Goal: Task Accomplishment & Management: Manage account settings

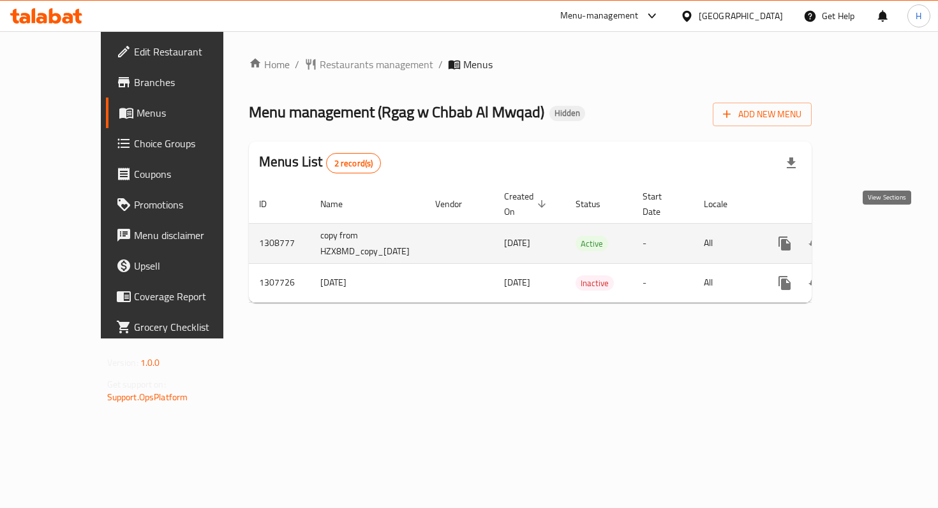
click at [884, 236] on icon "enhanced table" at bounding box center [876, 243] width 15 height 15
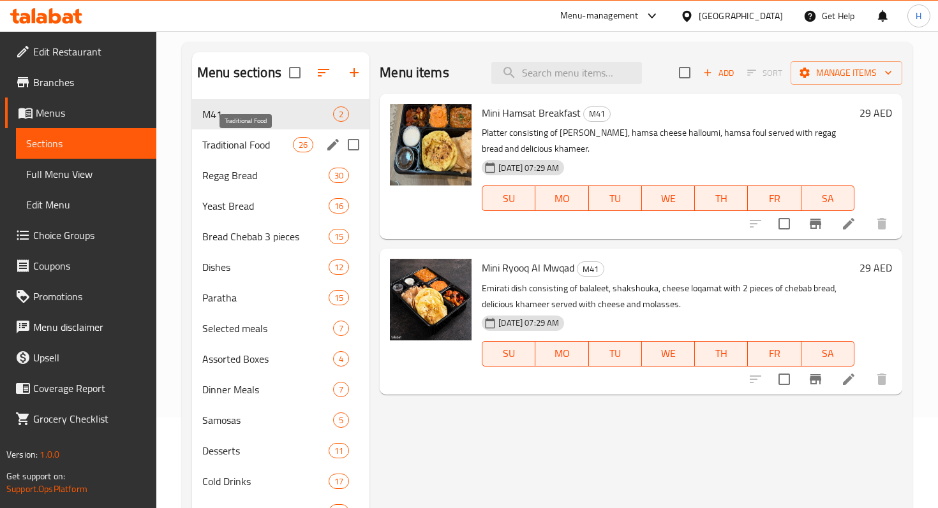
scroll to position [179, 0]
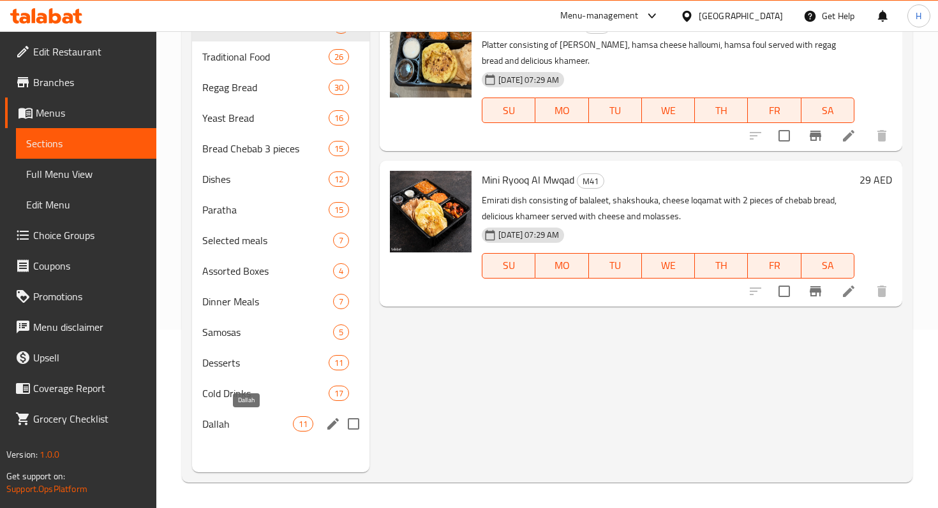
click at [242, 420] on span "Dallah" at bounding box center [247, 424] width 91 height 15
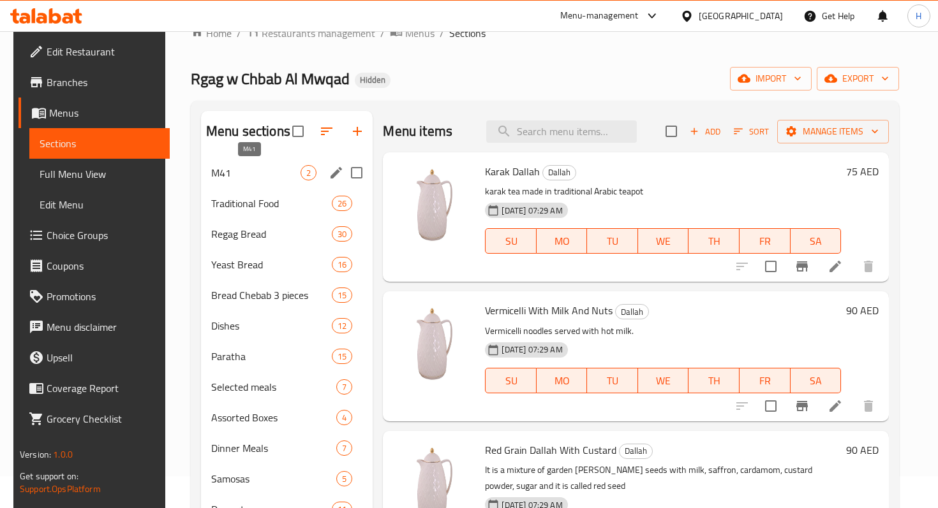
scroll to position [19, 0]
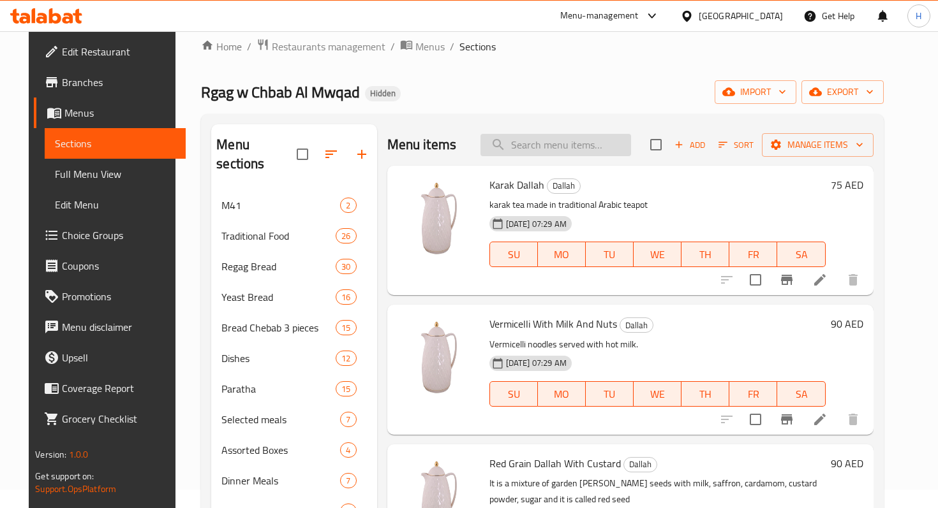
click at [537, 148] on input "search" at bounding box center [555, 145] width 151 height 22
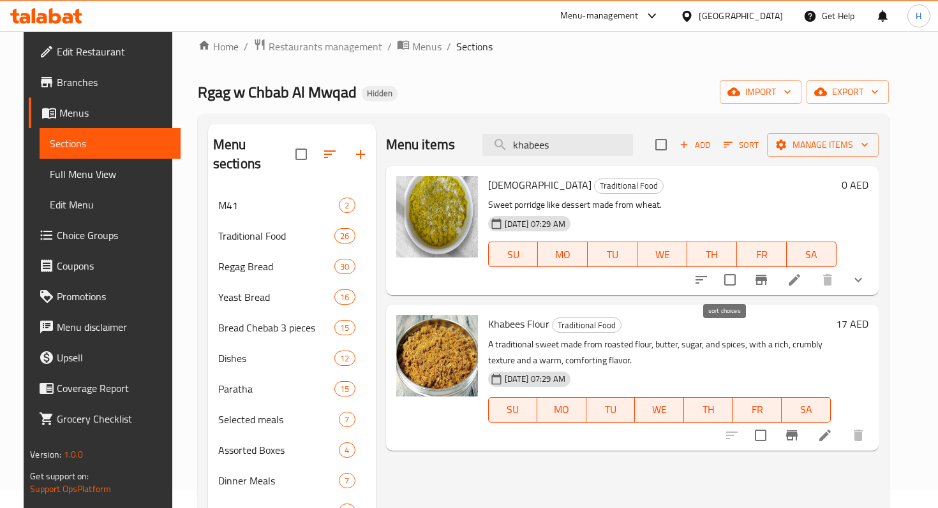
type input "khabees"
click at [709, 276] on icon "sort-choices" at bounding box center [701, 279] width 15 height 15
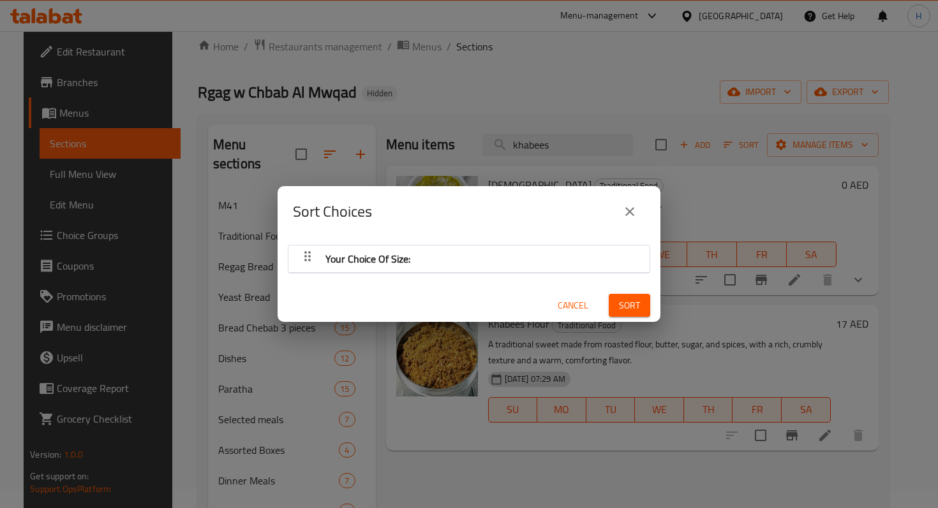
click at [630, 209] on icon "close" at bounding box center [629, 211] width 15 height 15
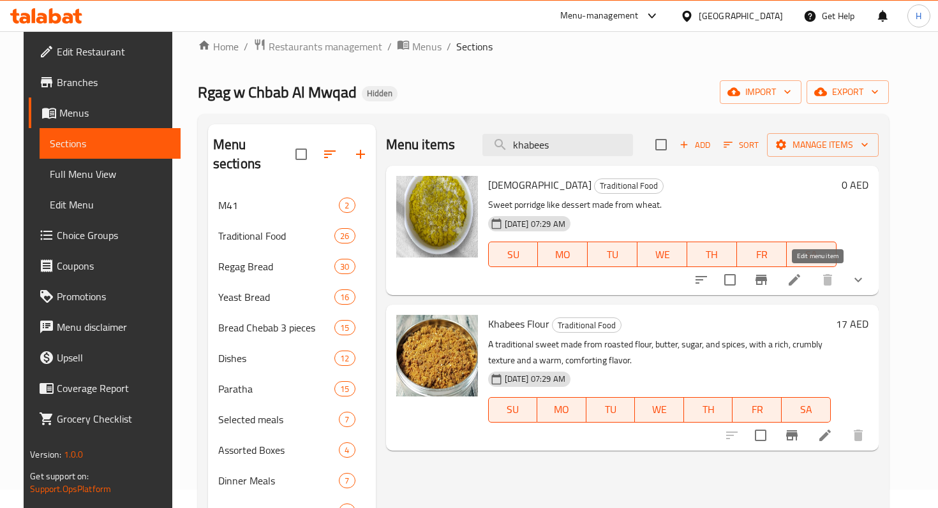
click at [800, 279] on icon at bounding box center [794, 279] width 11 height 11
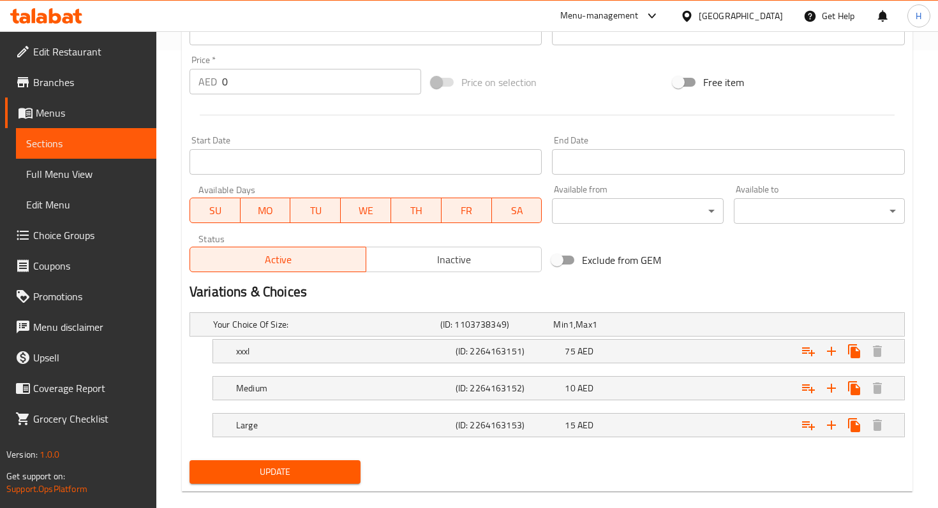
scroll to position [470, 0]
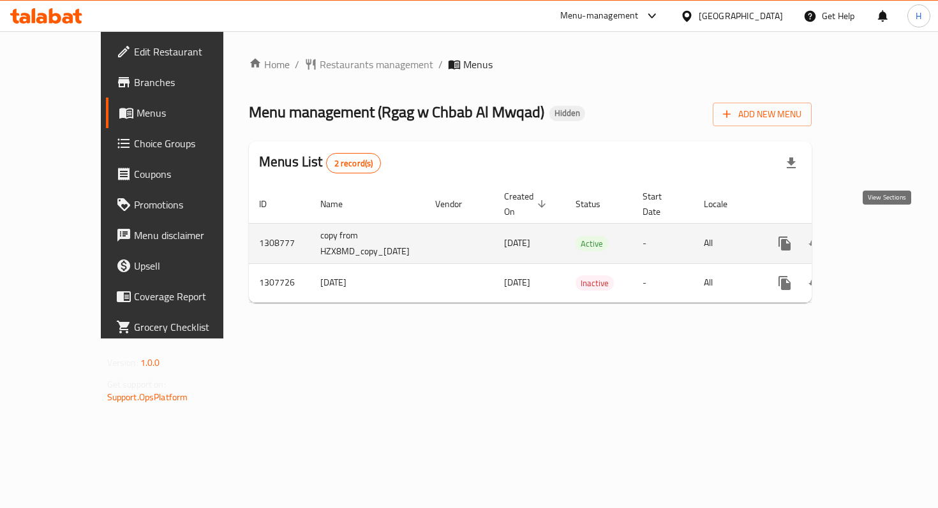
click at [884, 236] on icon "enhanced table" at bounding box center [876, 243] width 15 height 15
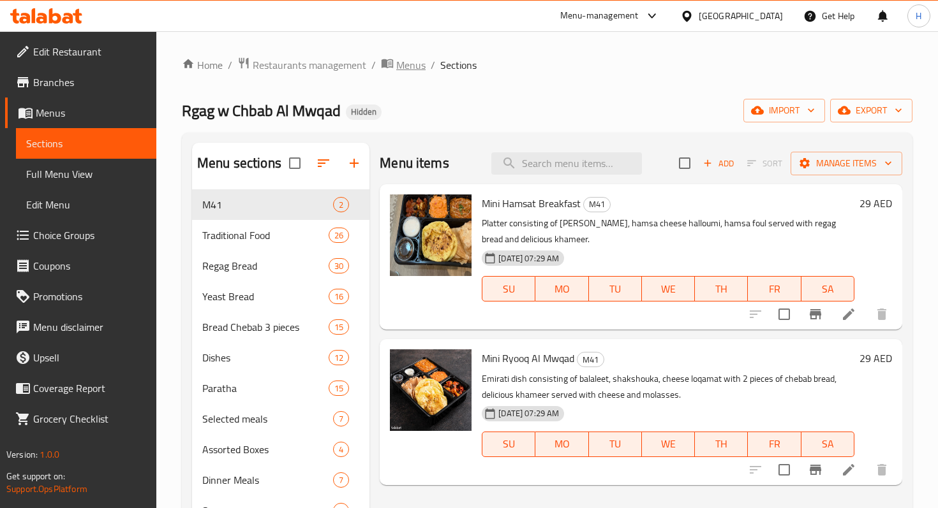
click at [400, 68] on span "Menus" at bounding box center [410, 64] width 29 height 15
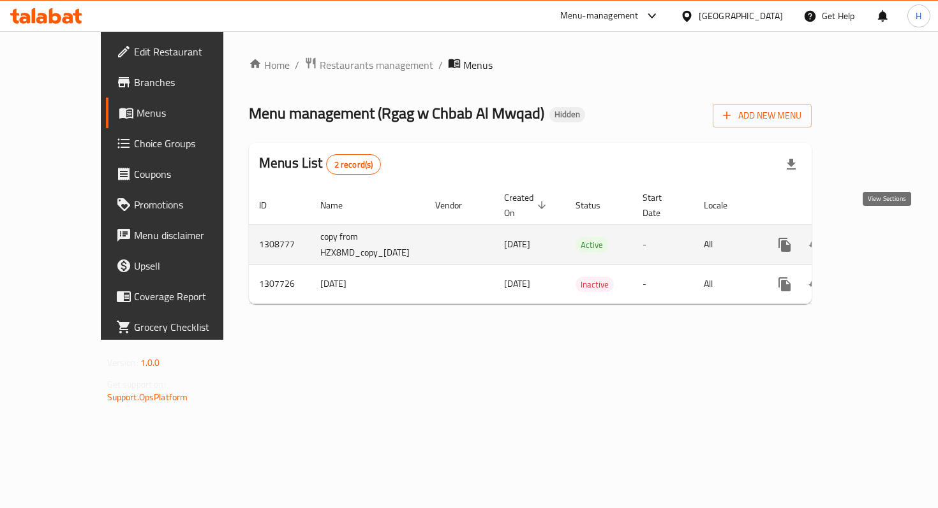
click at [884, 237] on icon "enhanced table" at bounding box center [876, 244] width 15 height 15
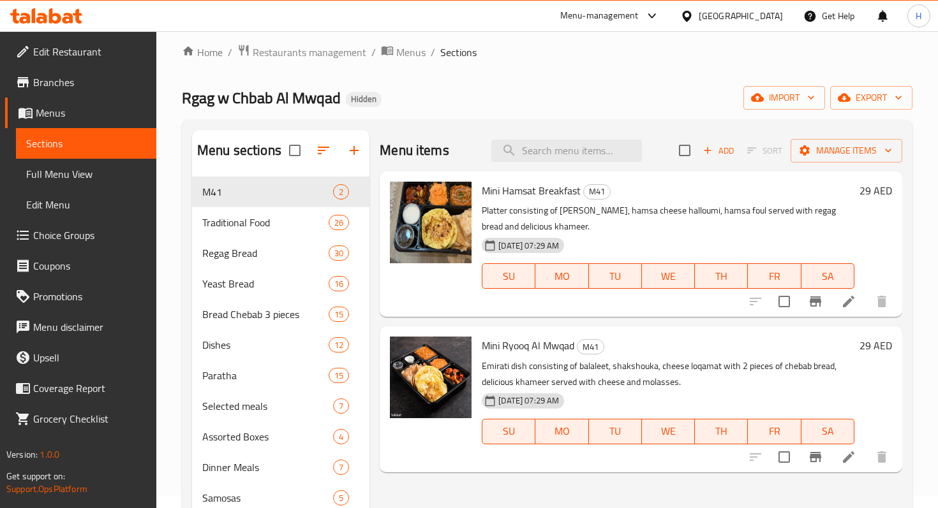
scroll to position [22, 0]
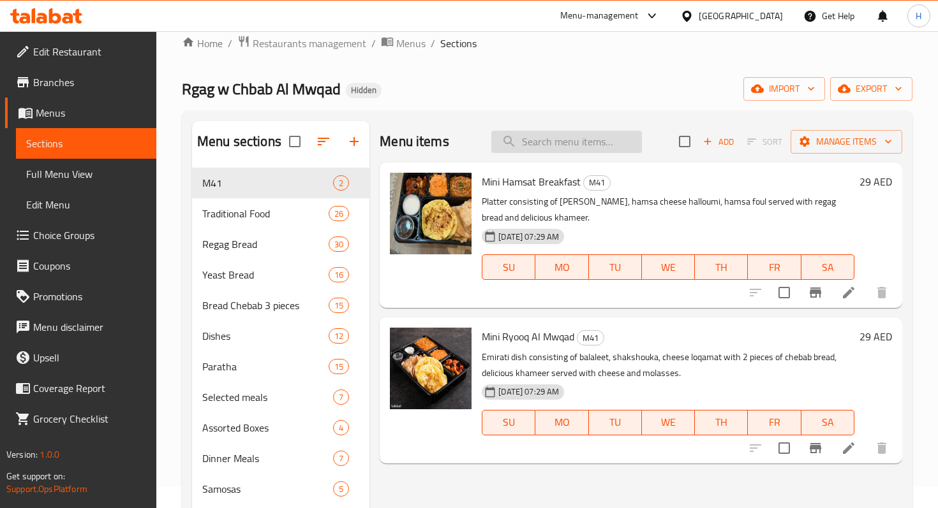
click at [590, 143] on input "search" at bounding box center [566, 142] width 151 height 22
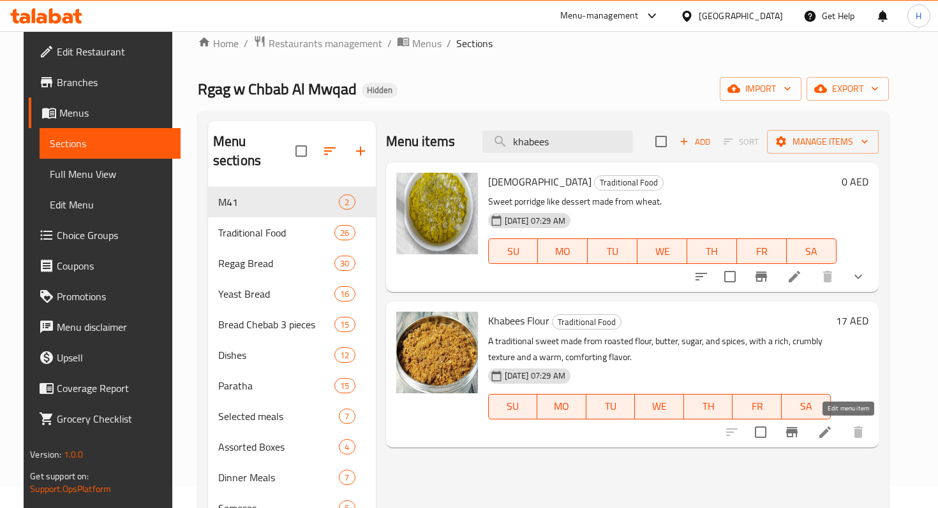
type input "khabees"
click at [833, 436] on icon at bounding box center [824, 432] width 15 height 15
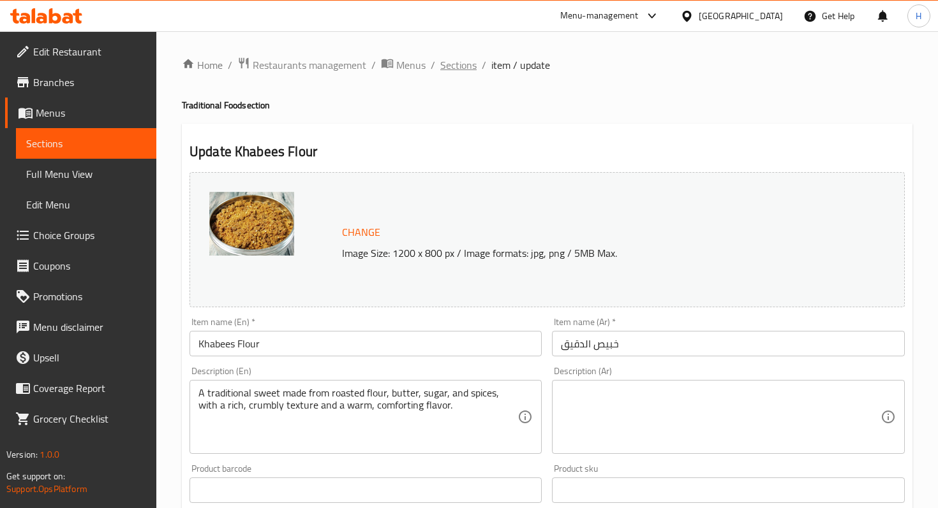
click at [448, 64] on span "Sections" at bounding box center [458, 64] width 36 height 15
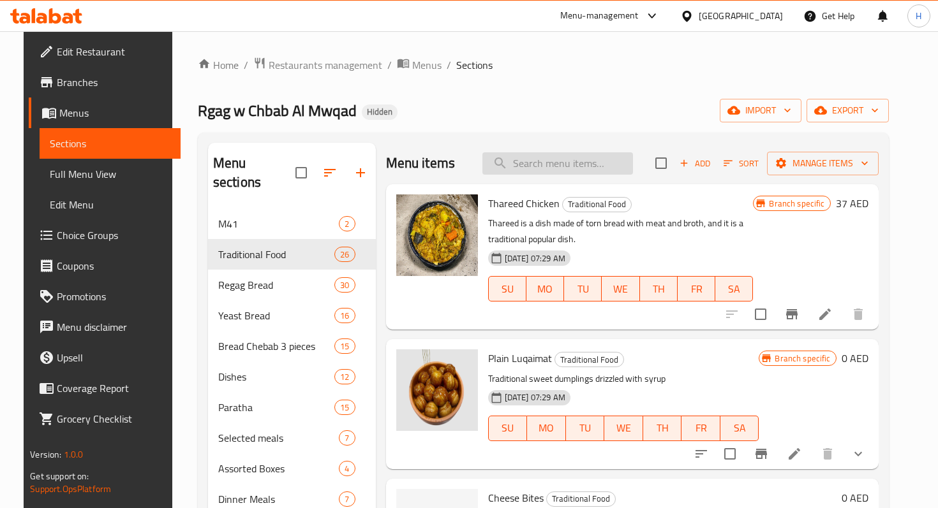
click at [543, 171] on input "search" at bounding box center [557, 163] width 151 height 22
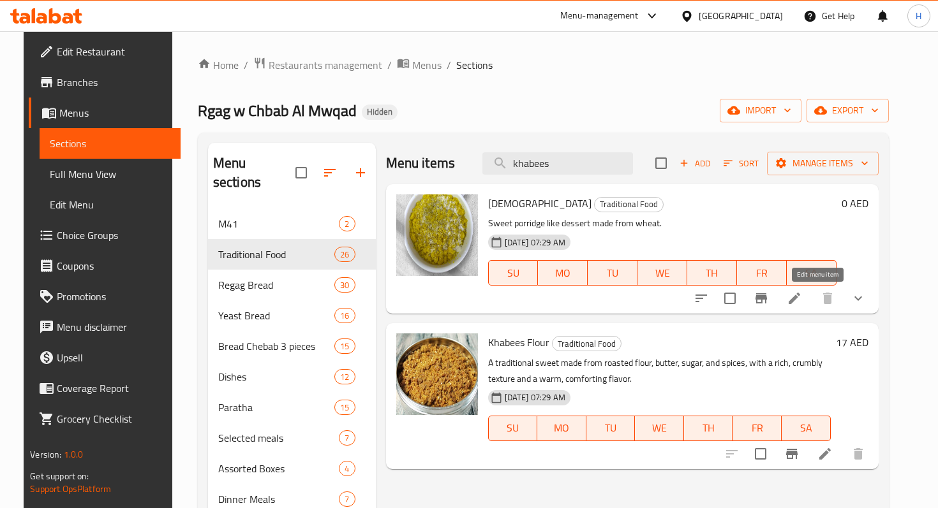
type input "khabees"
click at [802, 293] on icon at bounding box center [794, 298] width 15 height 15
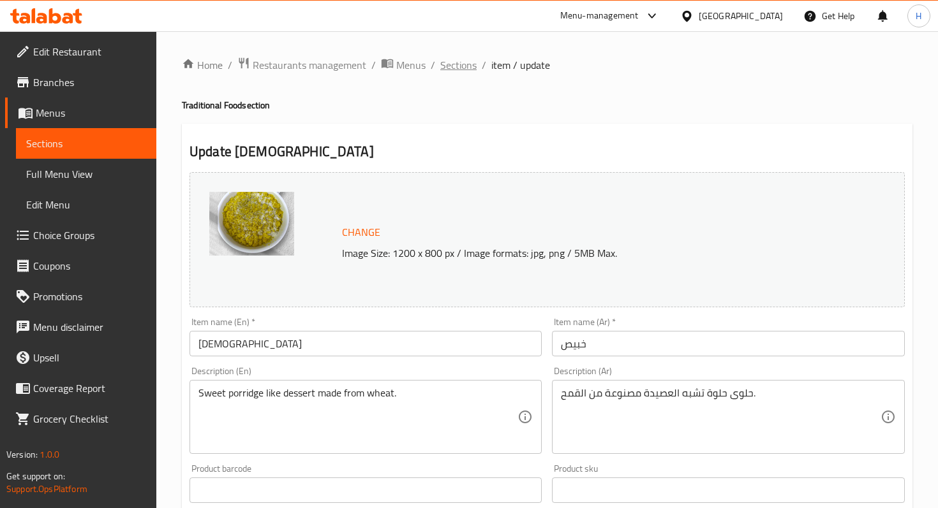
click at [458, 70] on span "Sections" at bounding box center [458, 64] width 36 height 15
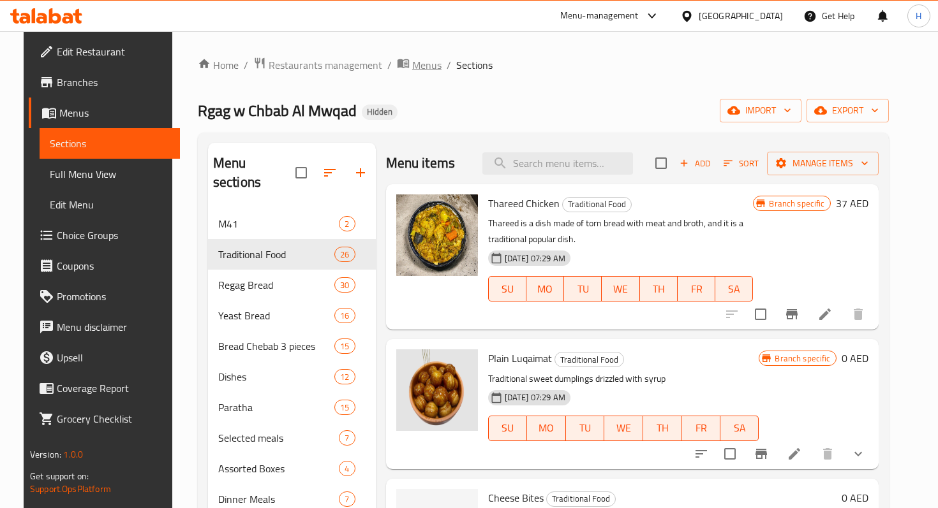
click at [397, 68] on span "breadcrumb" at bounding box center [404, 65] width 15 height 17
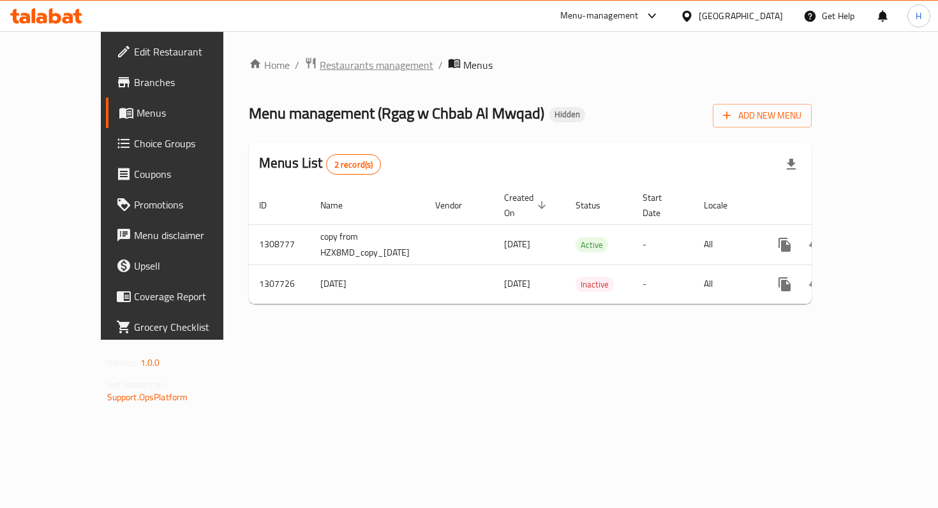
click at [320, 66] on span "Restaurants management" at bounding box center [377, 64] width 114 height 15
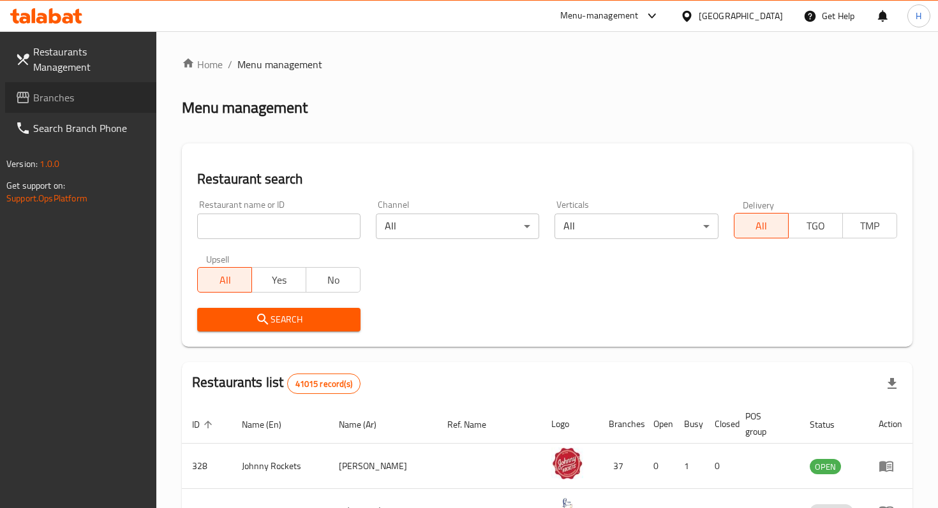
click at [75, 90] on span "Branches" at bounding box center [89, 97] width 113 height 15
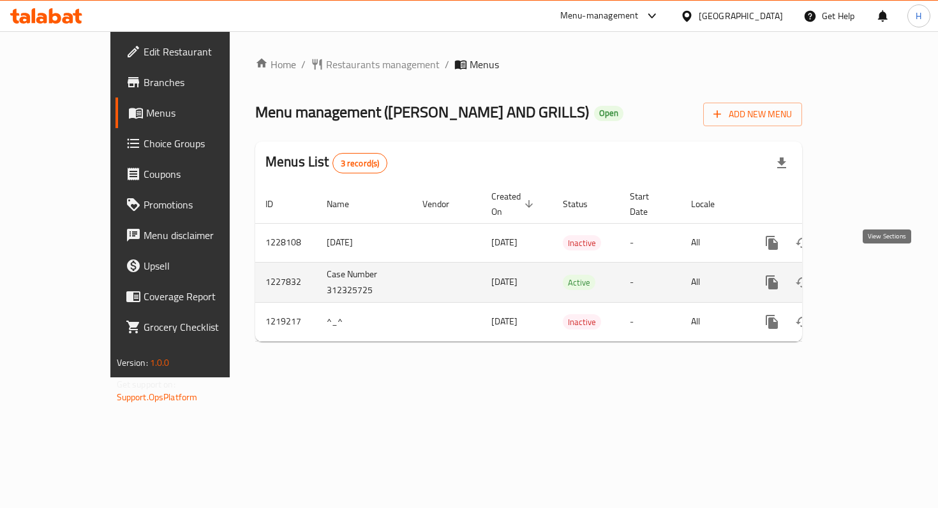
click at [872, 275] on icon "enhanced table" at bounding box center [863, 282] width 15 height 15
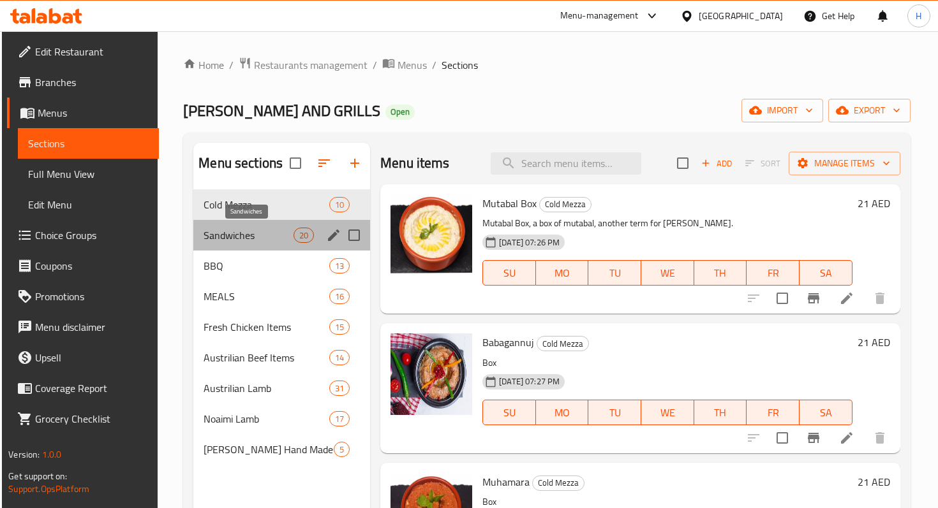
click at [259, 235] on span "Sandwiches" at bounding box center [249, 235] width 90 height 15
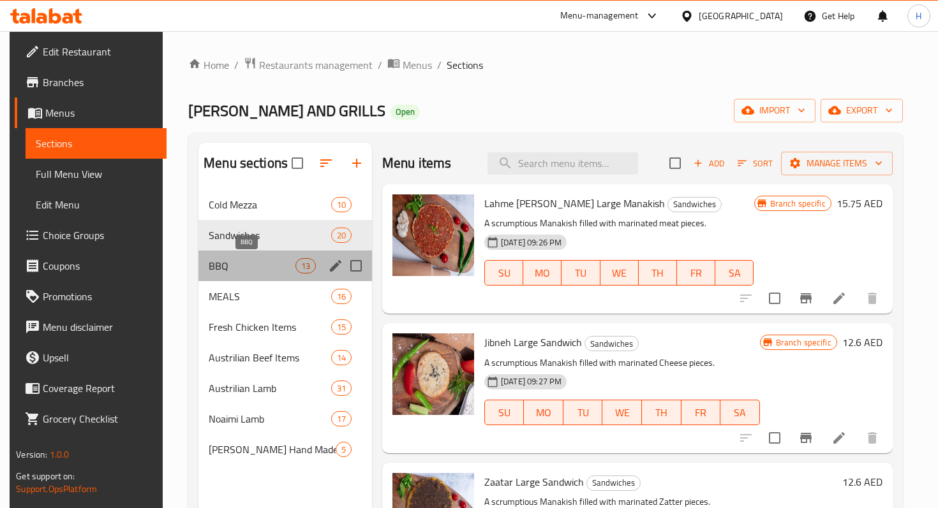
click at [252, 272] on span "BBQ" at bounding box center [252, 265] width 87 height 15
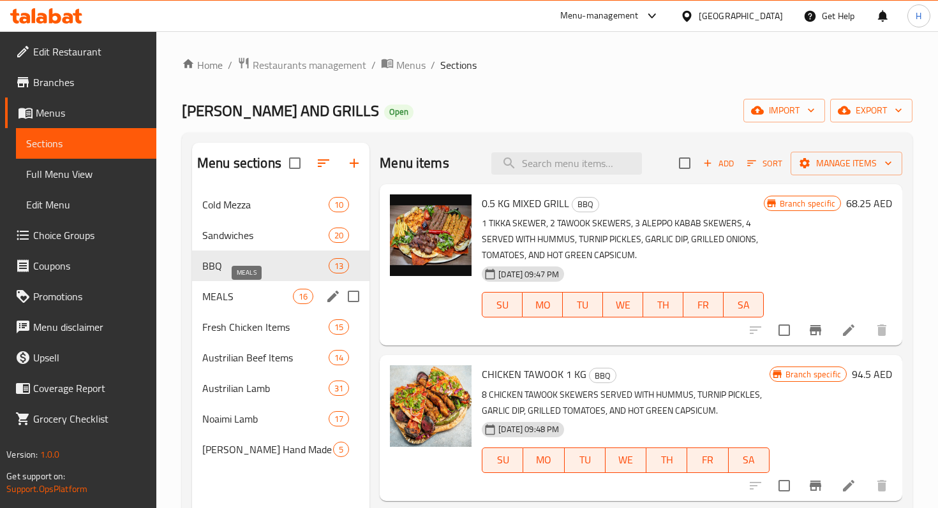
click at [250, 304] on div "MEALS 16" at bounding box center [280, 296] width 177 height 31
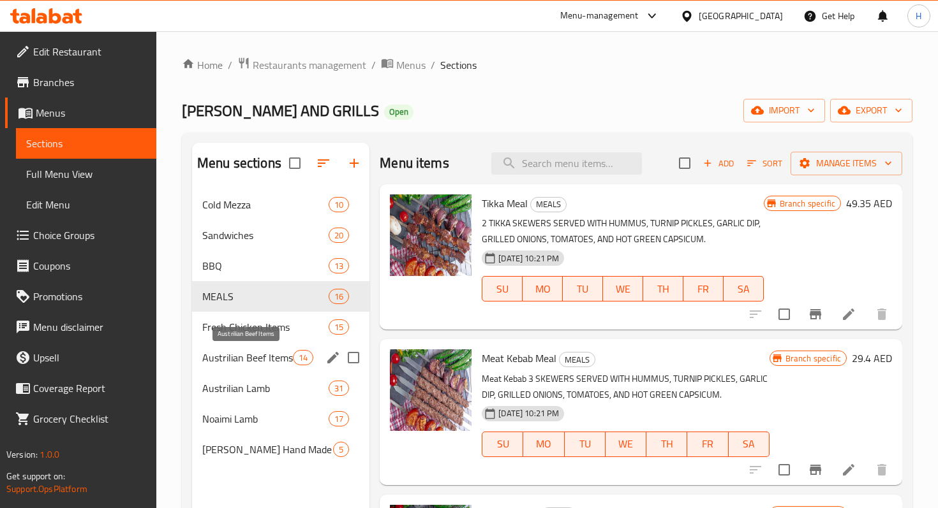
click at [246, 359] on span "Austrilian Beef Items" at bounding box center [247, 357] width 91 height 15
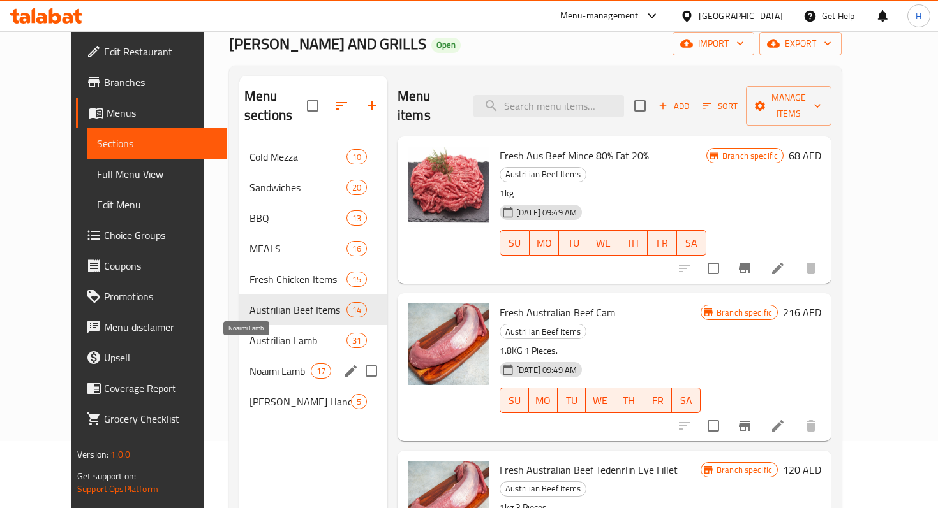
scroll to position [68, 0]
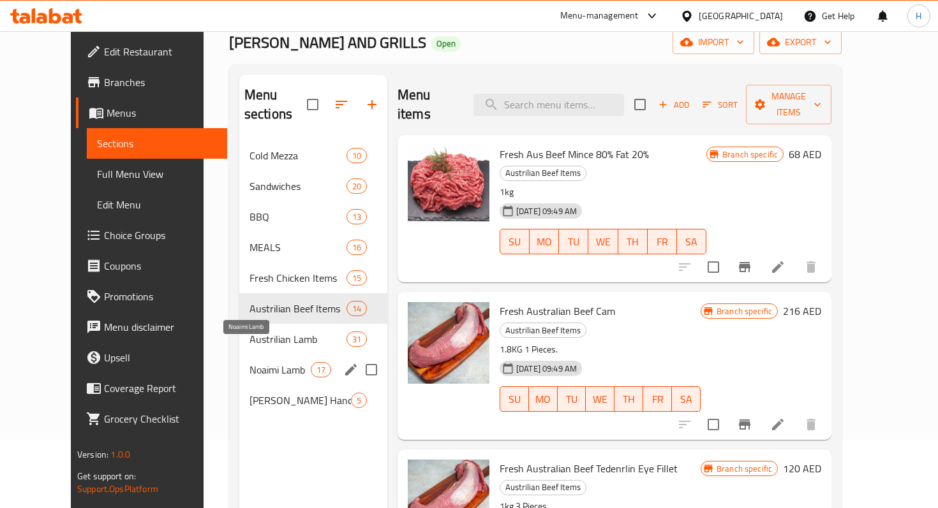
click at [249, 362] on span "Noaimi Lamb" at bounding box center [279, 369] width 61 height 15
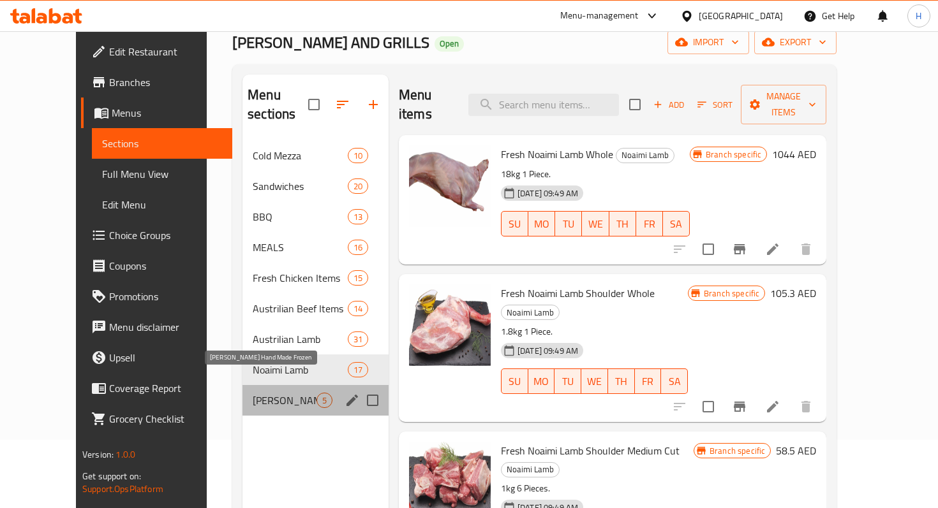
click at [253, 393] on span "[PERSON_NAME] Hand Made Frozen" at bounding box center [285, 400] width 64 height 15
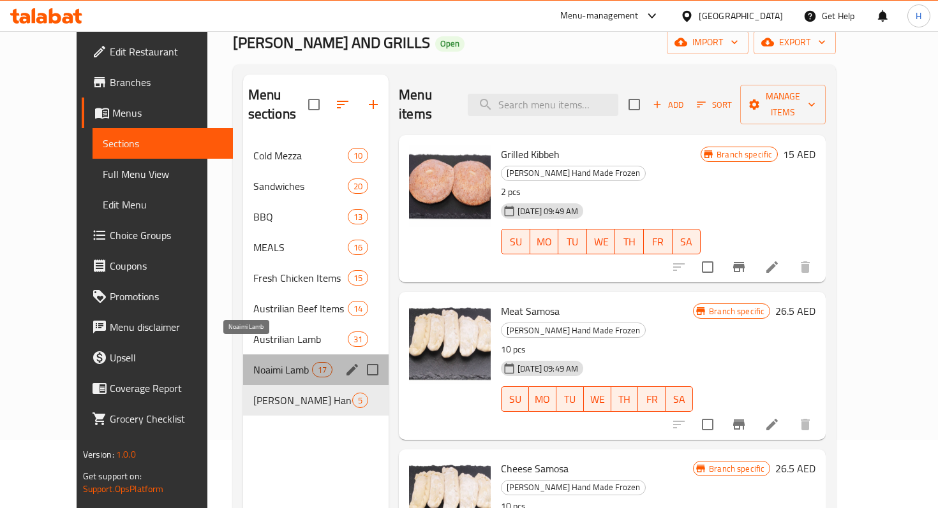
click at [253, 362] on span "Noaimi Lamb" at bounding box center [282, 369] width 59 height 15
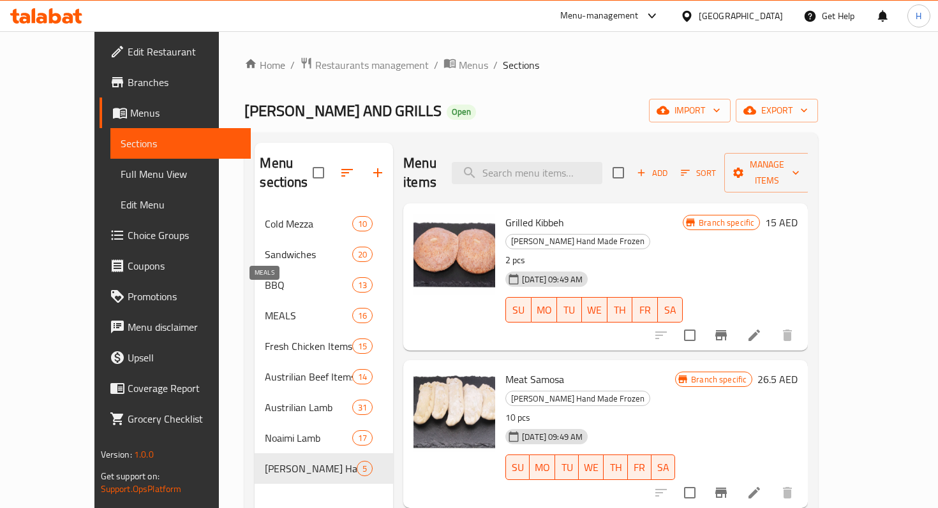
scroll to position [66, 0]
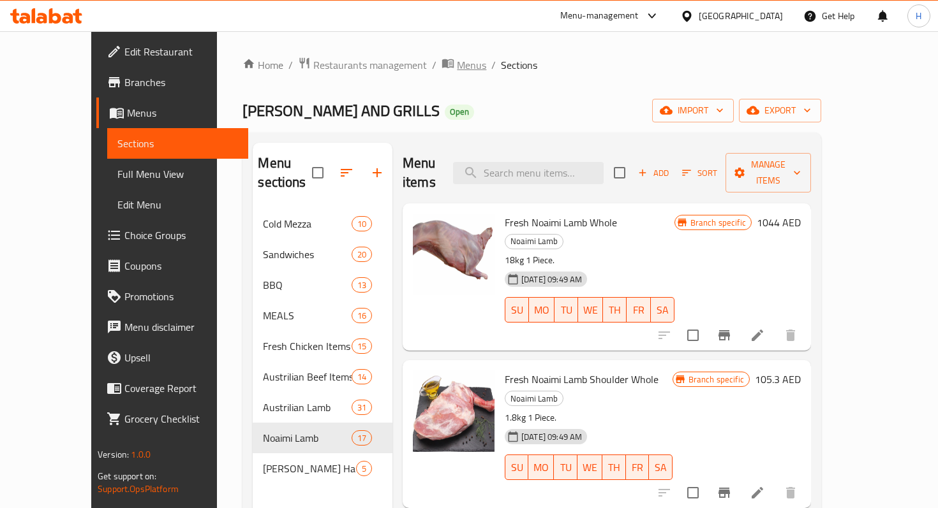
click at [457, 68] on span "Menus" at bounding box center [471, 64] width 29 height 15
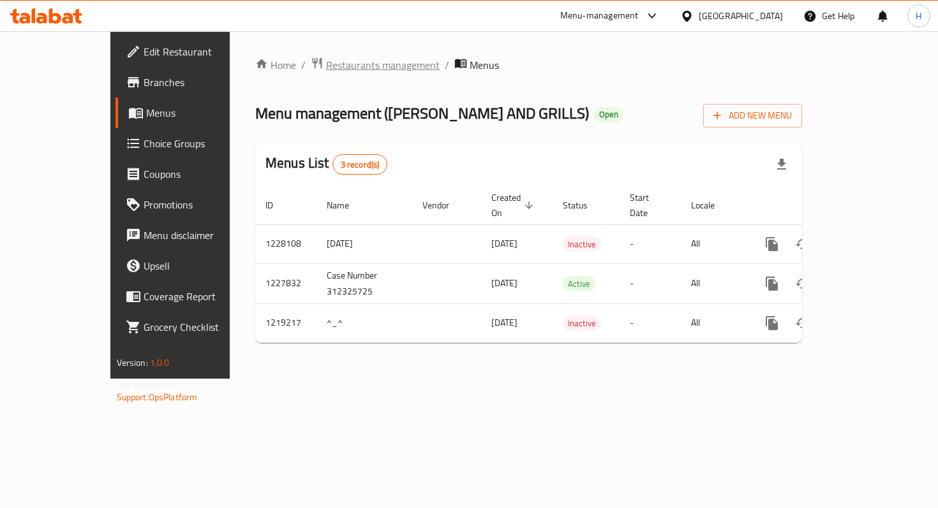
click at [326, 70] on span "Restaurants management" at bounding box center [383, 64] width 114 height 15
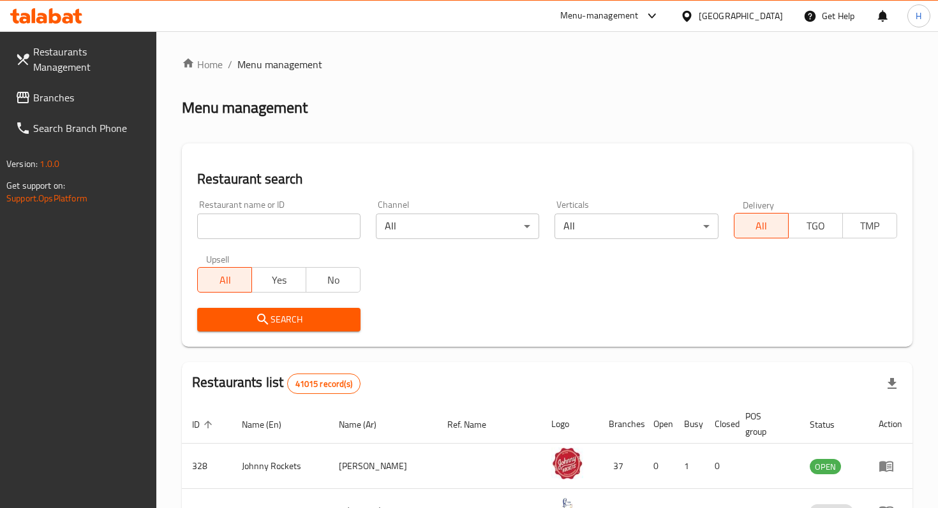
click at [80, 90] on span "Branches" at bounding box center [89, 97] width 113 height 15
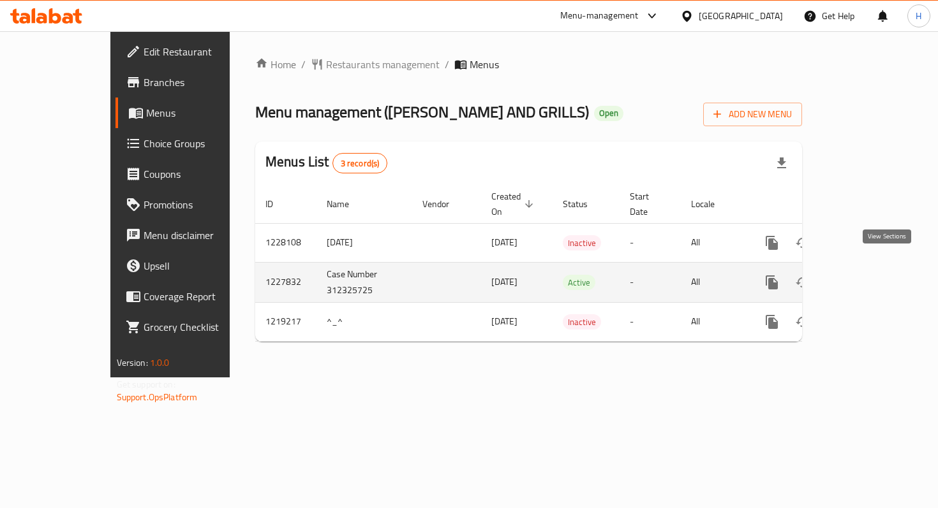
click at [872, 275] on icon "enhanced table" at bounding box center [863, 282] width 15 height 15
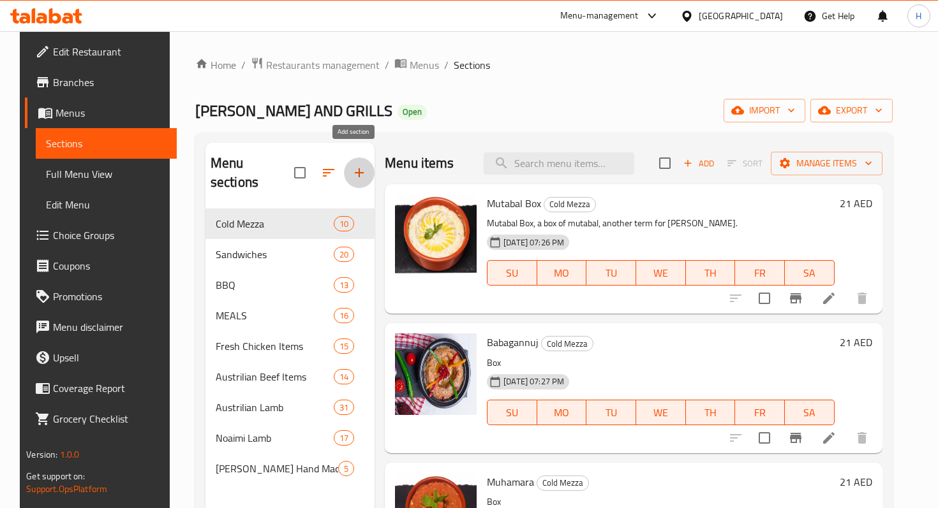
click at [355, 168] on icon "button" at bounding box center [359, 172] width 9 height 9
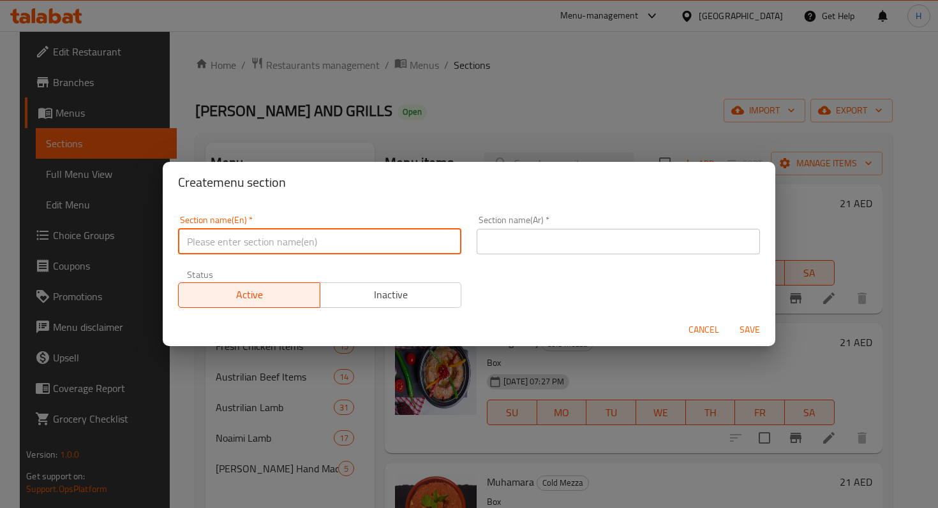
click at [263, 242] on input "text" at bounding box center [319, 242] width 283 height 26
type input "Daily Dishes"
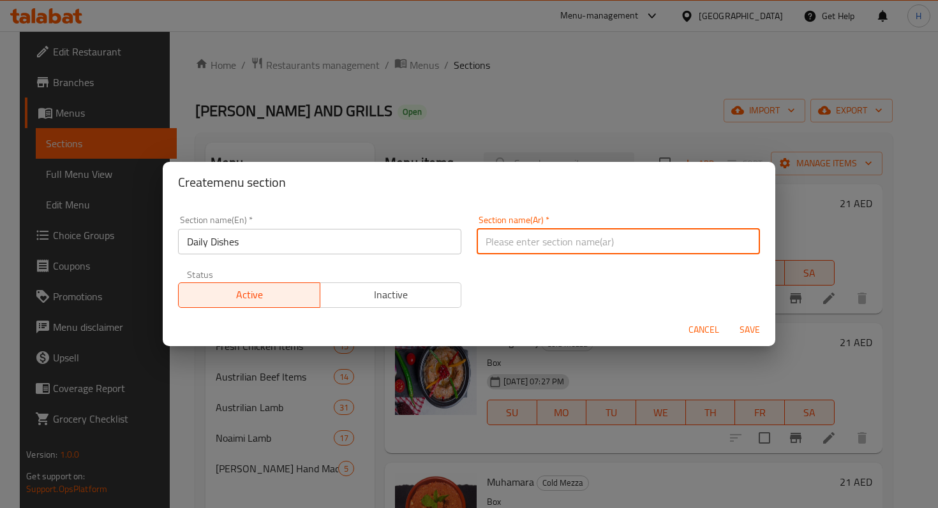
click at [535, 246] on input "text" at bounding box center [618, 242] width 283 height 26
click at [537, 241] on input "text" at bounding box center [618, 242] width 283 height 26
type input "الأطباق اليومية"
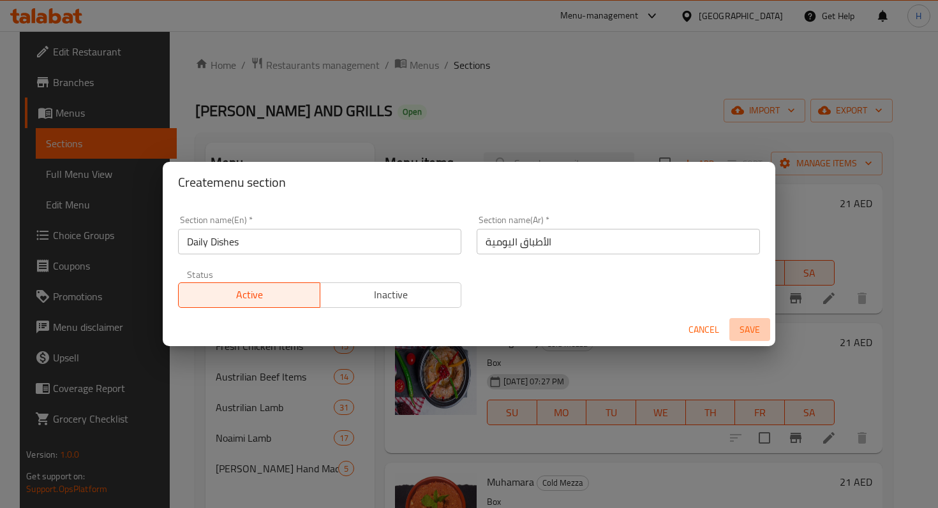
click at [746, 327] on span "Save" at bounding box center [749, 330] width 31 height 16
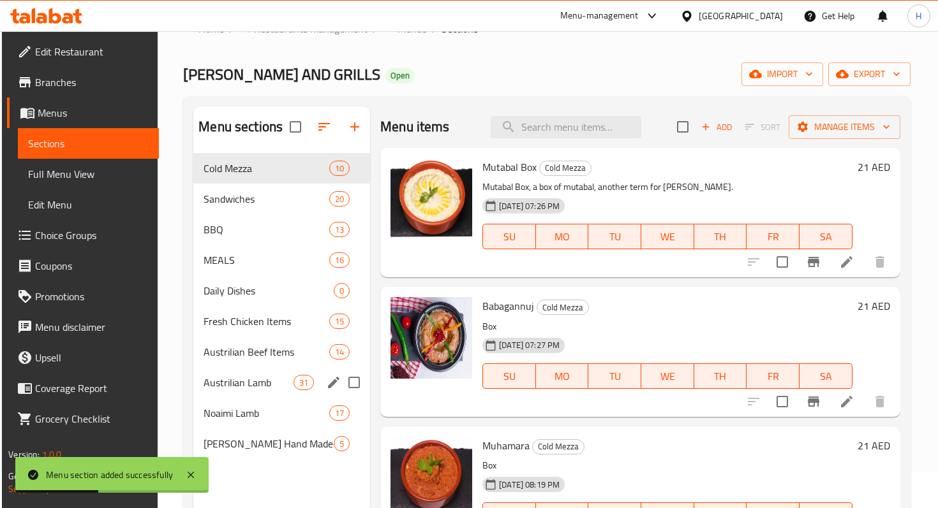
scroll to position [27, 0]
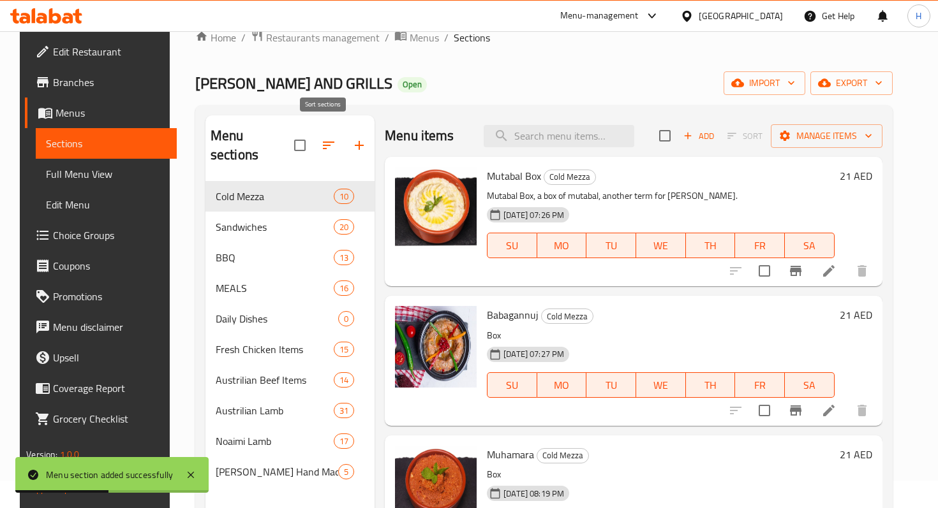
click at [321, 138] on icon "button" at bounding box center [328, 145] width 15 height 15
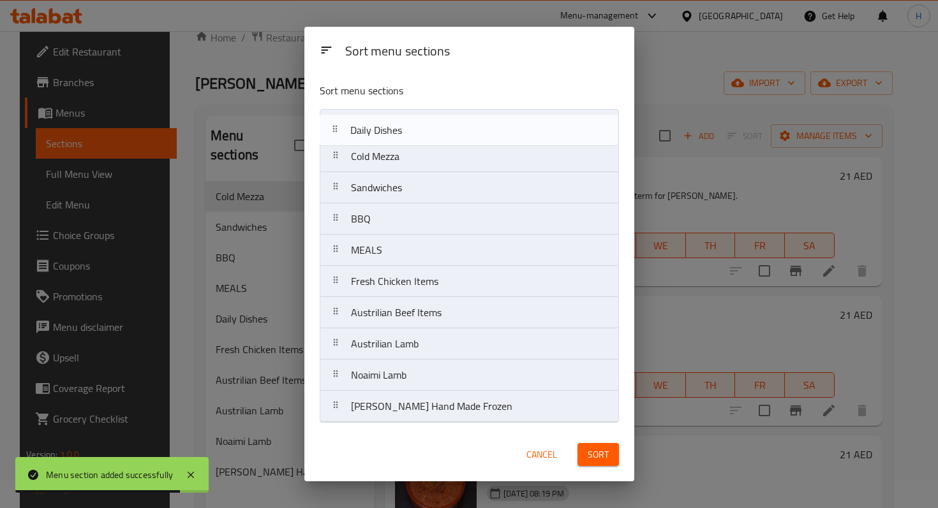
drag, startPoint x: 334, startPoint y: 258, endPoint x: 334, endPoint y: 128, distance: 129.5
click at [334, 128] on nav "Cold Mezza Sandwiches BBQ MEALS Daily Dishes Fresh Chicken Items Austrilian Bee…" at bounding box center [469, 266] width 299 height 314
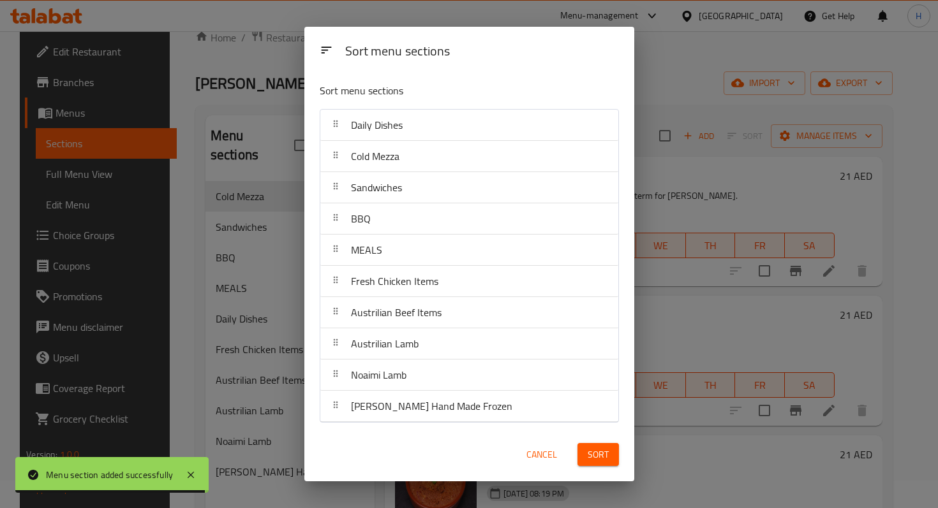
click at [602, 463] on span "Sort" at bounding box center [598, 455] width 21 height 16
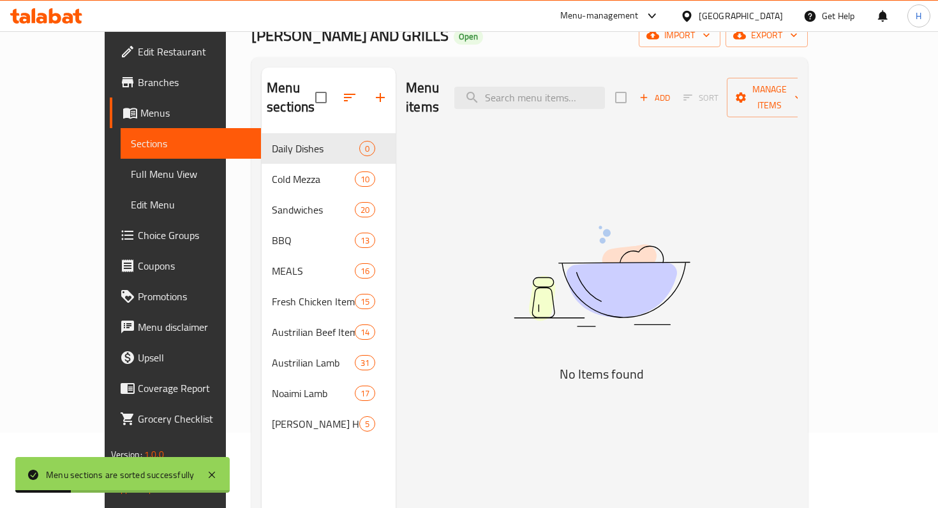
scroll to position [77, 0]
click at [675, 95] on button "Add" at bounding box center [654, 97] width 41 height 20
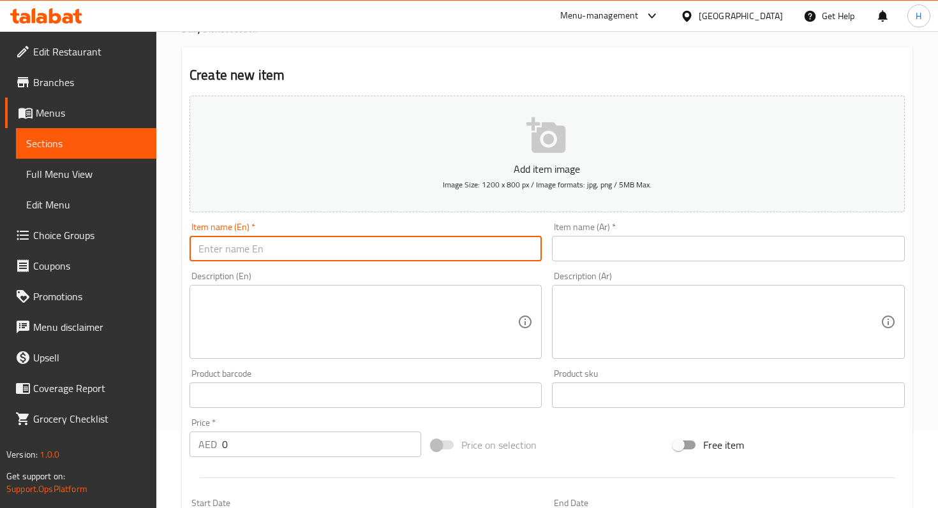
click at [332, 246] on input "text" at bounding box center [365, 249] width 352 height 26
paste input "Jordanian Mansaf"
type input "Jordanian Mansaf"
click at [313, 288] on div "Description (En)" at bounding box center [365, 322] width 352 height 74
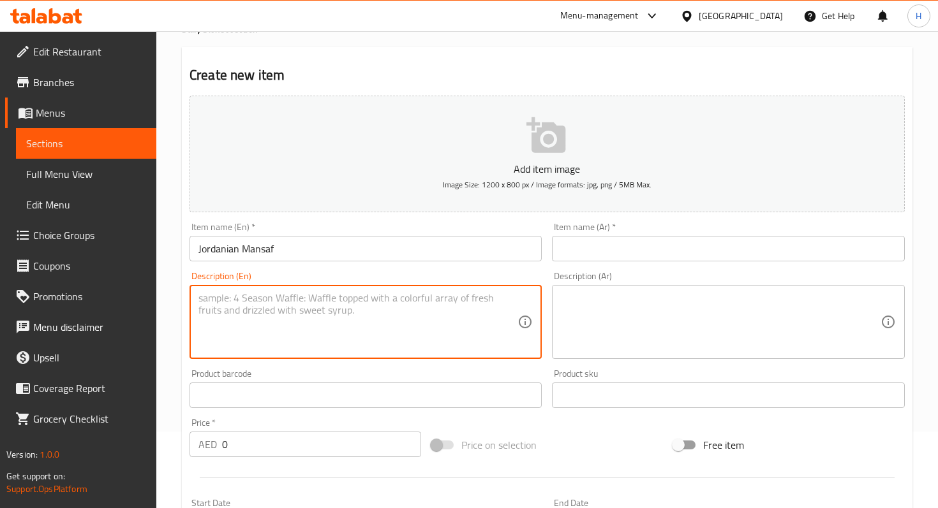
click at [241, 303] on textarea at bounding box center [357, 322] width 319 height 61
paste textarea "2 pcs of lamb , Jameed , Rice, & nuts"
type textarea "2 pcs of lamb , Jameed , Rice, & nuts"
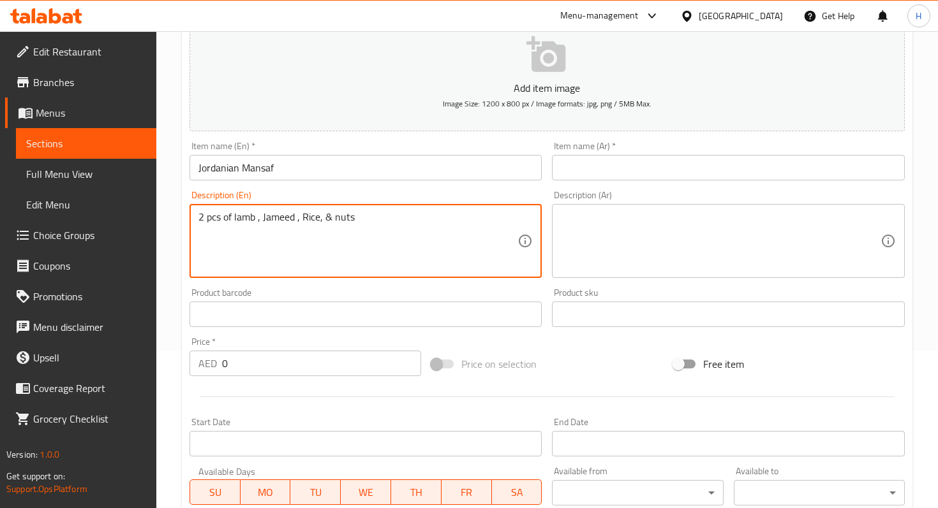
scroll to position [189, 0]
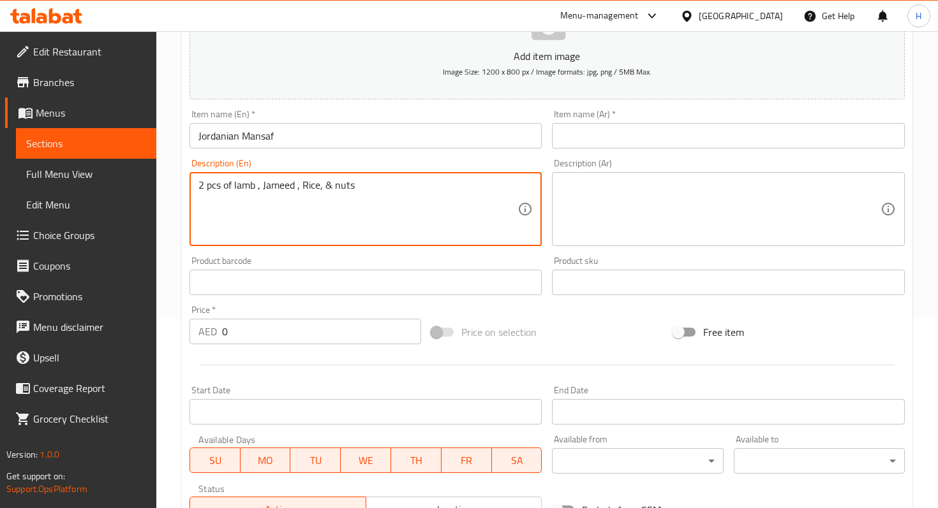
click at [281, 327] on input "0" at bounding box center [321, 332] width 199 height 26
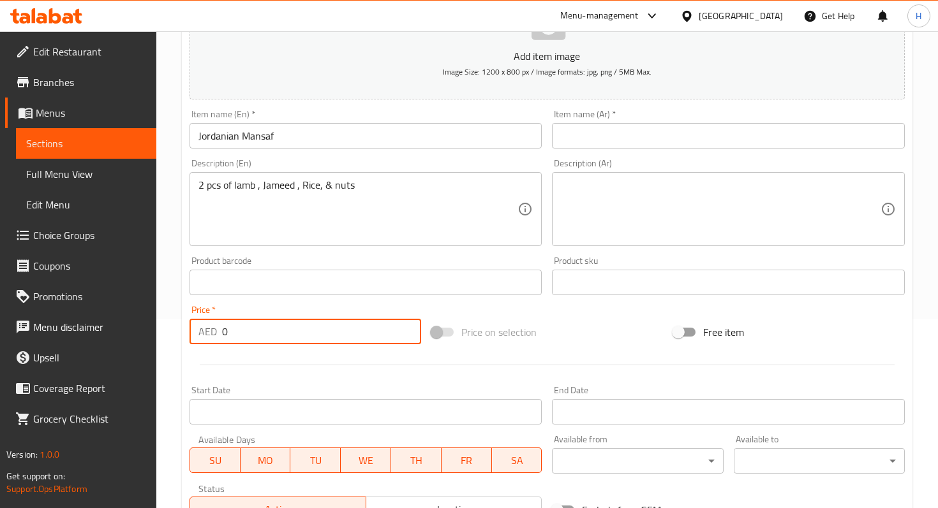
drag, startPoint x: 231, startPoint y: 329, endPoint x: 221, endPoint y: 329, distance: 10.2
click at [221, 329] on div "AED 0 Price *" at bounding box center [305, 332] width 232 height 26
type input "90"
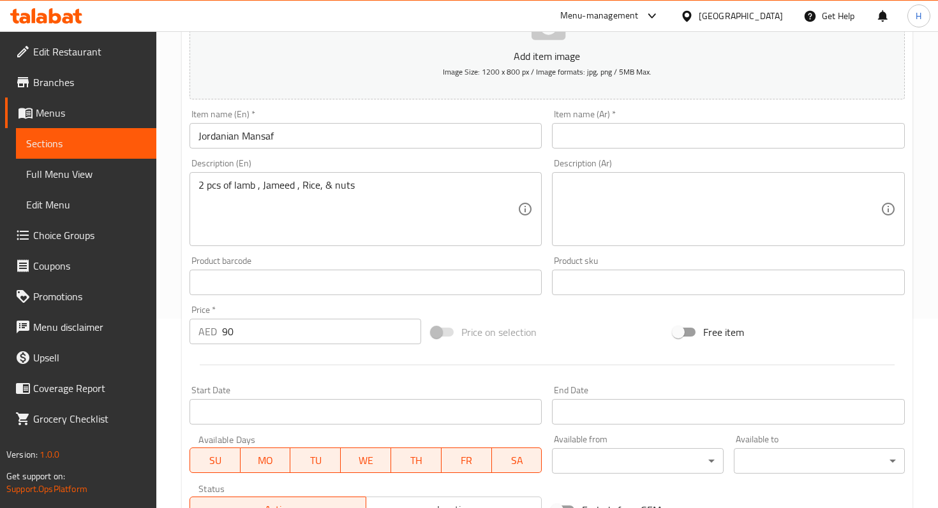
click at [572, 318] on div "Price on selection" at bounding box center [547, 332] width 242 height 34
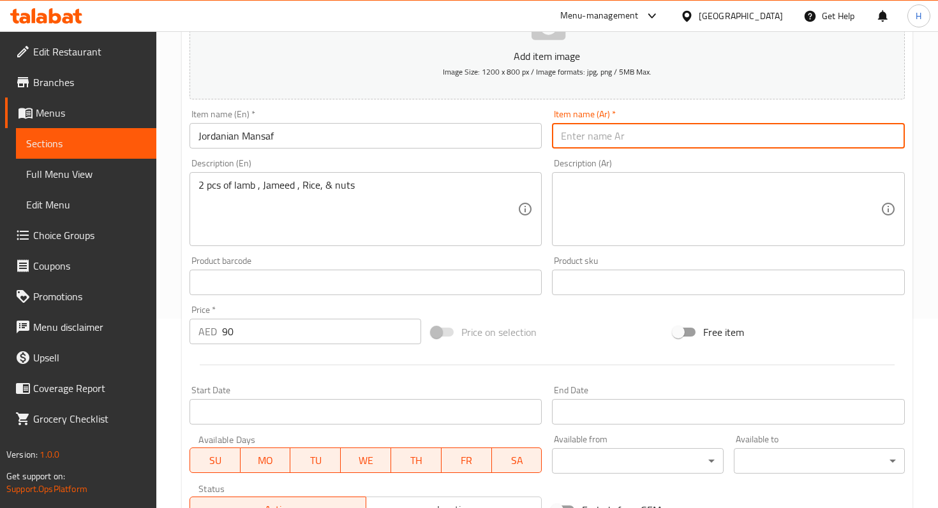
click at [627, 133] on input "text" at bounding box center [728, 136] width 352 height 26
click at [604, 140] on input "text" at bounding box center [728, 136] width 352 height 26
click at [594, 133] on input "text" at bounding box center [728, 136] width 352 height 26
click at [579, 136] on input "منسف آردني" at bounding box center [728, 136] width 352 height 26
click at [582, 136] on input "منسف آردني" at bounding box center [728, 136] width 352 height 26
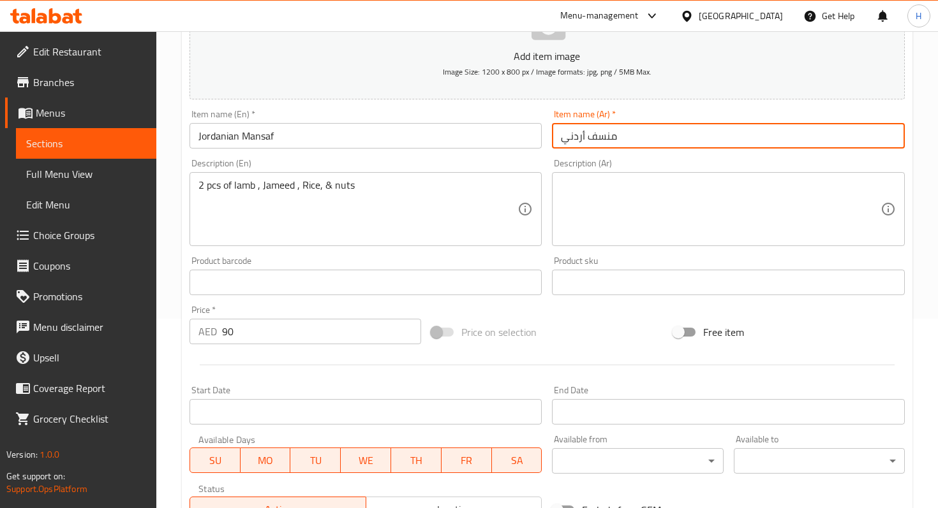
type input "منسف أردني"
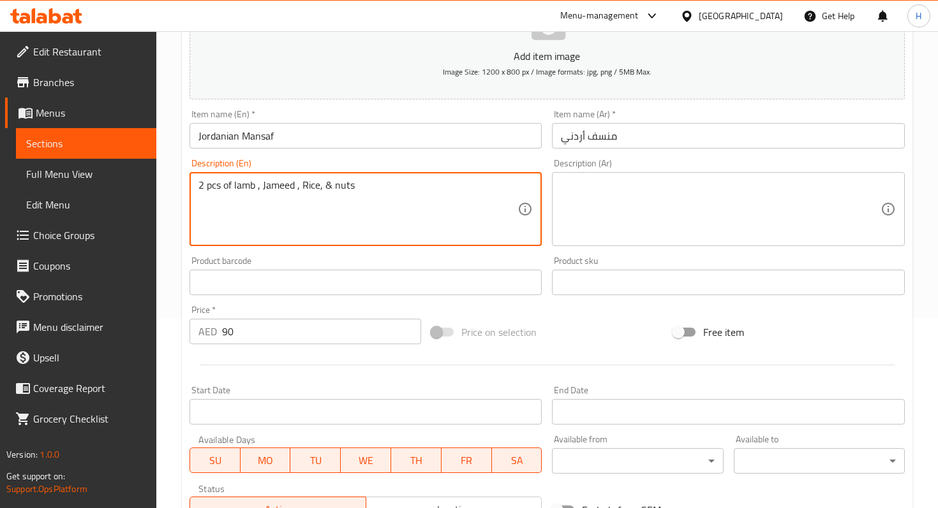
drag, startPoint x: 389, startPoint y: 195, endPoint x: 188, endPoint y: 187, distance: 201.1
click at [188, 187] on div "Description (En) 2 pcs of lamb , Jameed , Rice, & nuts Description (En)" at bounding box center [365, 203] width 362 height 98
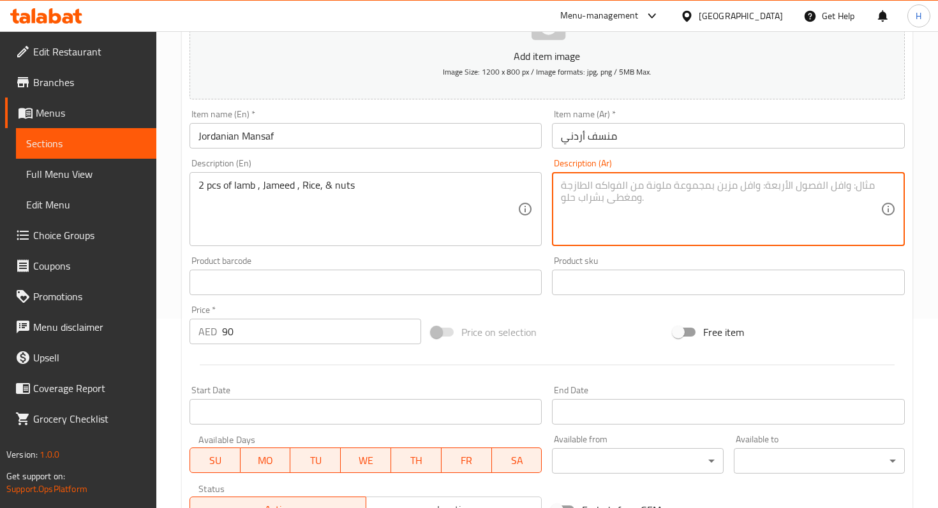
click at [643, 226] on textarea at bounding box center [720, 209] width 319 height 61
paste textarea "٢ قطع لحم غنم، جميد، أرز، ومكسرات"
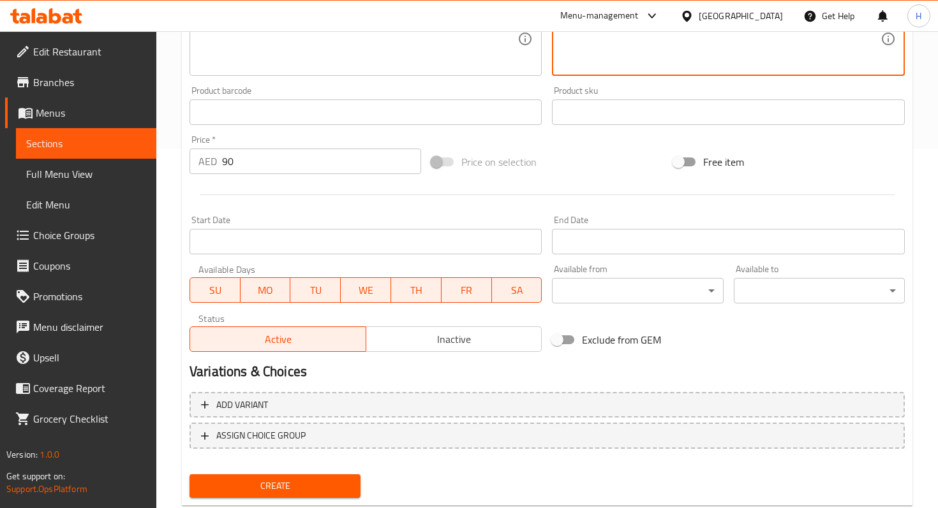
scroll to position [393, 0]
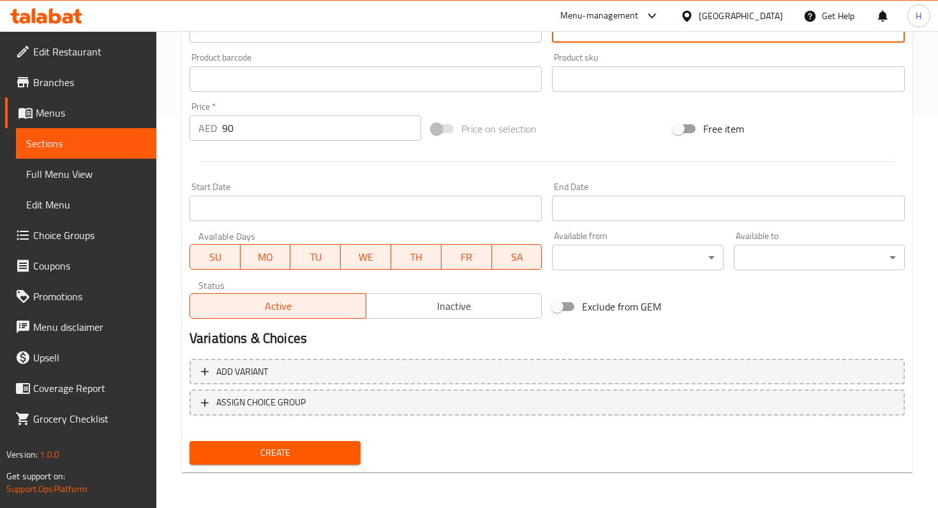
type textarea "٢ قطع لحم غنم، جميد، أرز، ومكسرات"
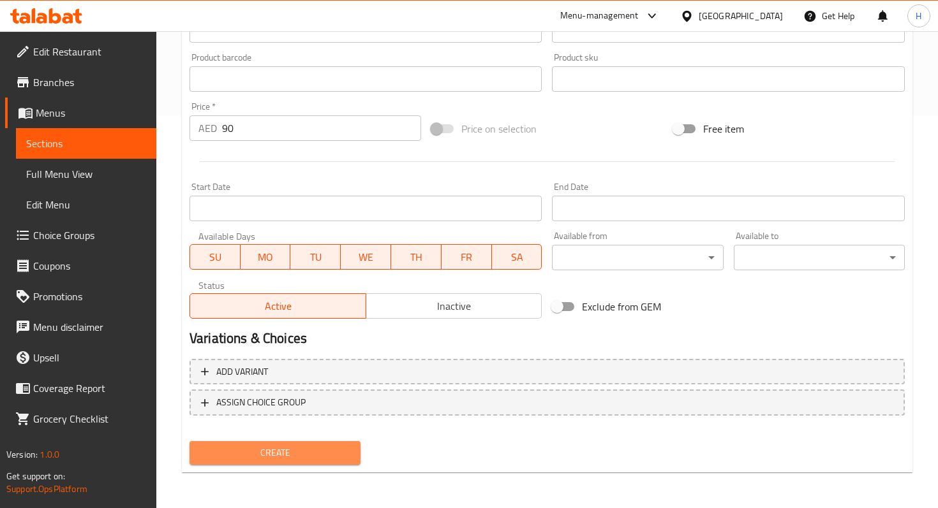
click at [247, 452] on span "Create" at bounding box center [275, 453] width 151 height 16
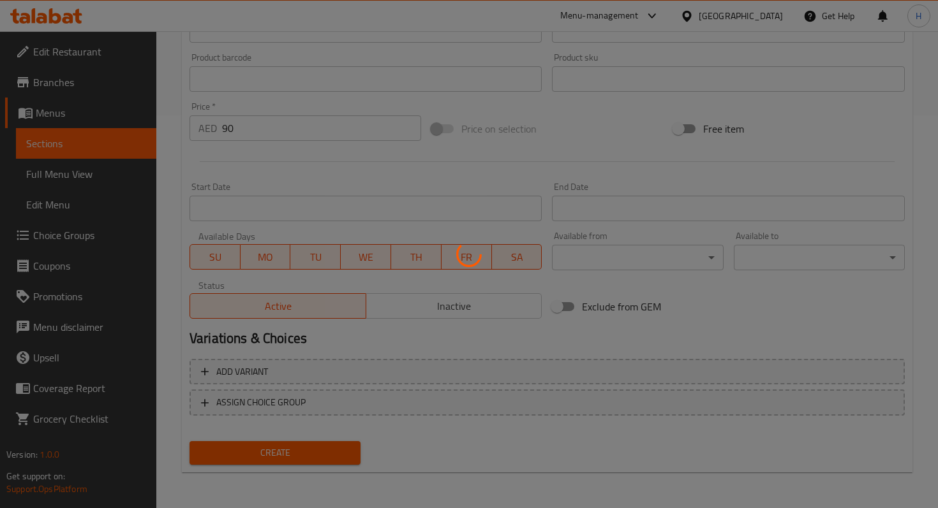
type input "0"
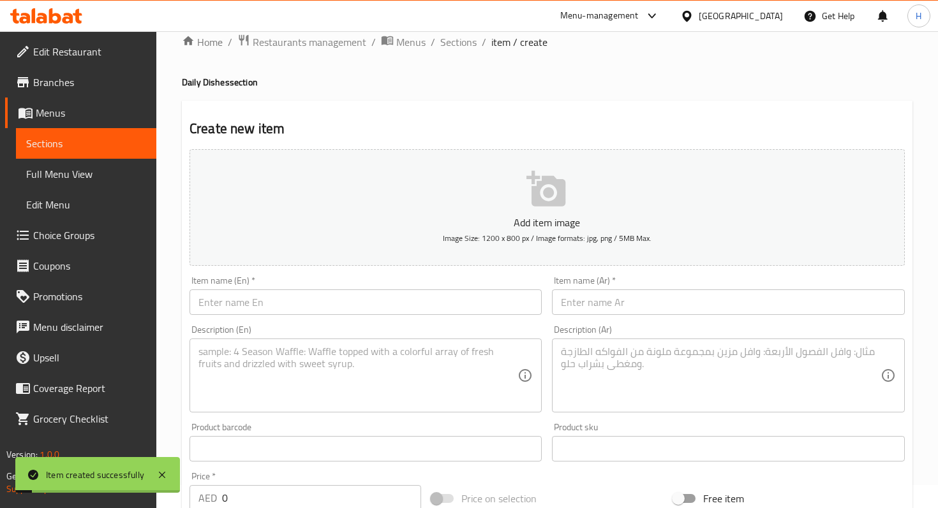
scroll to position [0, 0]
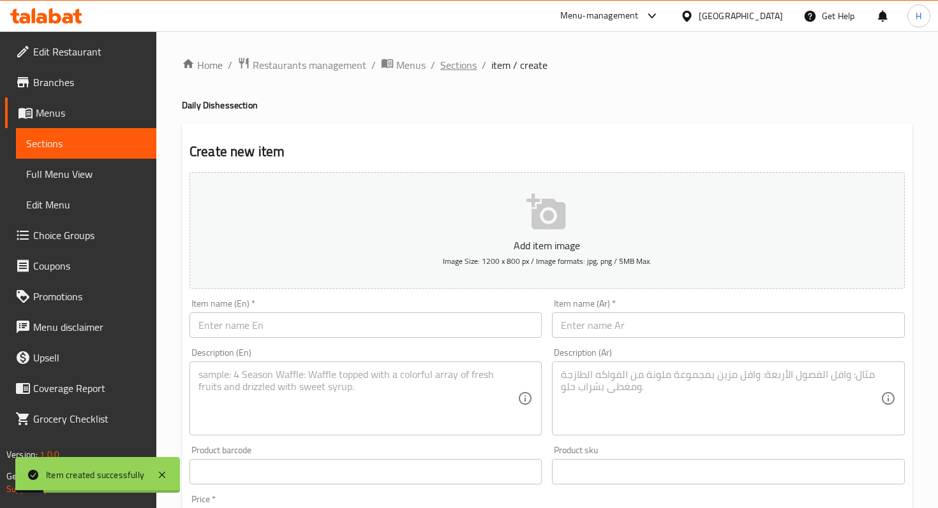
click at [454, 70] on span "Sections" at bounding box center [458, 64] width 36 height 15
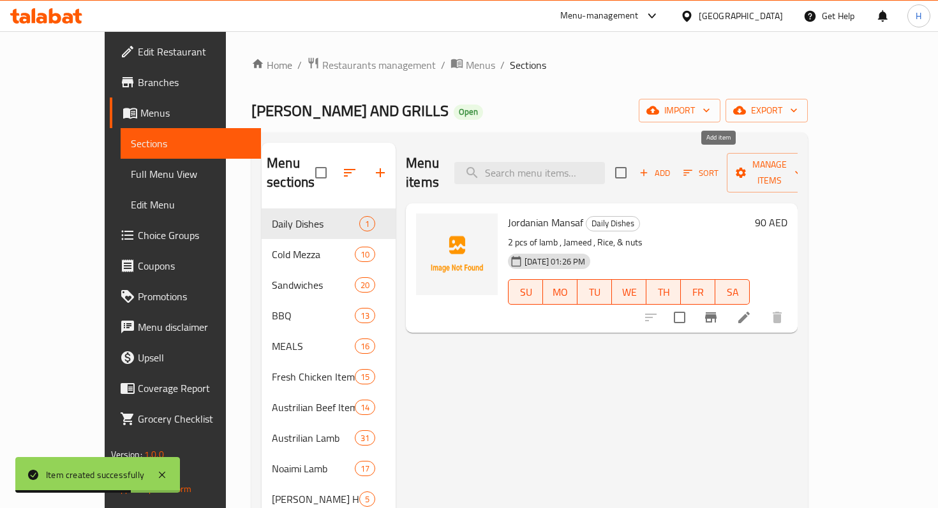
click at [672, 167] on span "Add" at bounding box center [654, 173] width 34 height 15
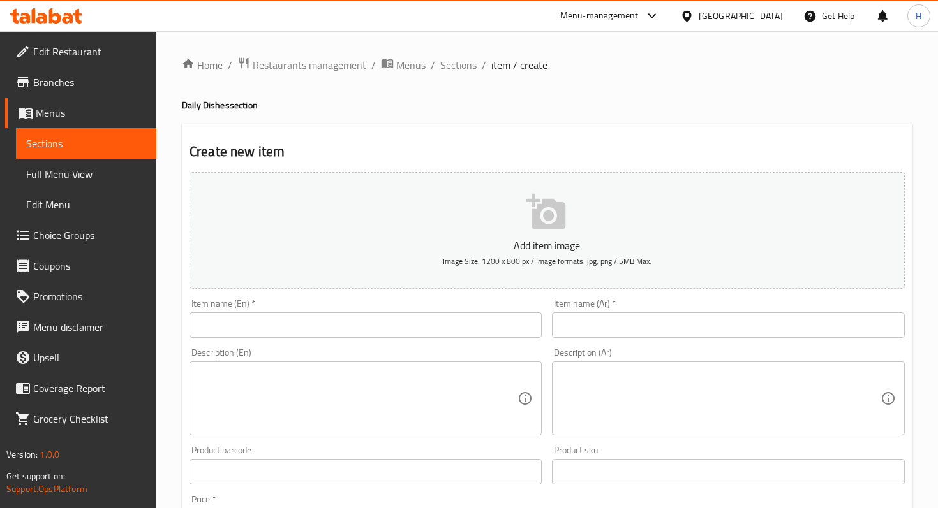
click at [258, 319] on input "text" at bounding box center [365, 326] width 352 height 26
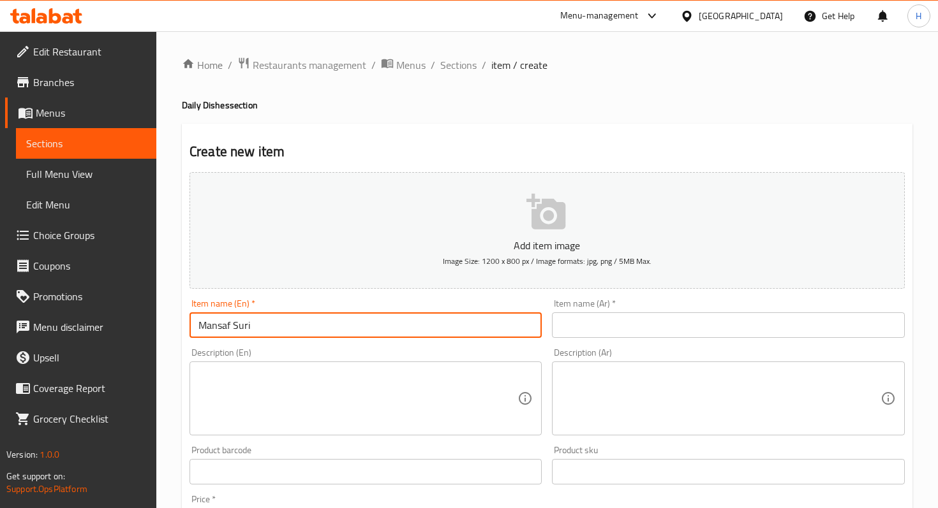
type input "Mansaf Suri"
click at [396, 382] on textarea at bounding box center [357, 399] width 319 height 61
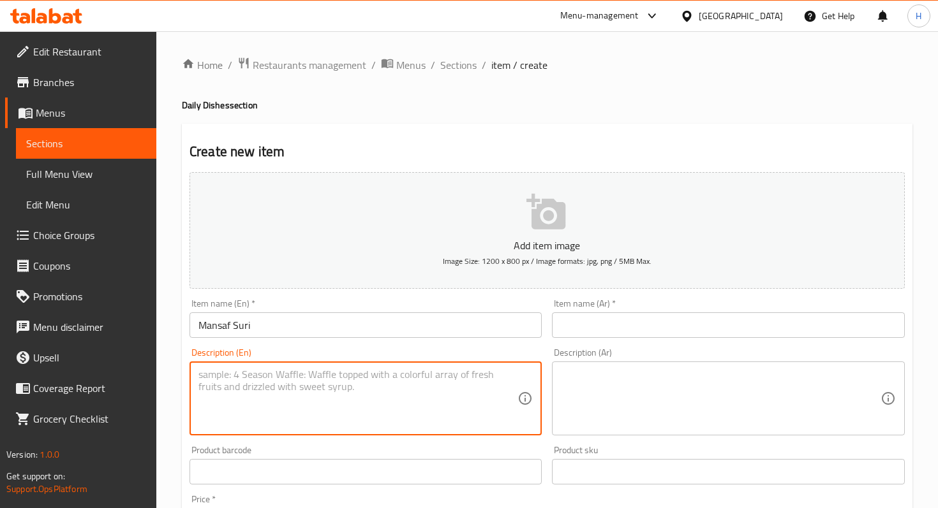
click at [258, 386] on textarea at bounding box center [357, 399] width 319 height 61
paste textarea "2 pcs of Lamb , Jameed, Rice, Nuts , Bread & Sauce"
type textarea "2 pcs of Lamb , Jameed, Rice, Nuts , Bread & Sauce"
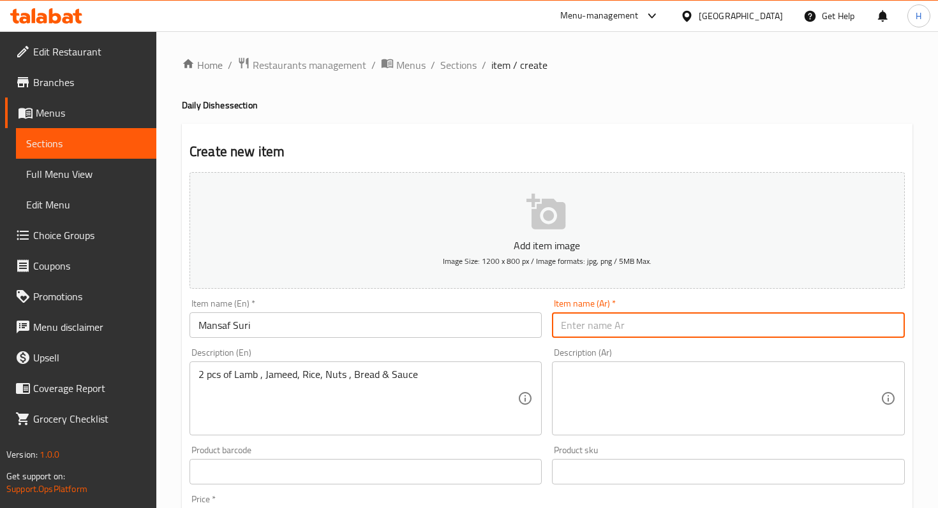
click at [590, 330] on input "text" at bounding box center [728, 326] width 352 height 26
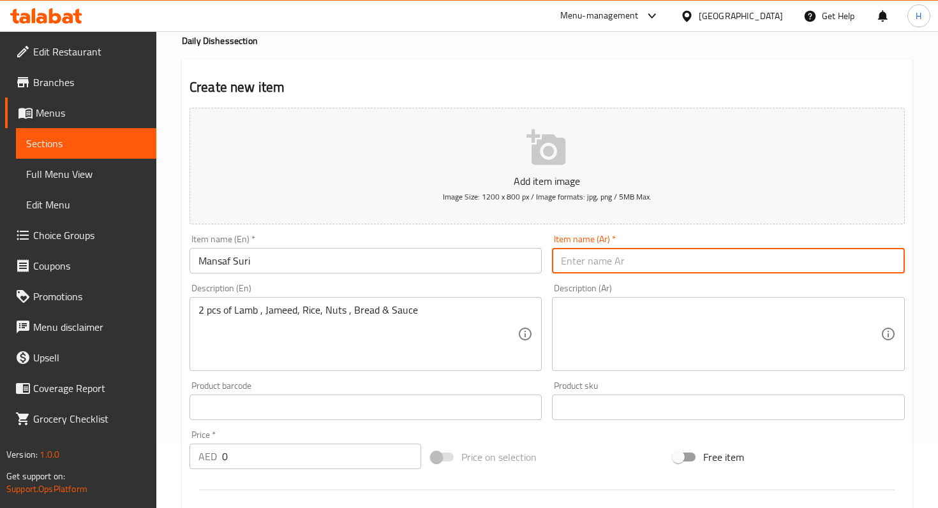
scroll to position [65, 0]
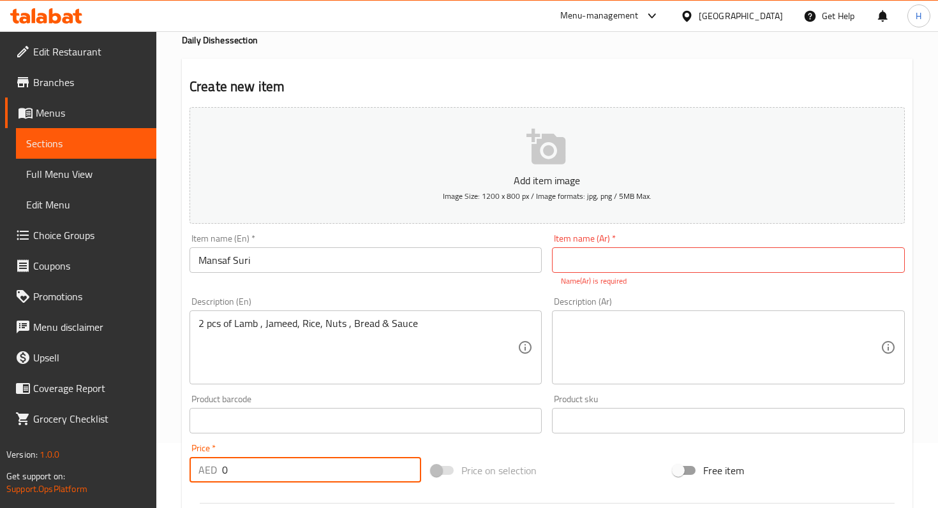
click at [282, 458] on input "0" at bounding box center [321, 470] width 199 height 26
type input "0"
type input "8"
type input "98"
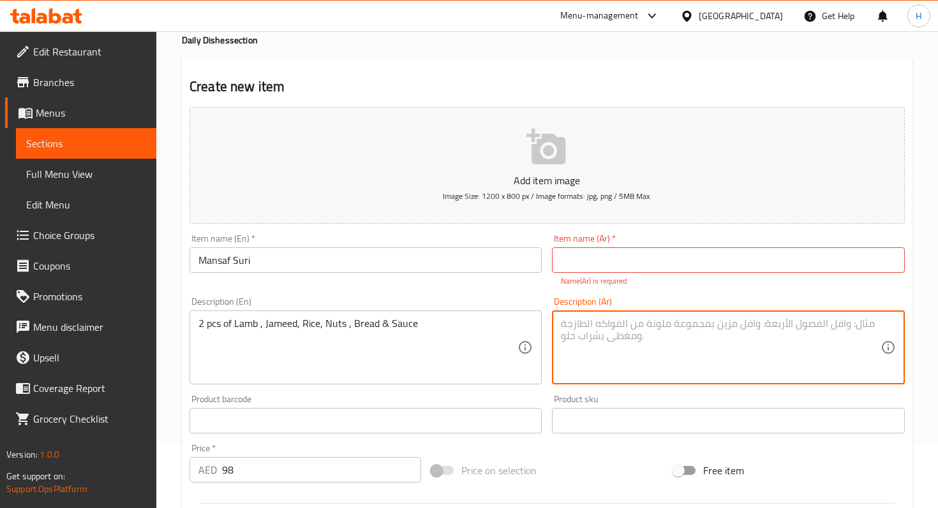
click at [612, 328] on textarea at bounding box center [720, 348] width 319 height 61
click at [591, 258] on input "text" at bounding box center [728, 261] width 352 height 26
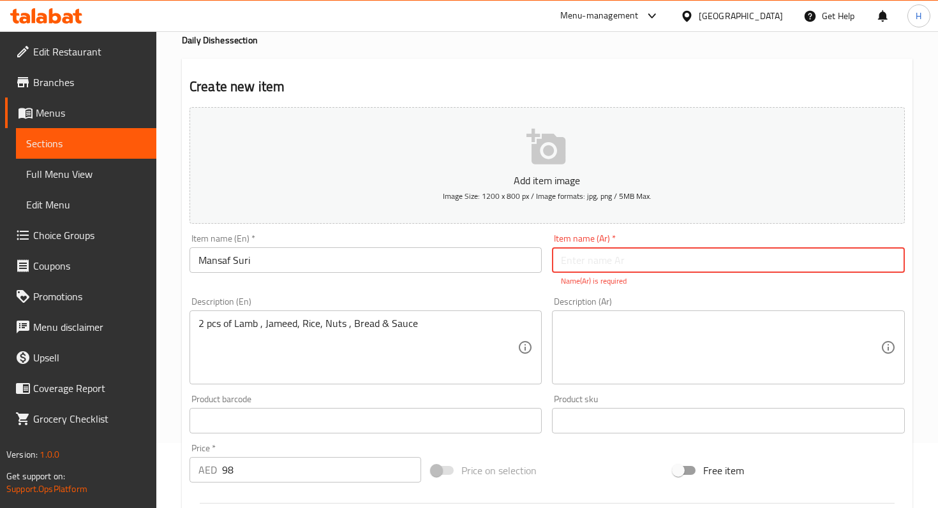
paste input "منسف سوري"
type input "منسف سوري"
click at [611, 327] on textarea at bounding box center [720, 348] width 319 height 61
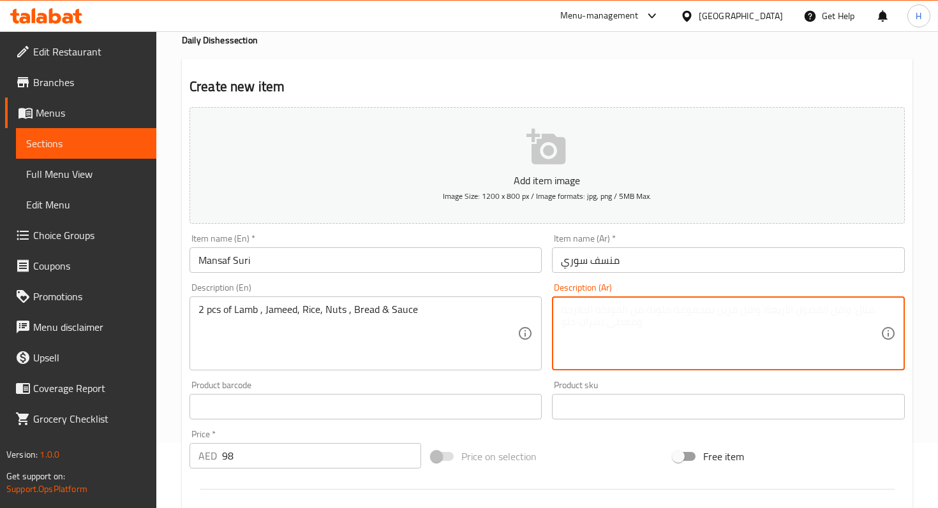
paste textarea "قطعتان من لحم الغنم، جميد، أرز، مكسرات، خبز، وصلصة"
click at [612, 336] on textarea "قطعتان من لحم الغنم، جميد، أرز، مكسرات، خبز، وصلصة" at bounding box center [720, 334] width 319 height 61
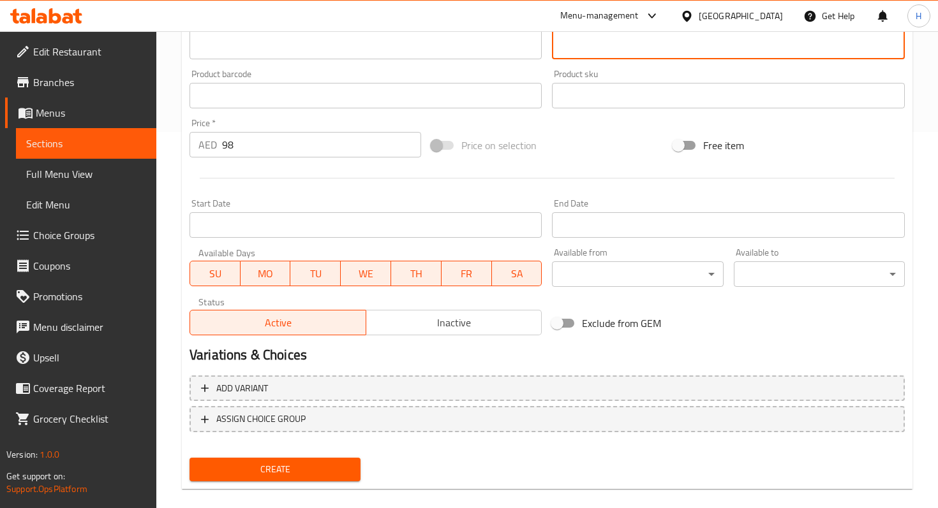
scroll to position [382, 0]
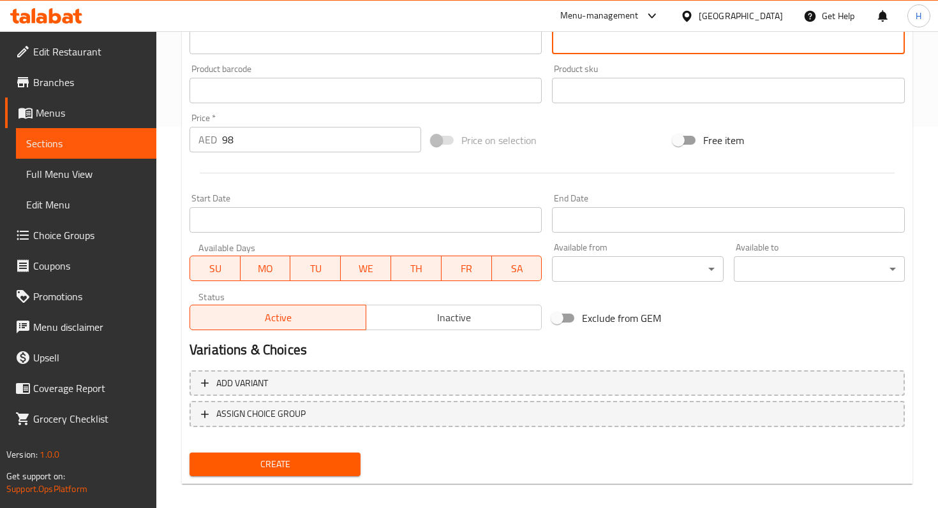
type textarea "قطعتان من لحم الغنم، جميد، أرز، مكسرات، خبز، وصلصة"
click at [290, 458] on span "Create" at bounding box center [275, 465] width 151 height 16
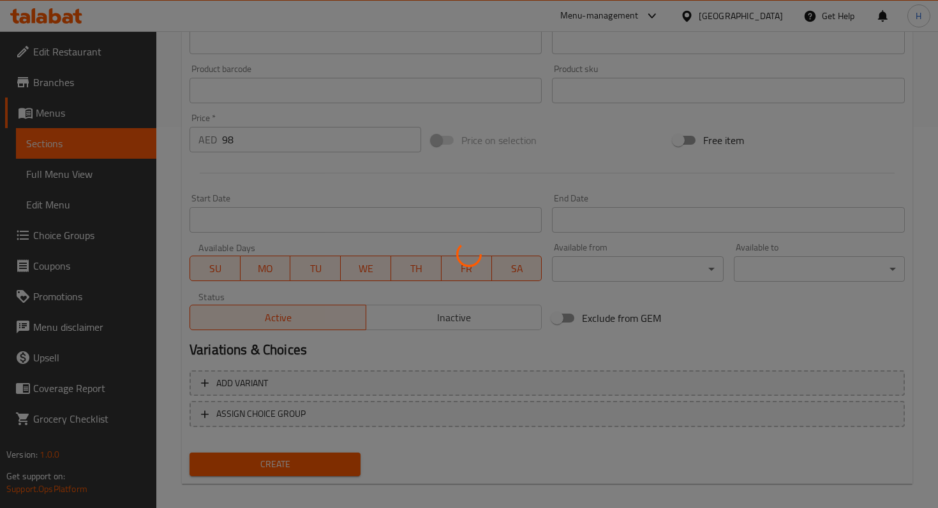
type input "0"
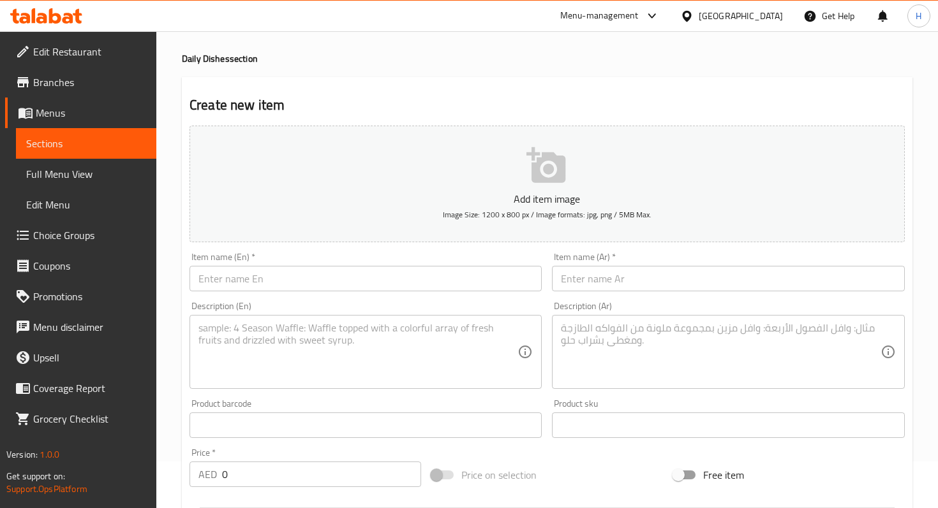
scroll to position [0, 0]
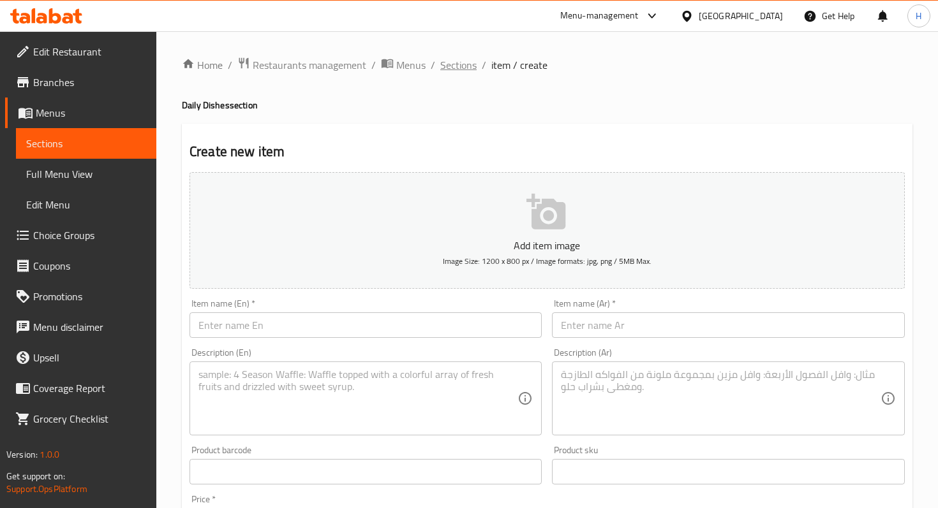
click at [459, 66] on span "Sections" at bounding box center [458, 64] width 36 height 15
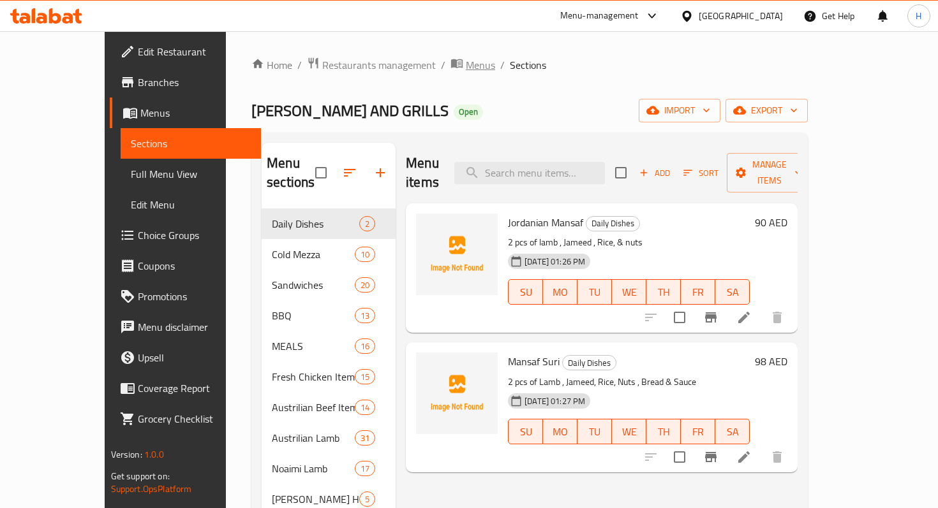
click at [466, 66] on span "Menus" at bounding box center [480, 64] width 29 height 15
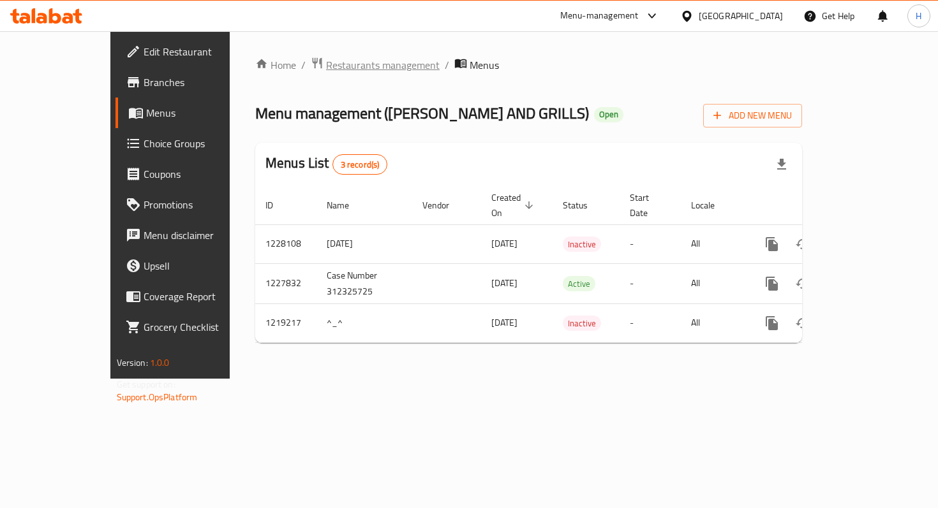
click at [334, 63] on span "Restaurants management" at bounding box center [383, 64] width 114 height 15
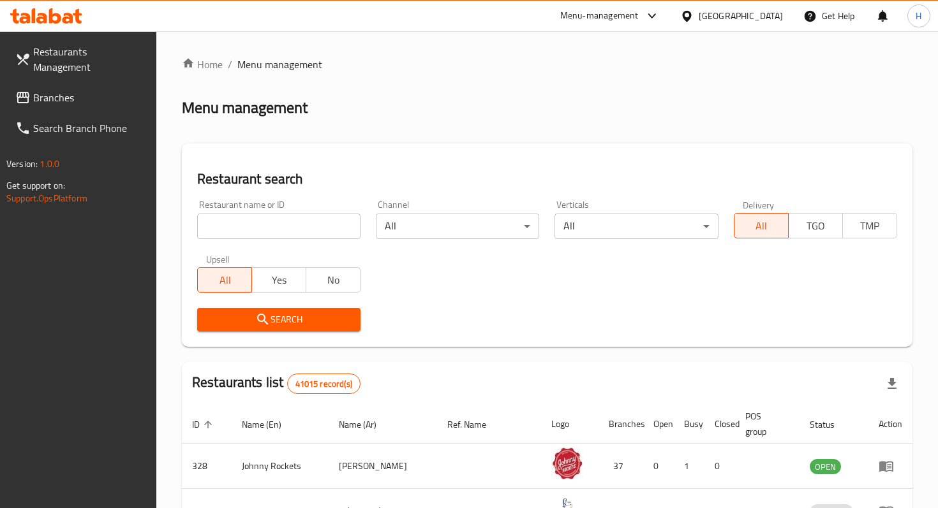
click at [251, 231] on input "search" at bounding box center [278, 227] width 163 height 26
type input "[PERSON_NAME]"
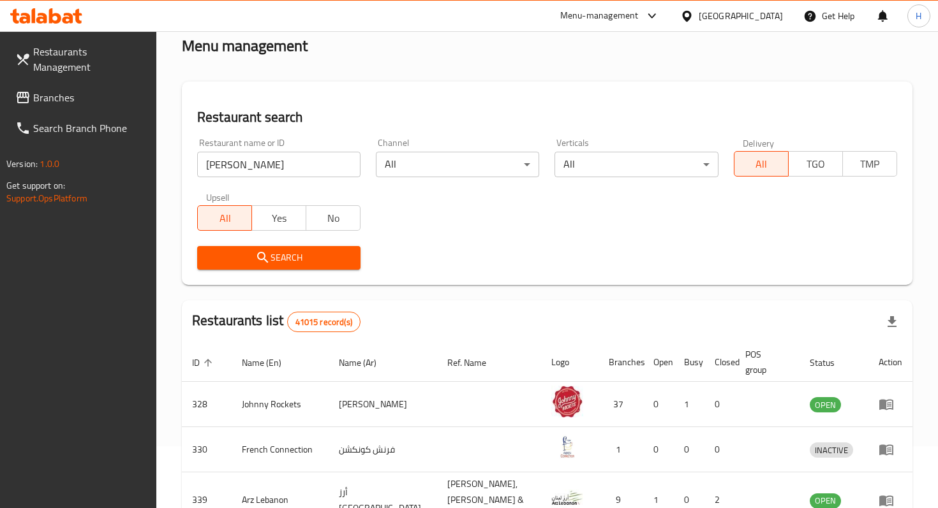
scroll to position [49, 0]
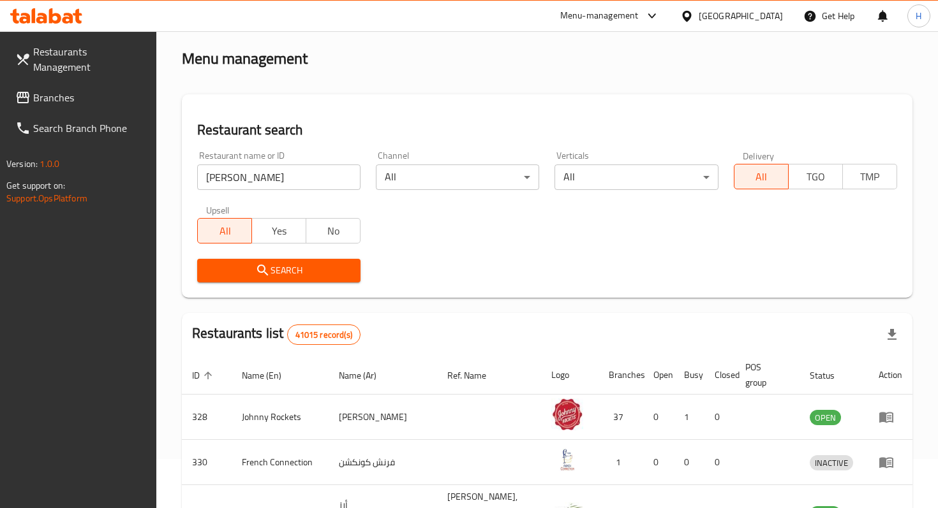
click at [317, 268] on span "Search" at bounding box center [278, 271] width 143 height 16
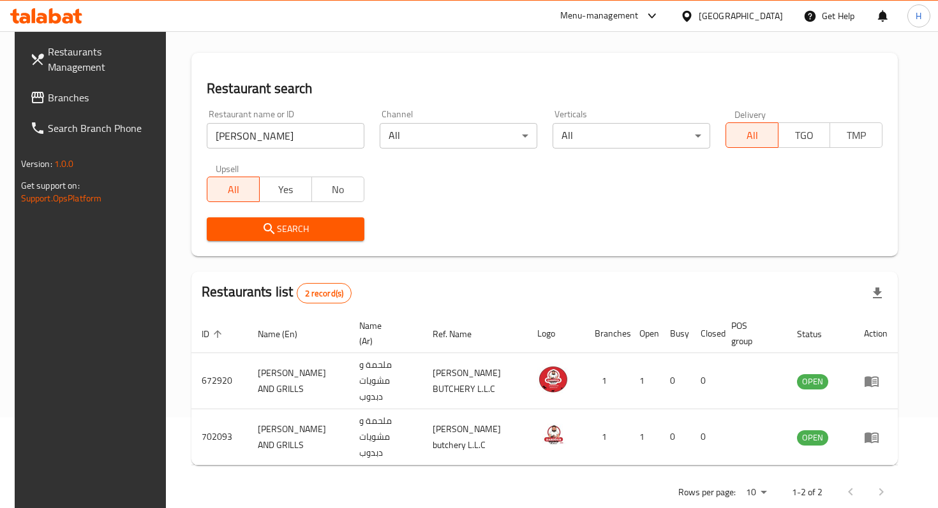
scroll to position [96, 0]
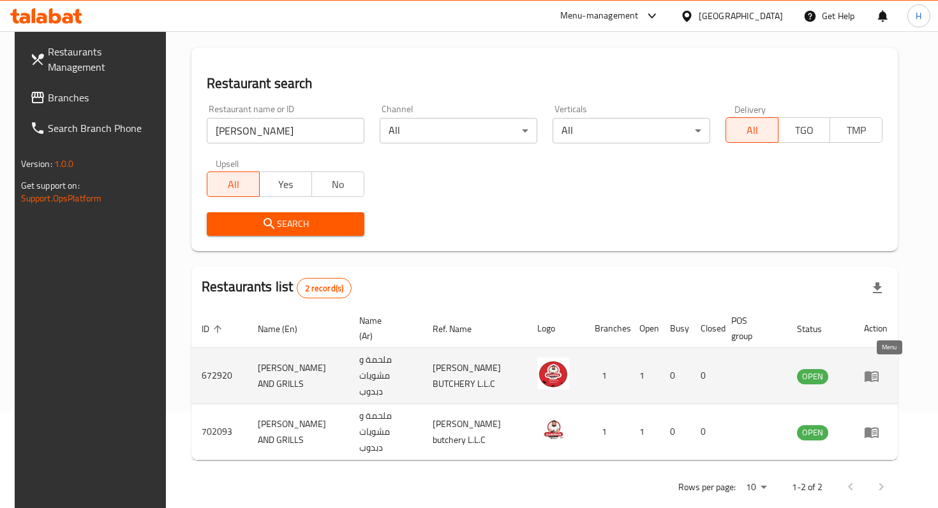
click at [879, 371] on icon "enhanced table" at bounding box center [871, 376] width 15 height 15
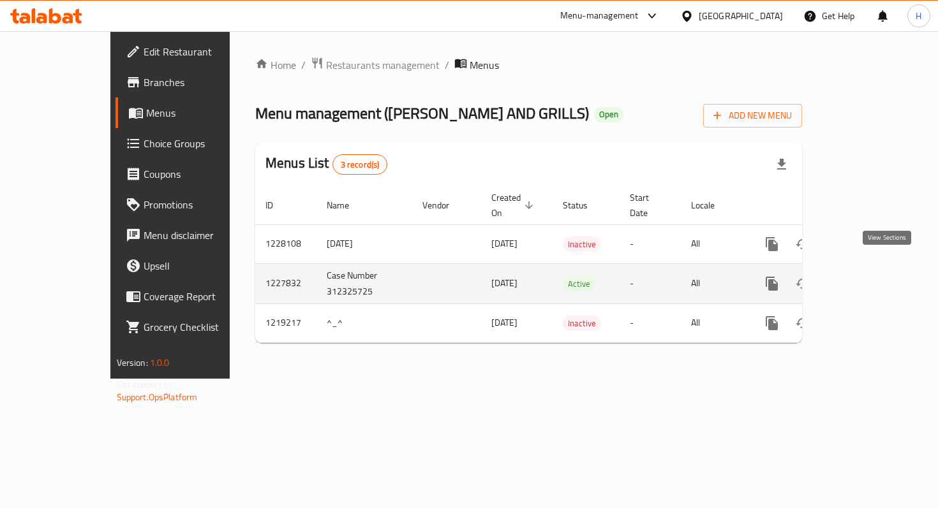
click at [872, 276] on icon "enhanced table" at bounding box center [863, 283] width 15 height 15
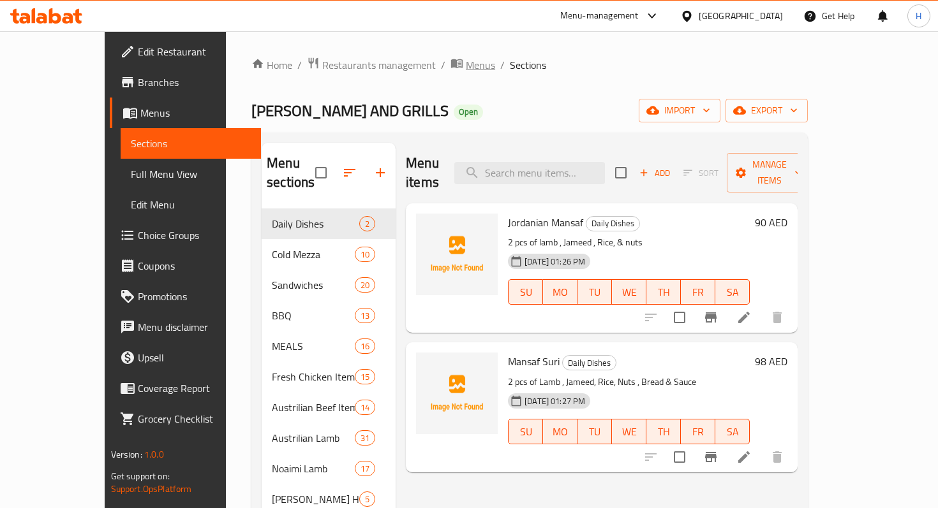
click at [466, 71] on span "Menus" at bounding box center [480, 64] width 29 height 15
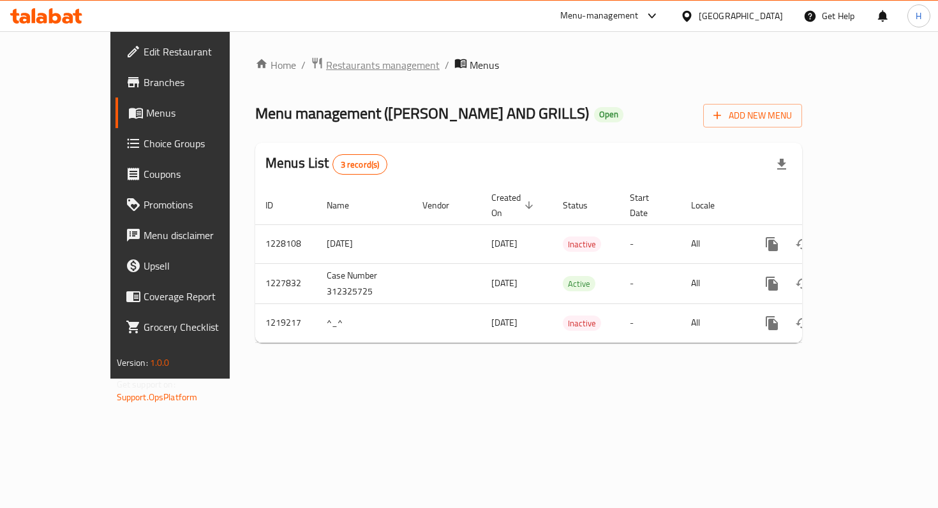
click at [326, 68] on span "Restaurants management" at bounding box center [383, 64] width 114 height 15
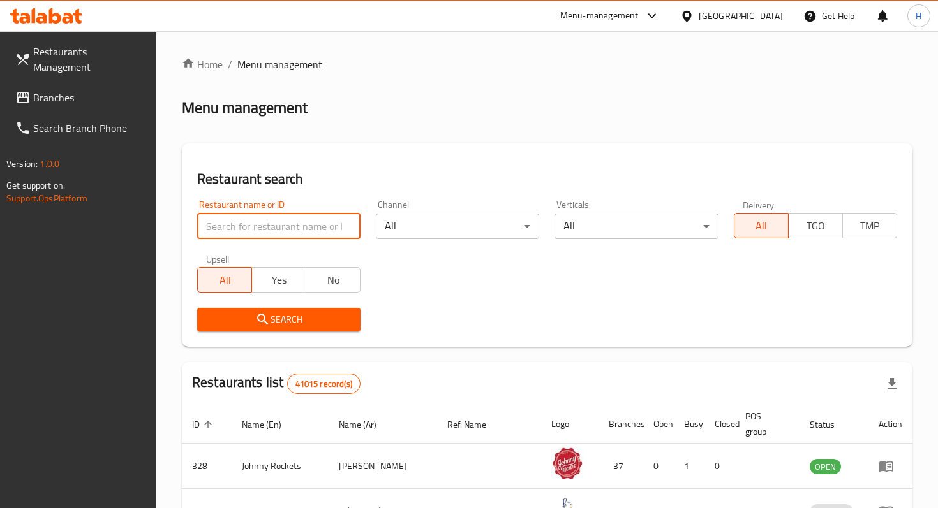
click at [271, 219] on input "search" at bounding box center [278, 227] width 163 height 26
type input "[PERSON_NAME]"
click at [307, 327] on span "Search" at bounding box center [278, 320] width 143 height 16
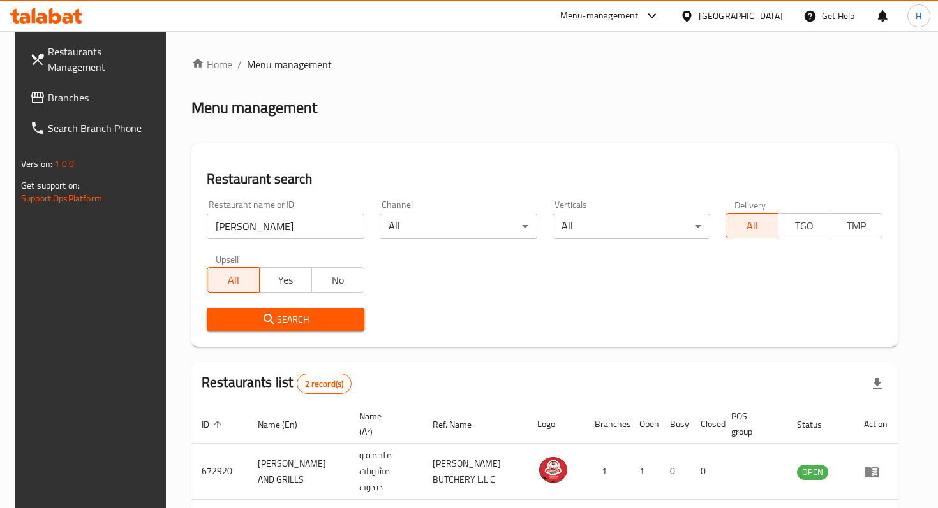
scroll to position [96, 0]
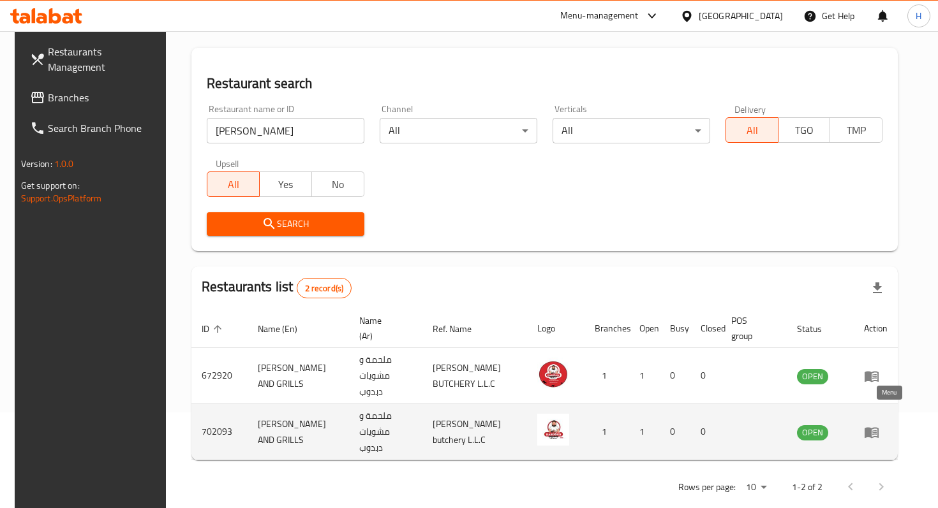
click at [879, 425] on icon "enhanced table" at bounding box center [871, 432] width 15 height 15
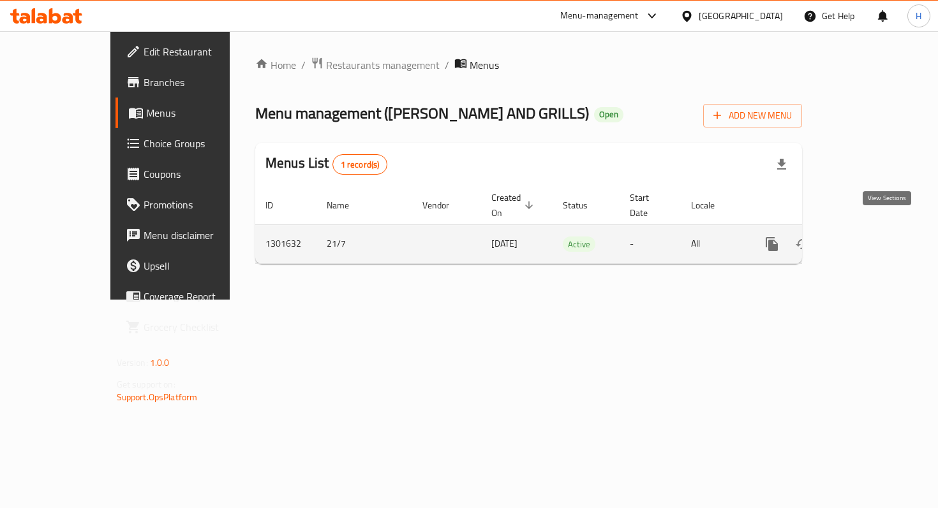
click at [872, 237] on icon "enhanced table" at bounding box center [863, 244] width 15 height 15
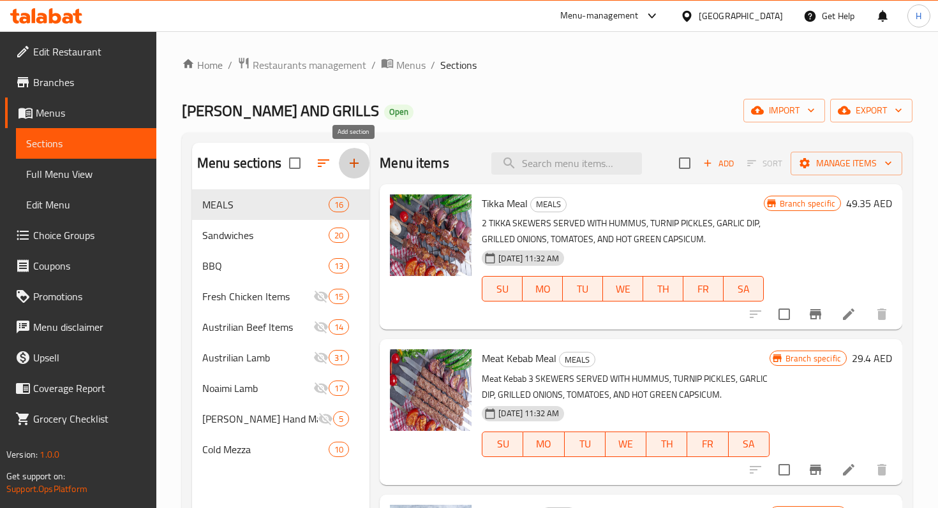
click at [349, 171] on icon "button" at bounding box center [353, 163] width 15 height 15
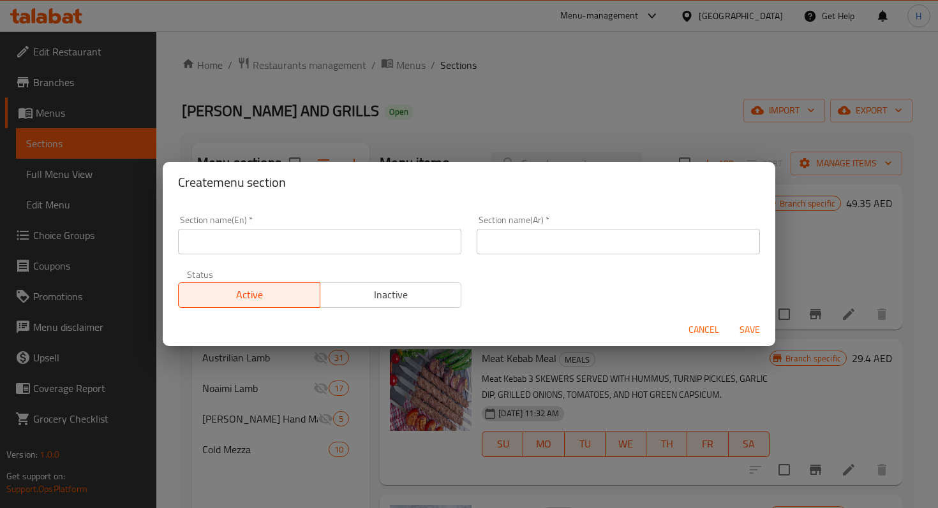
click at [313, 237] on input "text" at bounding box center [319, 242] width 283 height 26
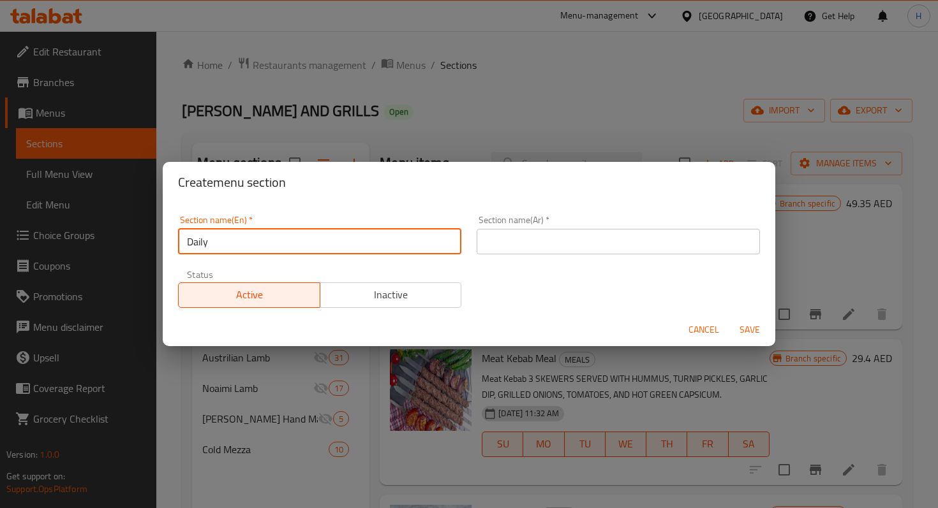
type input "Daily Dishes"
click at [514, 240] on input "text" at bounding box center [618, 242] width 283 height 26
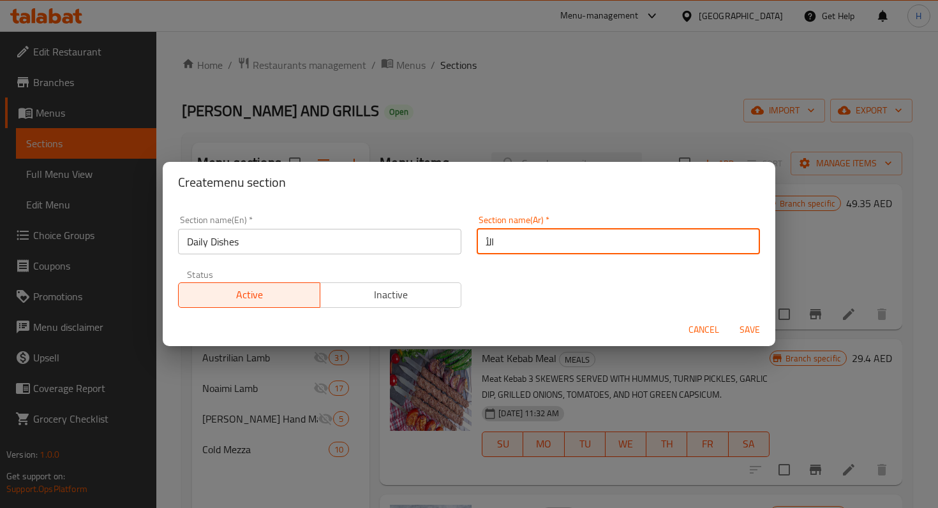
type input "الأطباق اليومية"
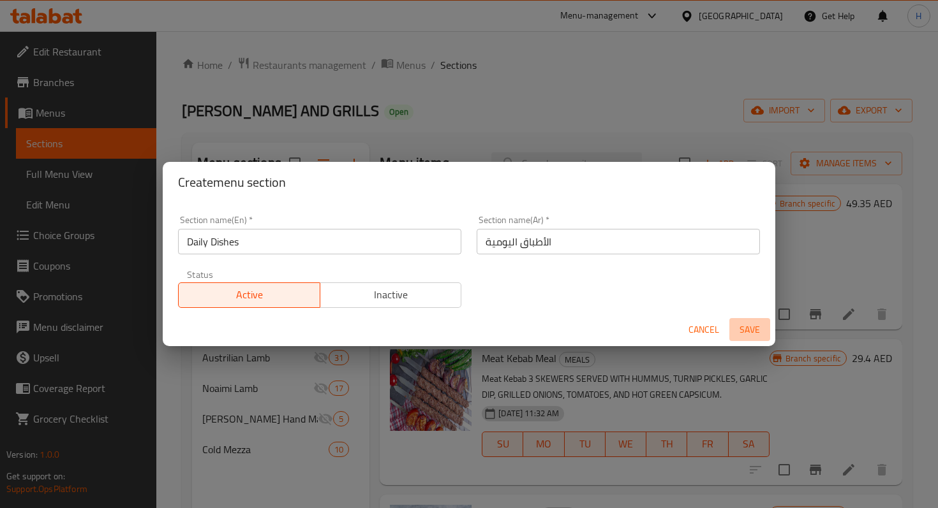
click at [750, 334] on span "Save" at bounding box center [749, 330] width 31 height 16
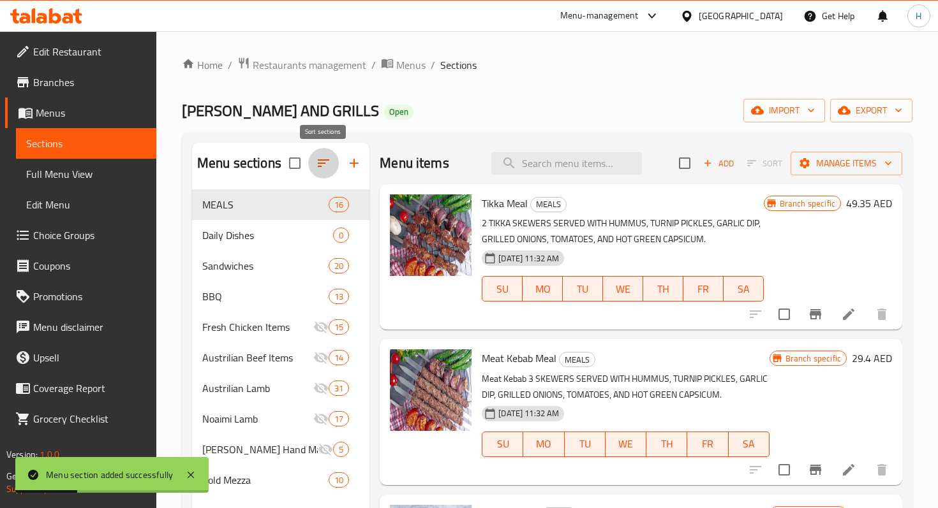
click at [323, 167] on icon "button" at bounding box center [323, 163] width 15 height 15
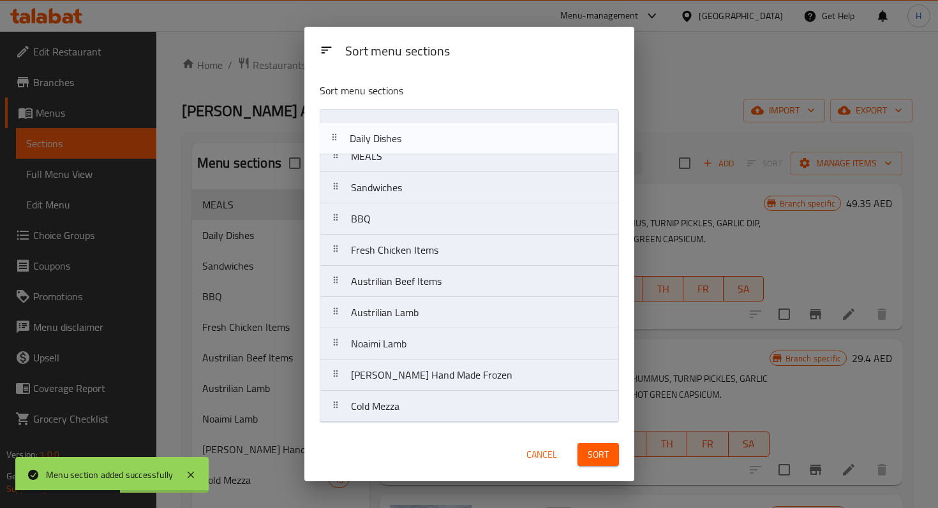
drag, startPoint x: 338, startPoint y: 156, endPoint x: 336, endPoint y: 130, distance: 26.2
click at [336, 130] on nav "MEALS Daily Dishes Sandwiches BBQ Fresh Chicken Items Austrilian Beef Items Aus…" at bounding box center [469, 266] width 299 height 314
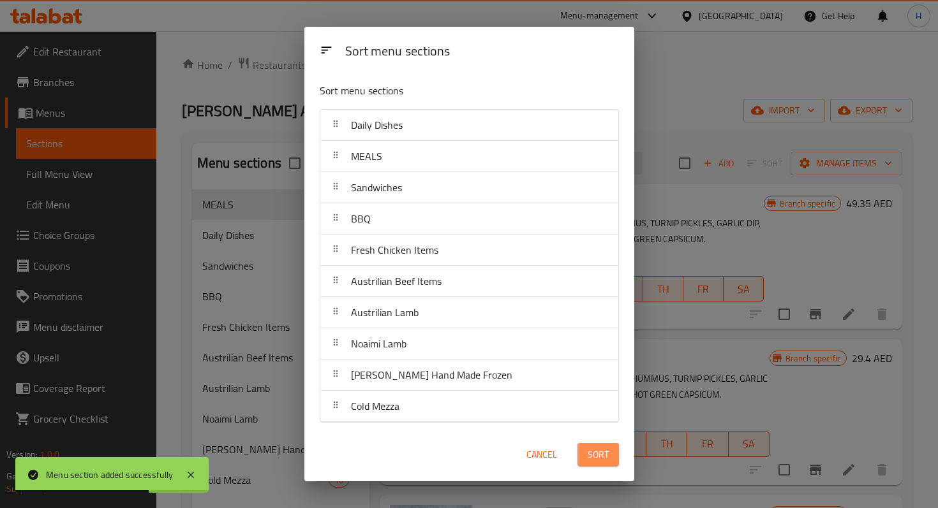
click at [597, 452] on span "Sort" at bounding box center [598, 455] width 21 height 16
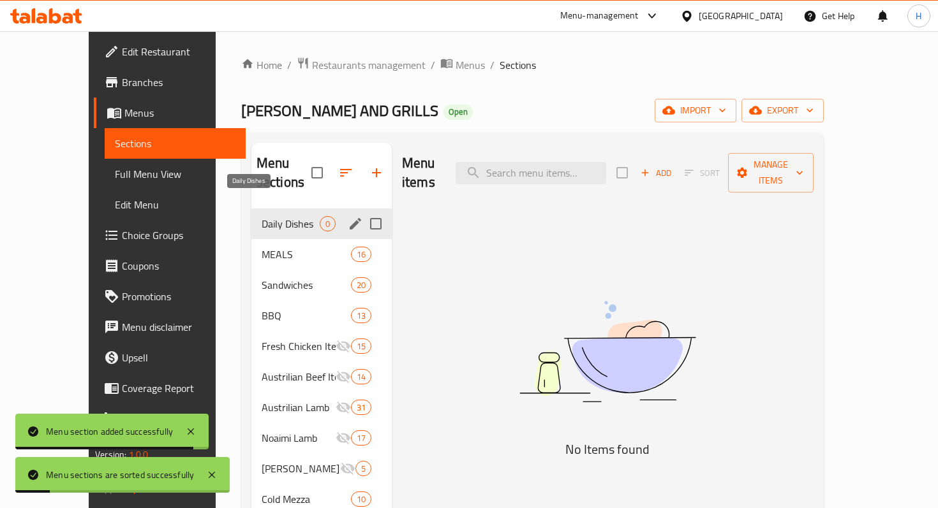
click at [262, 216] on span "Daily Dishes" at bounding box center [291, 223] width 58 height 15
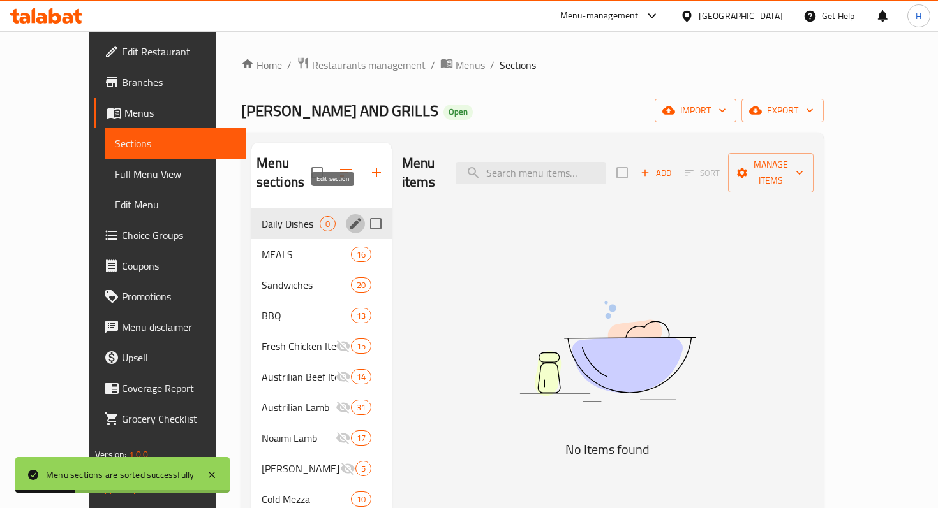
click at [348, 216] on icon "edit" at bounding box center [355, 223] width 15 height 15
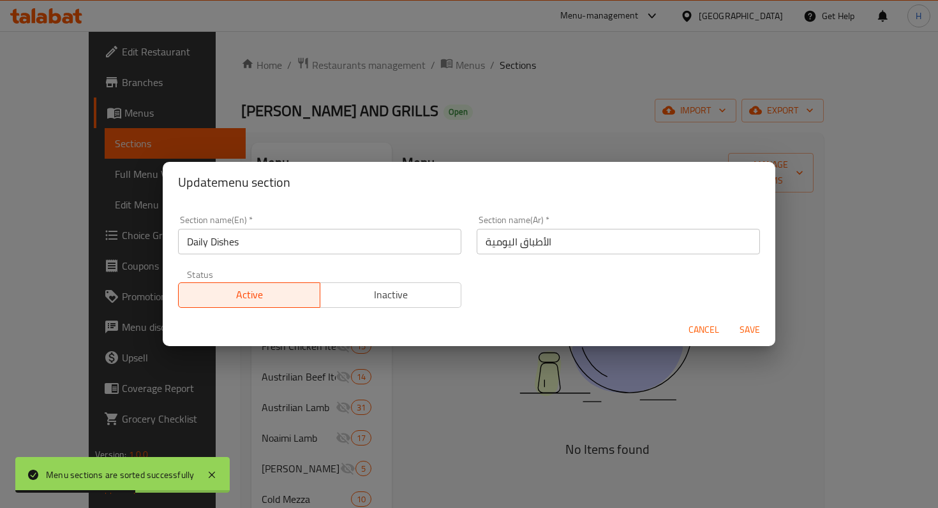
click at [697, 331] on span "Cancel" at bounding box center [703, 330] width 31 height 16
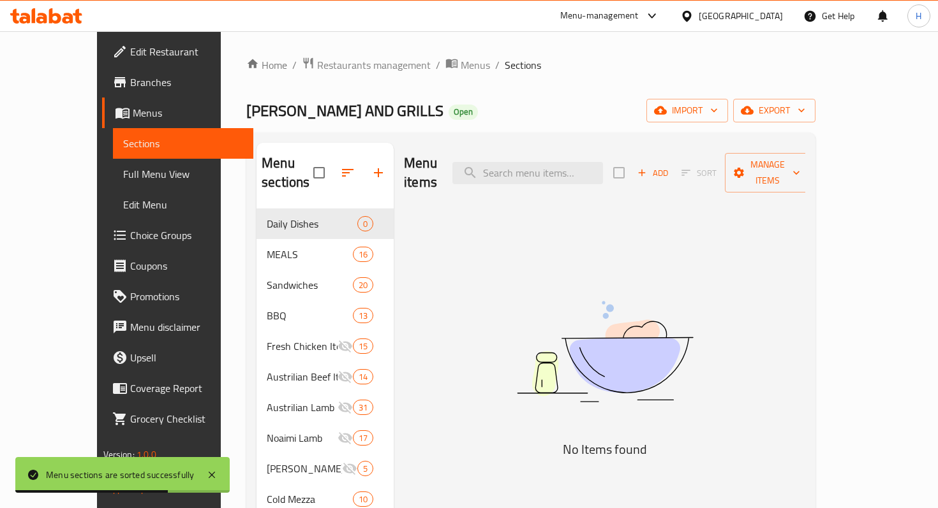
click at [490, 246] on div "Menu items Add Sort Manage items No Items found" at bounding box center [600, 397] width 412 height 508
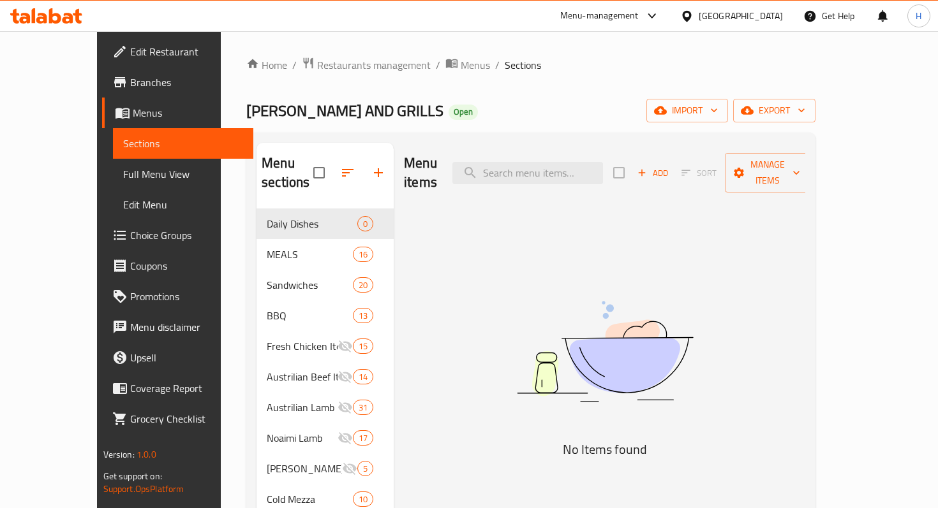
click at [670, 166] on span "Add" at bounding box center [652, 173] width 34 height 15
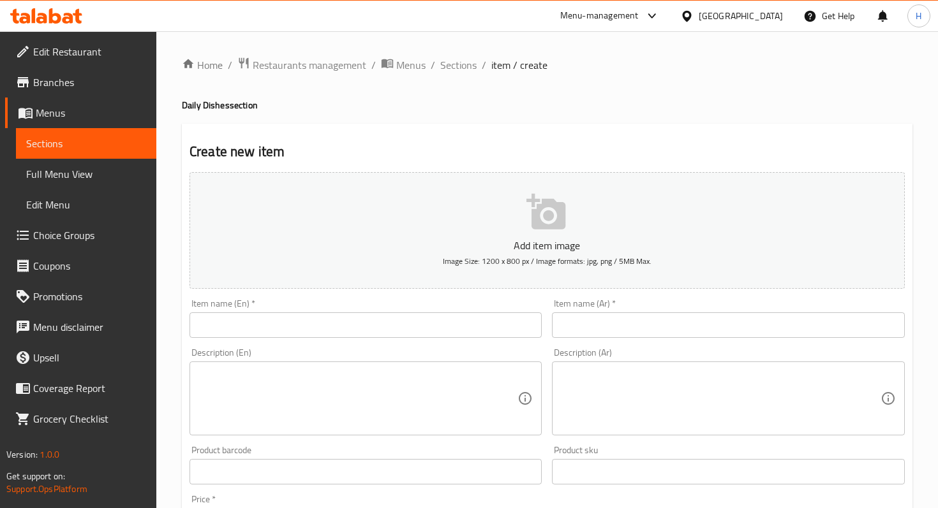
click at [321, 323] on input "text" at bounding box center [365, 326] width 352 height 26
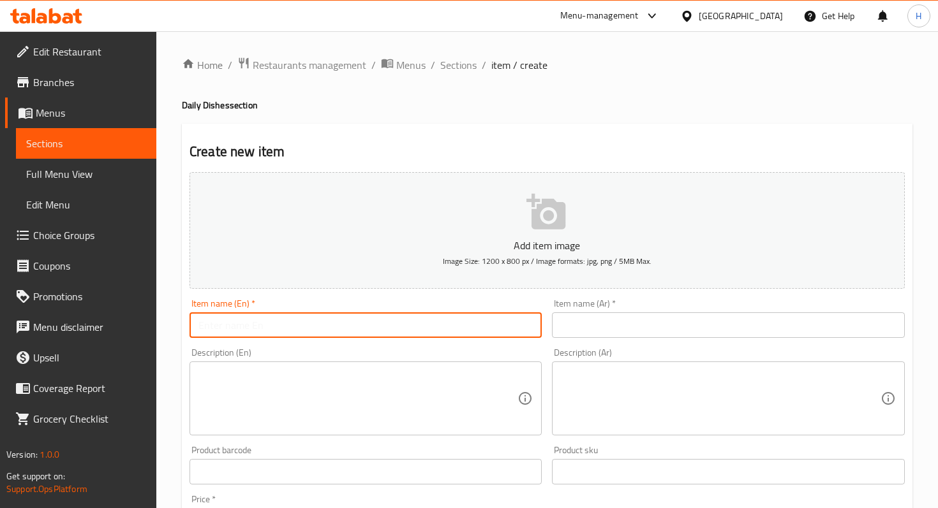
type input "خ"
type input "Jordanian Mansaf"
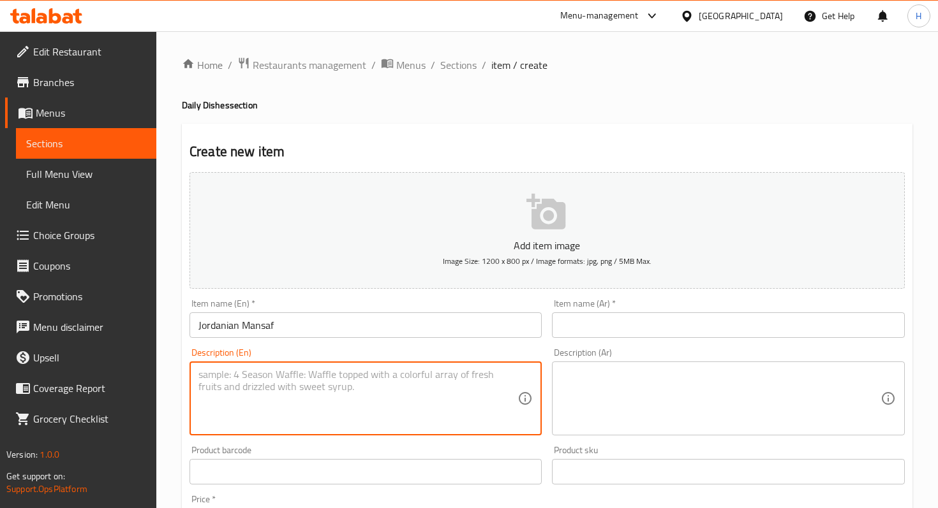
click at [272, 397] on textarea at bounding box center [357, 399] width 319 height 61
click at [251, 423] on textarea at bounding box center [357, 399] width 319 height 61
paste textarea "2 pcs of lamb , Jameed , Rice, & nuts"
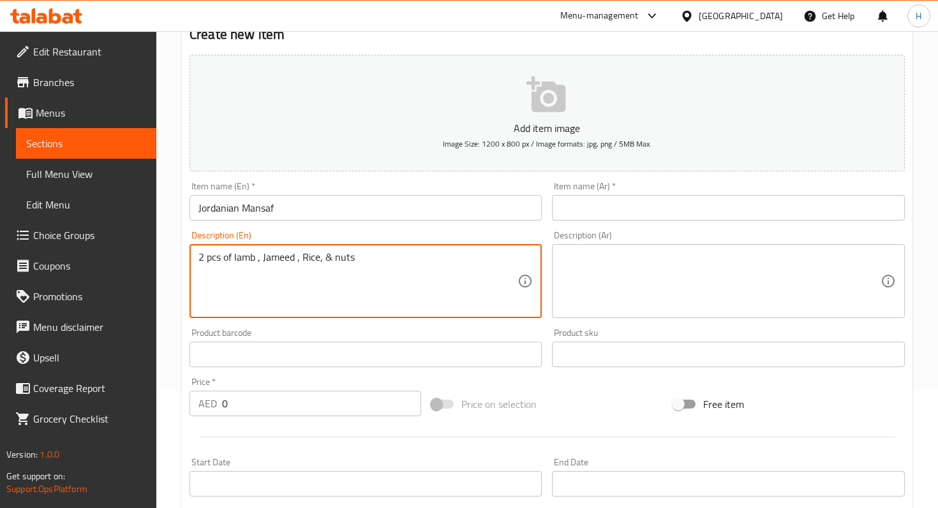
scroll to position [128, 0]
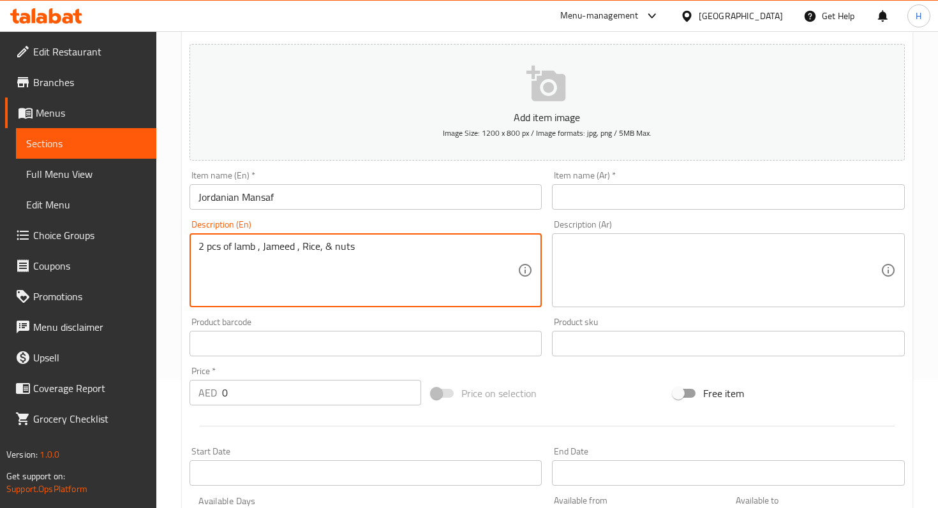
type textarea "2 pcs of lamb , Jameed , Rice, & nuts"
click at [262, 397] on input "0" at bounding box center [321, 393] width 199 height 26
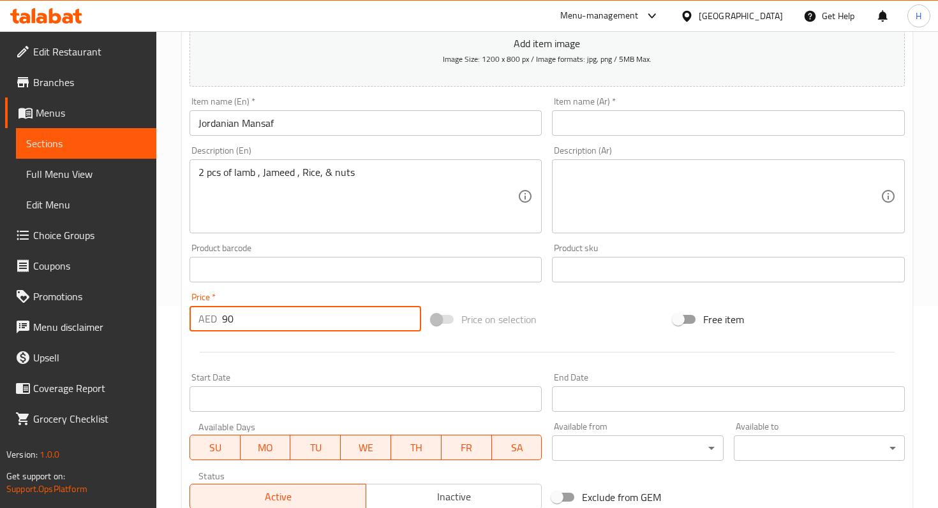
scroll to position [204, 0]
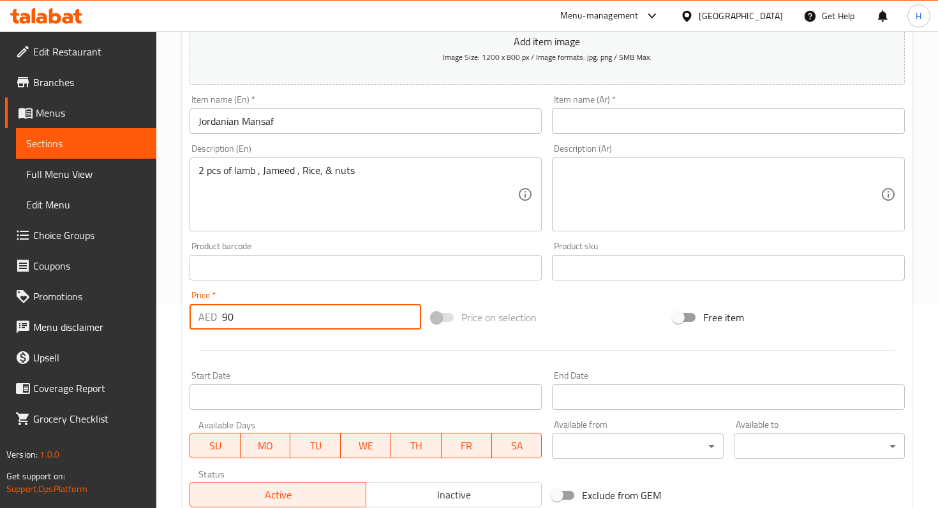
type input "90"
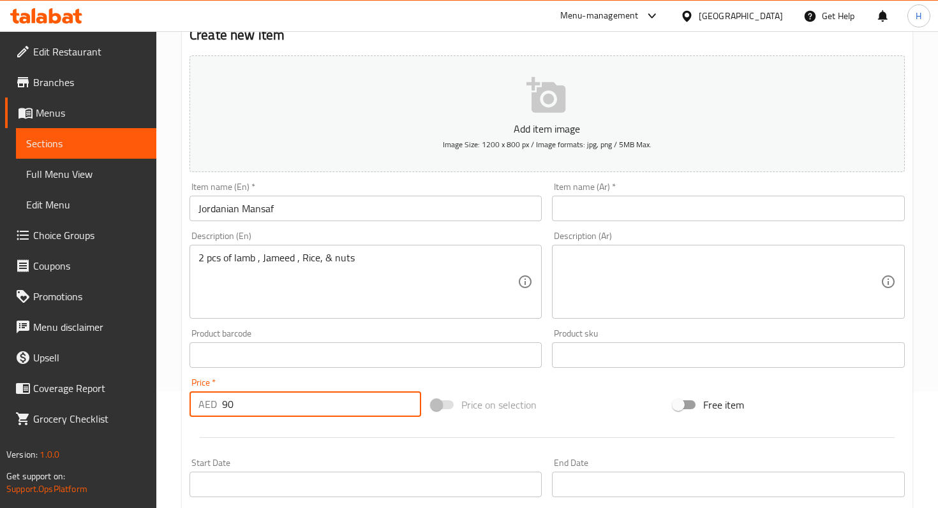
scroll to position [114, 0]
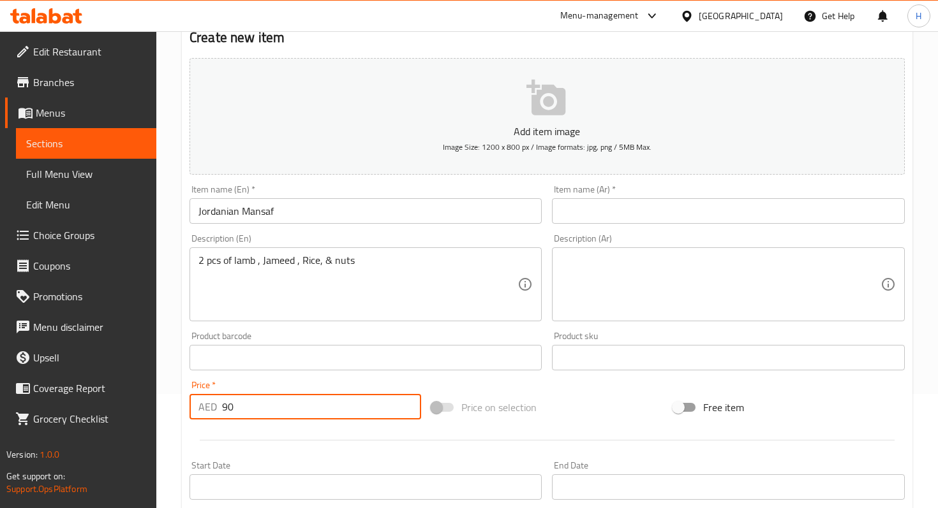
click at [623, 205] on input "text" at bounding box center [728, 211] width 352 height 26
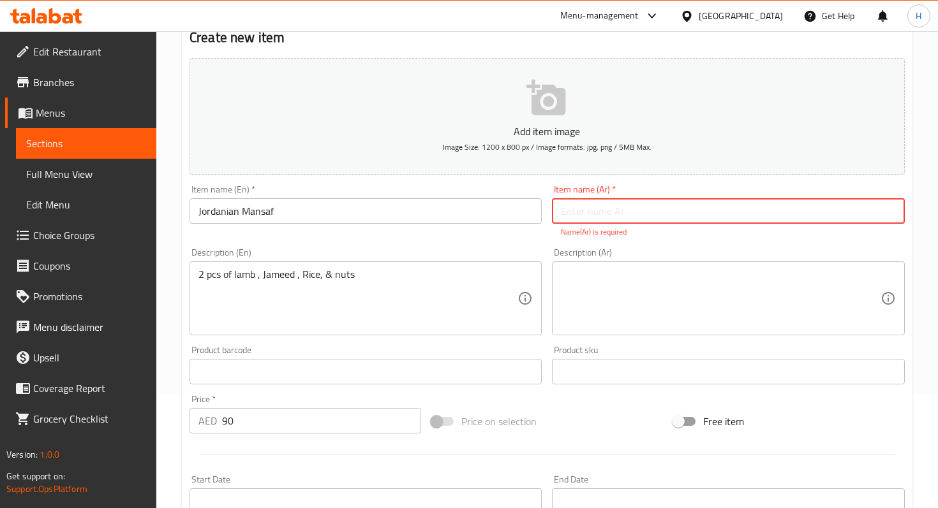
paste input "منسف أردني"
type input "منسف أردني"
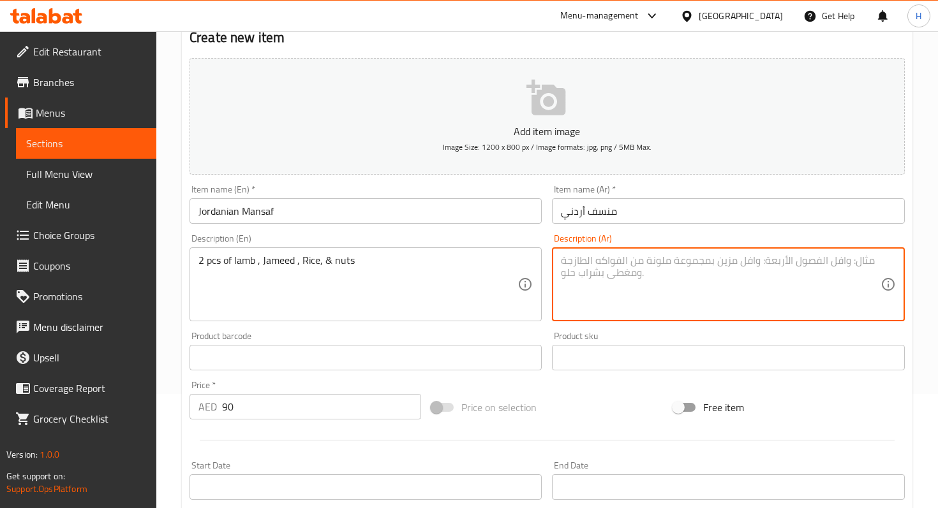
click at [635, 278] on textarea at bounding box center [720, 285] width 319 height 61
paste textarea "قطعتان من لحم الغنم، جميد، أرز، ومكسرات"
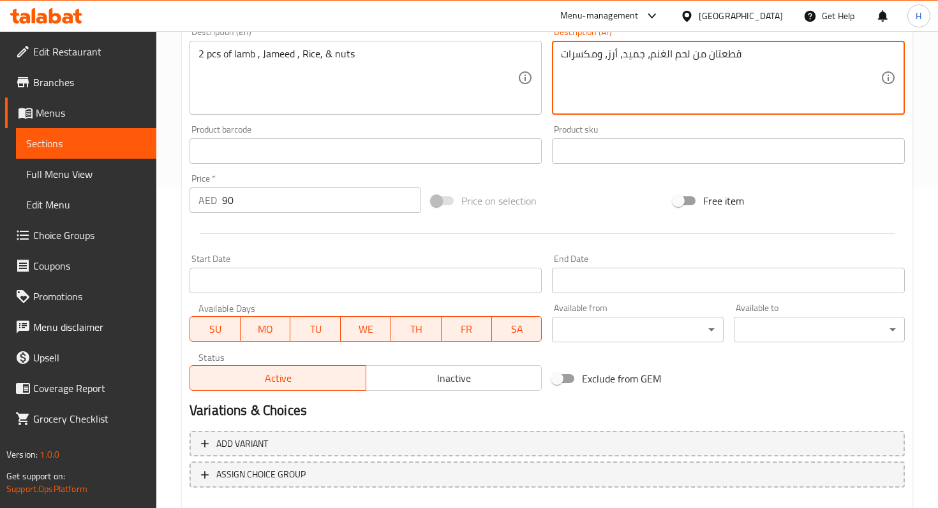
scroll to position [393, 0]
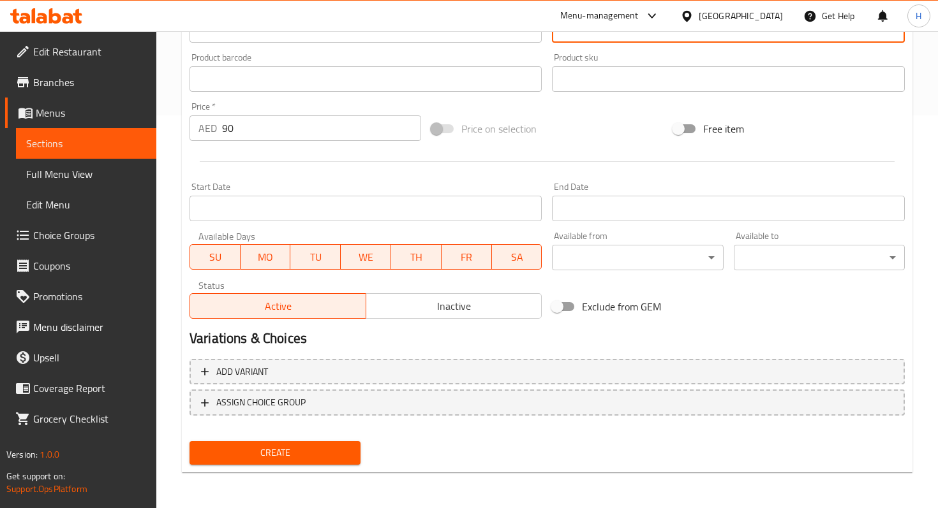
type textarea "قطعتان من لحم الغنم، جميد، أرز، ومكسرات"
click at [323, 456] on span "Create" at bounding box center [275, 453] width 151 height 16
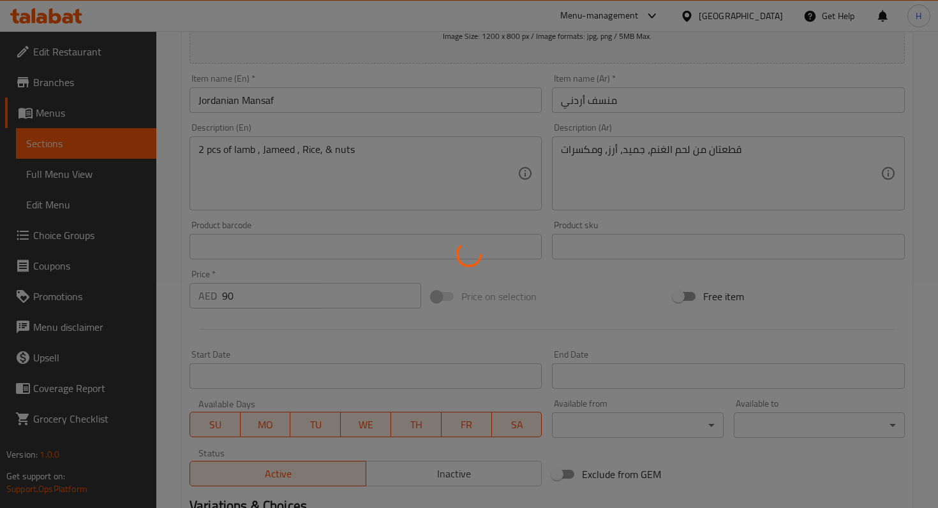
type input "0"
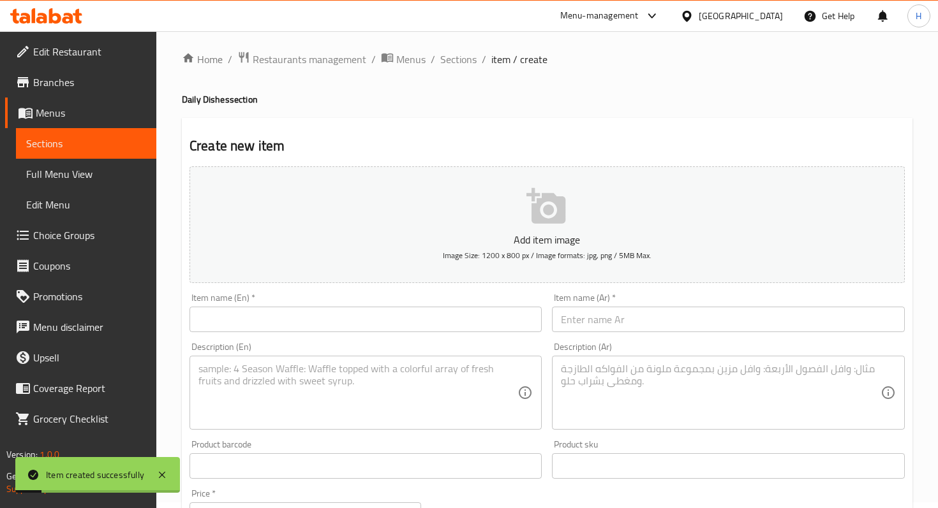
scroll to position [0, 0]
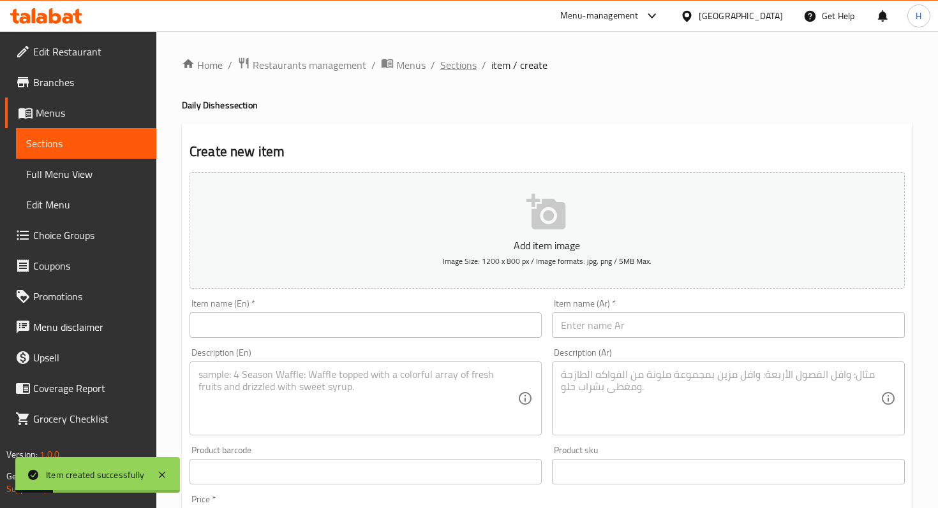
click at [457, 70] on span "Sections" at bounding box center [458, 64] width 36 height 15
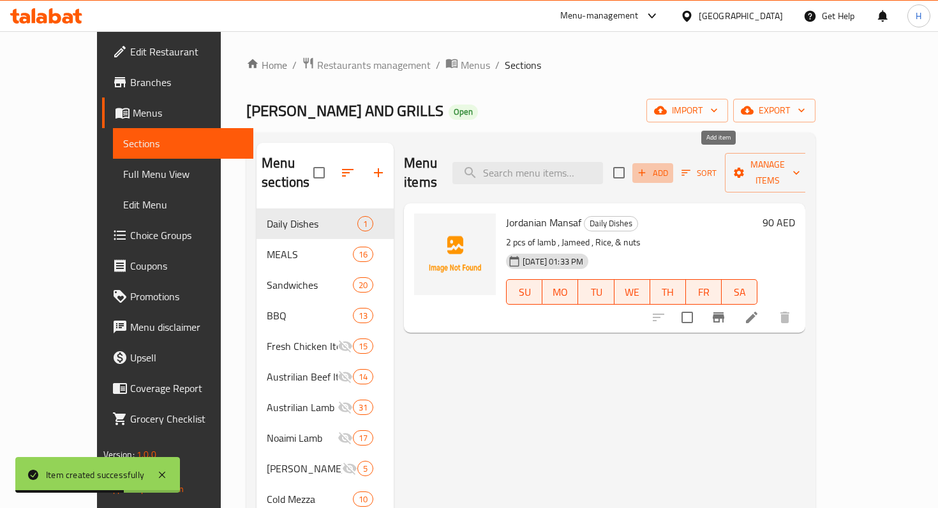
click at [648, 167] on icon "button" at bounding box center [641, 172] width 11 height 11
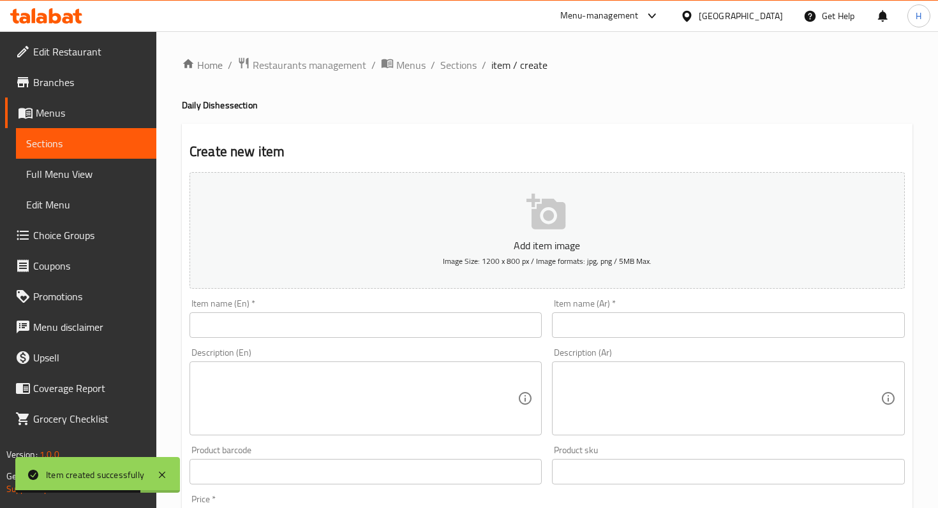
click at [391, 324] on input "text" at bounding box center [365, 326] width 352 height 26
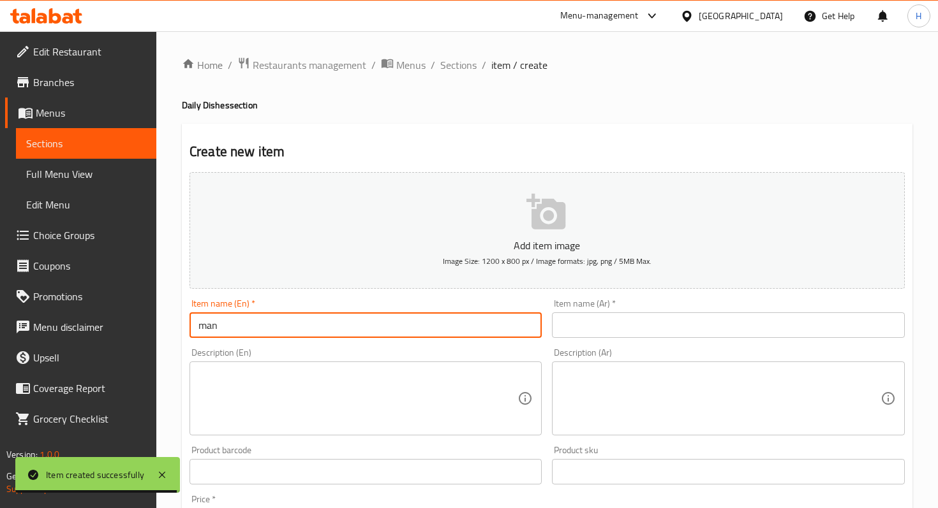
type input "Mansaf Suri"
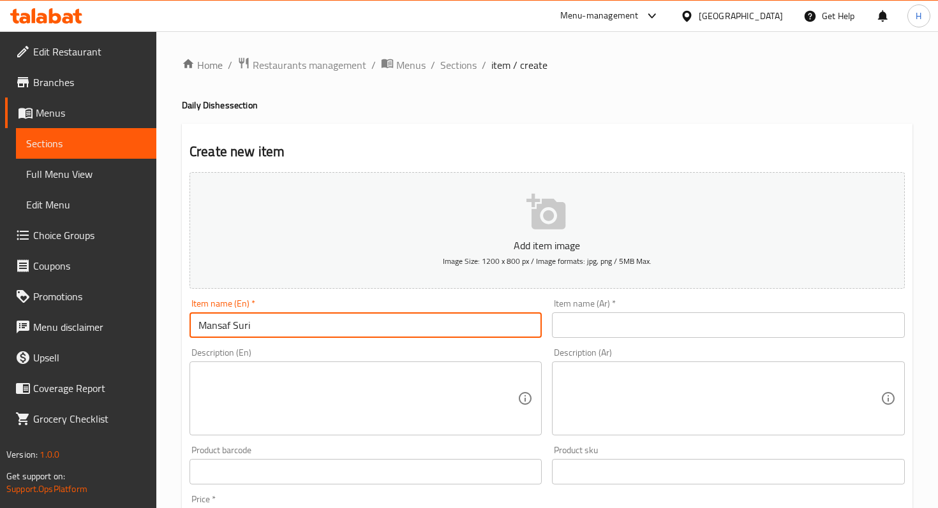
click at [327, 392] on textarea at bounding box center [357, 399] width 319 height 61
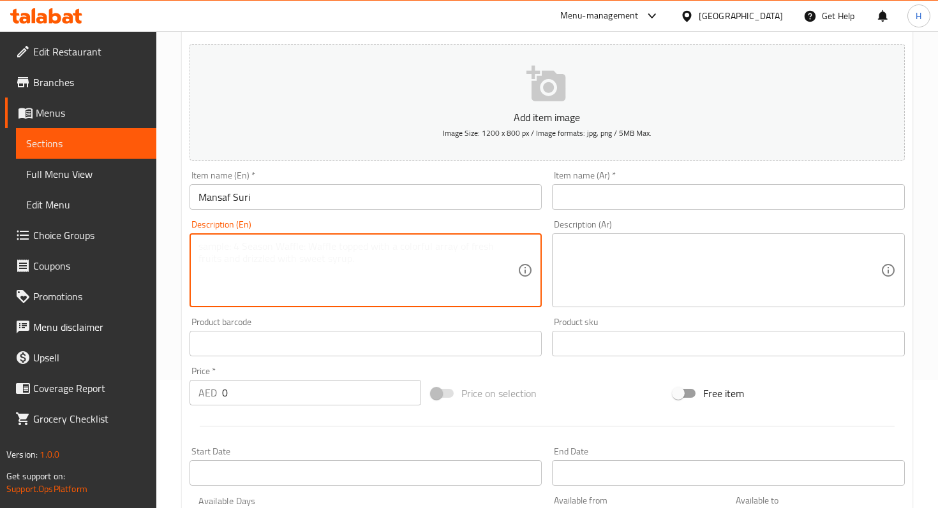
scroll to position [133, 0]
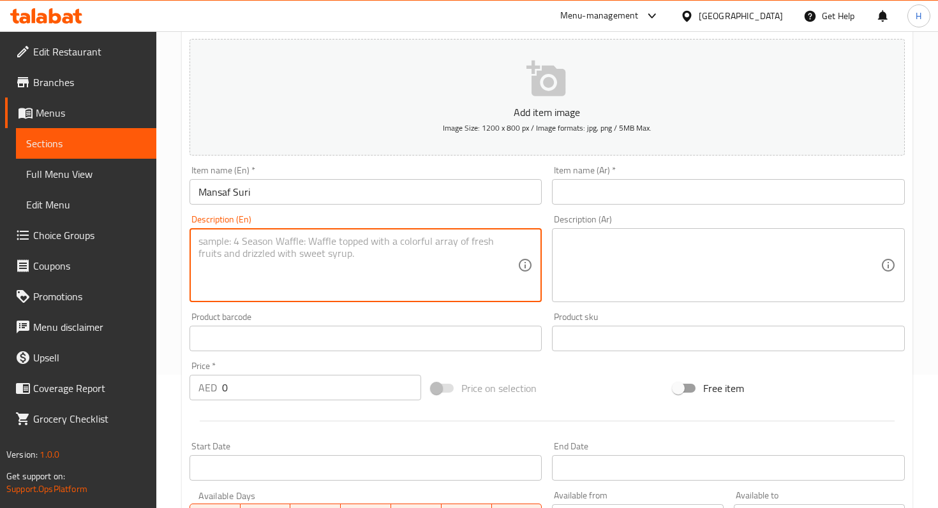
click at [279, 384] on input "0" at bounding box center [321, 388] width 199 height 26
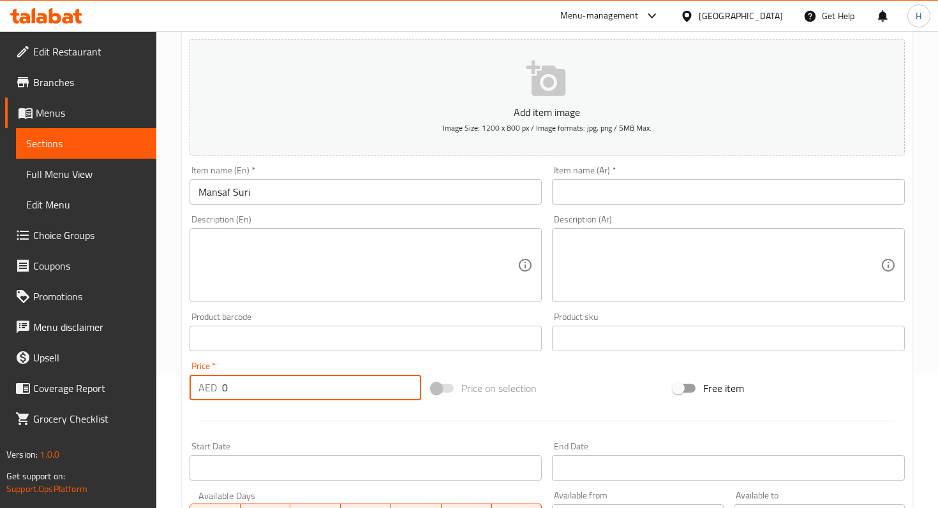
click at [279, 384] on input "0" at bounding box center [321, 388] width 199 height 26
type input "98"
click at [285, 279] on textarea at bounding box center [357, 265] width 319 height 61
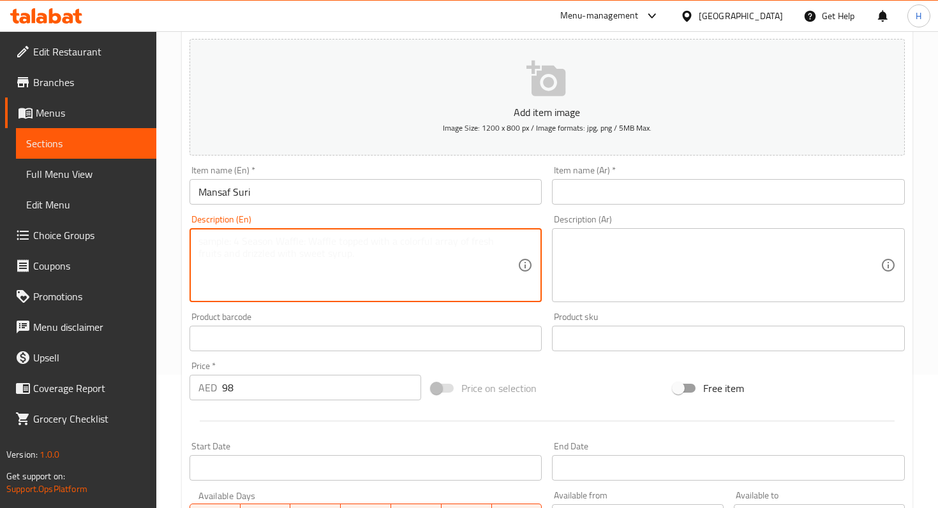
paste textarea "2 pcs of Lamb , Jameed, Rice, Nuts , Bread & Sauce"
type textarea "2 pcs of Lamb , Jameed, Rice, Nuts , Bread & Sauce"
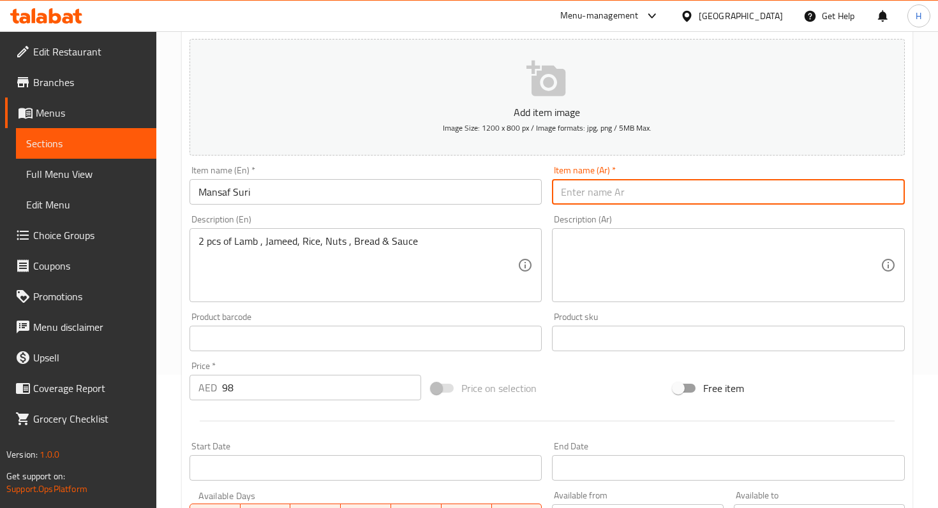
click at [593, 193] on input "text" at bounding box center [728, 192] width 352 height 26
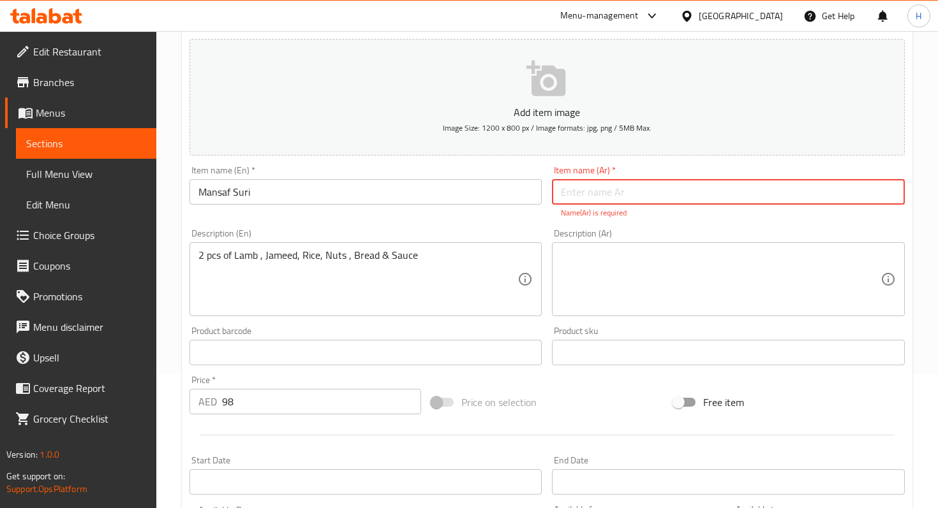
paste input "منسف سوري"
type input "منسف سوري"
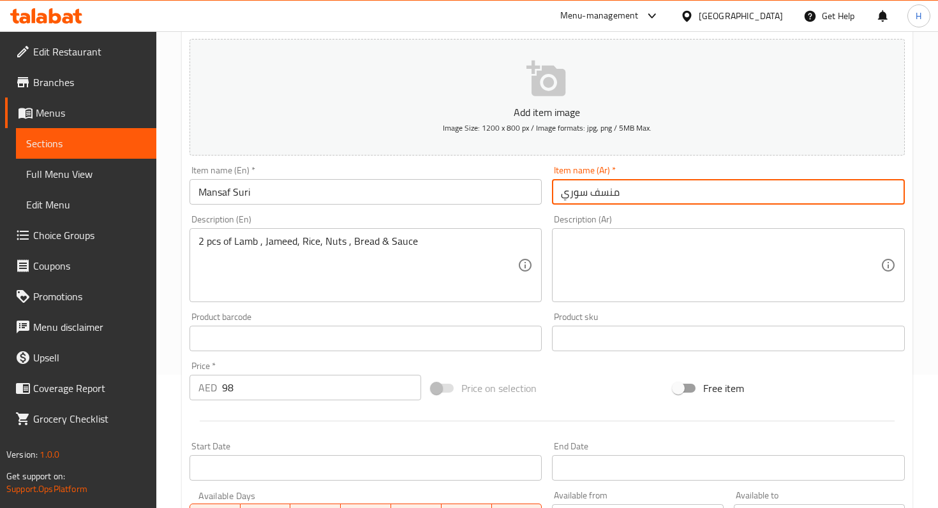
click at [593, 257] on textarea at bounding box center [720, 265] width 319 height 61
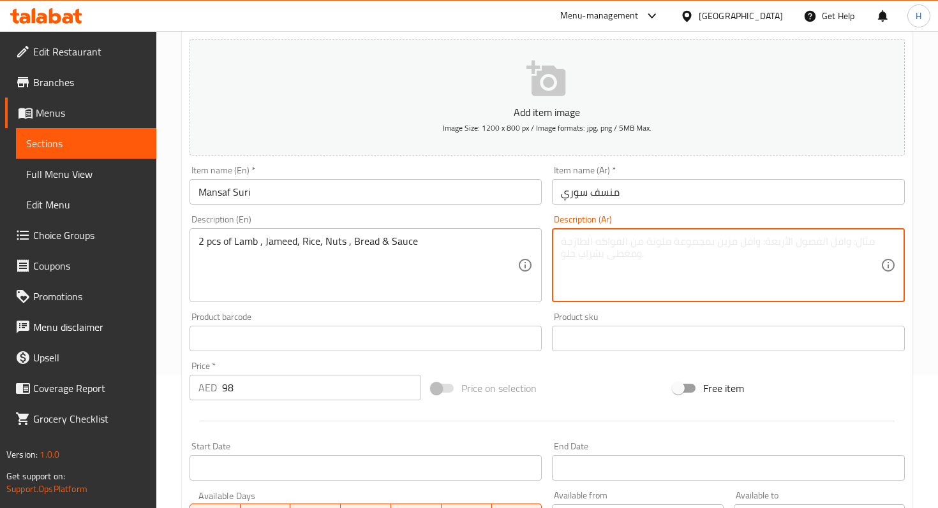
paste textarea "قطعتان من لحم الغنم، جميد، أرز، مكسرات، خبز، وصلصة"
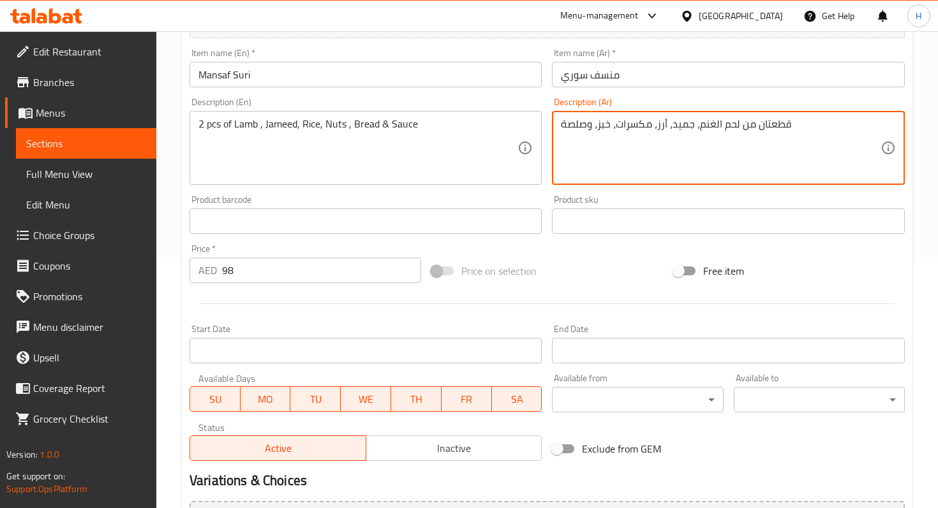
scroll to position [393, 0]
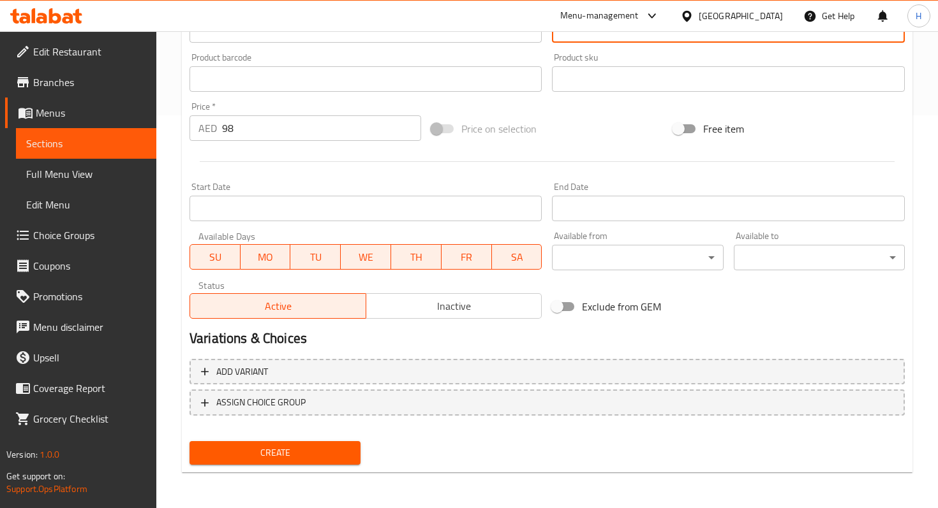
type textarea "قطعتان من لحم الغنم، جميد، أرز، مكسرات، خبز، وصلصة"
click at [598, 128] on div "Price on selection" at bounding box center [547, 129] width 242 height 34
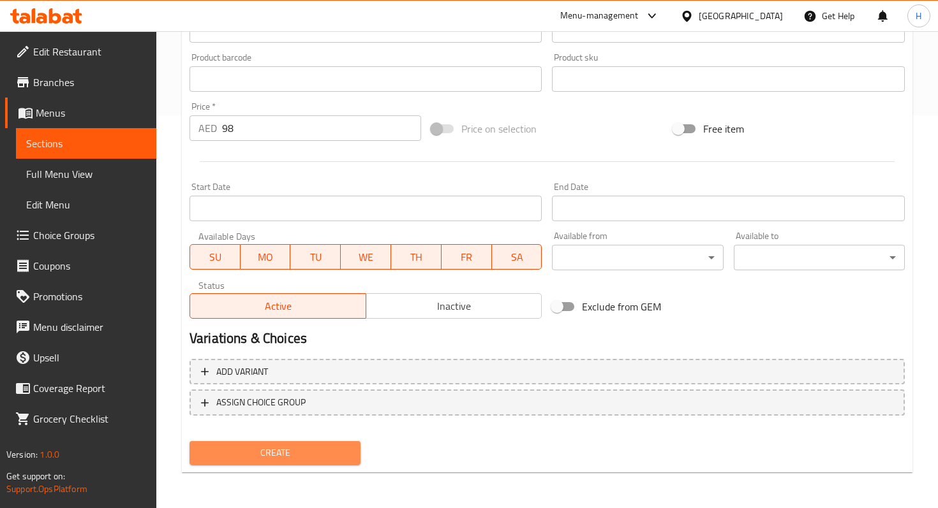
click at [256, 455] on span "Create" at bounding box center [275, 453] width 151 height 16
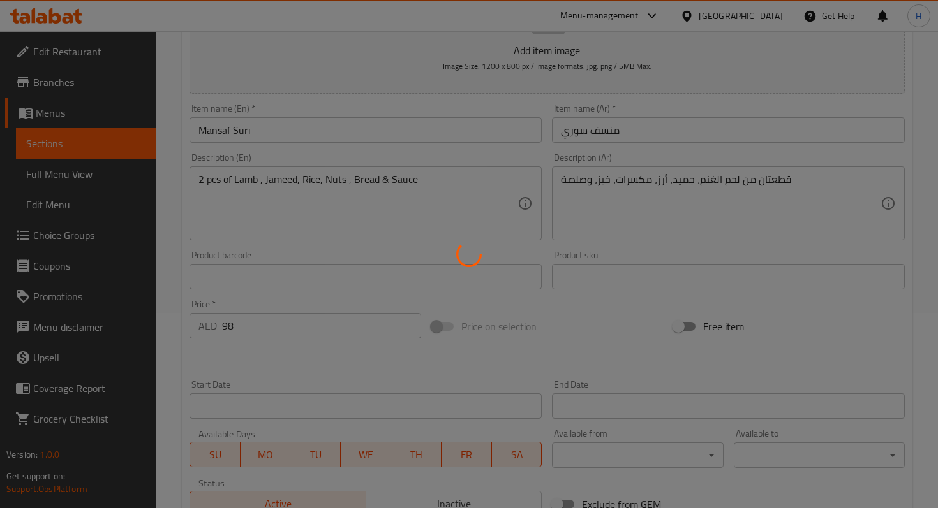
scroll to position [0, 0]
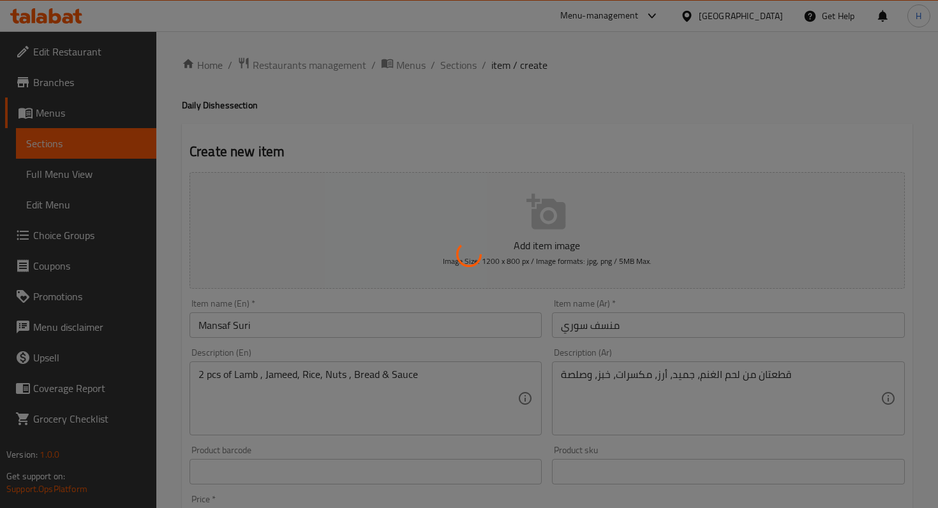
type input "0"
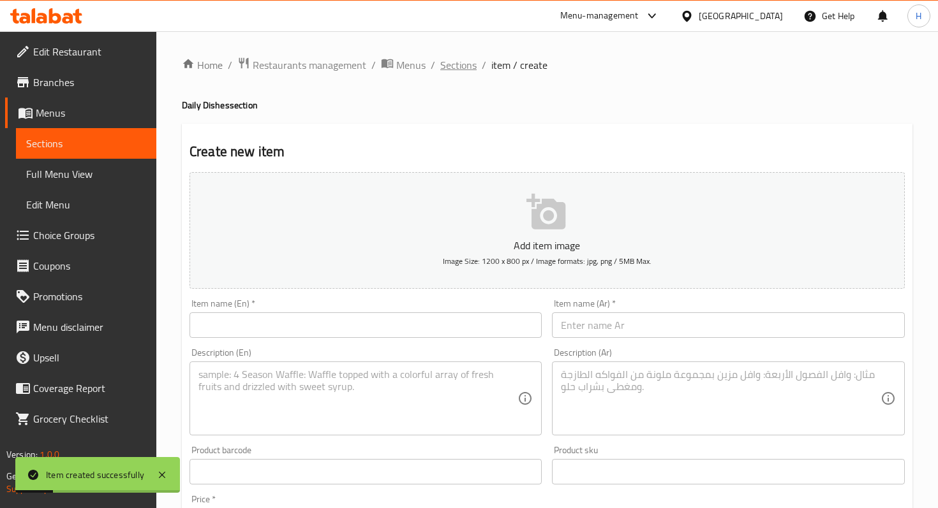
click at [446, 65] on span "Sections" at bounding box center [458, 64] width 36 height 15
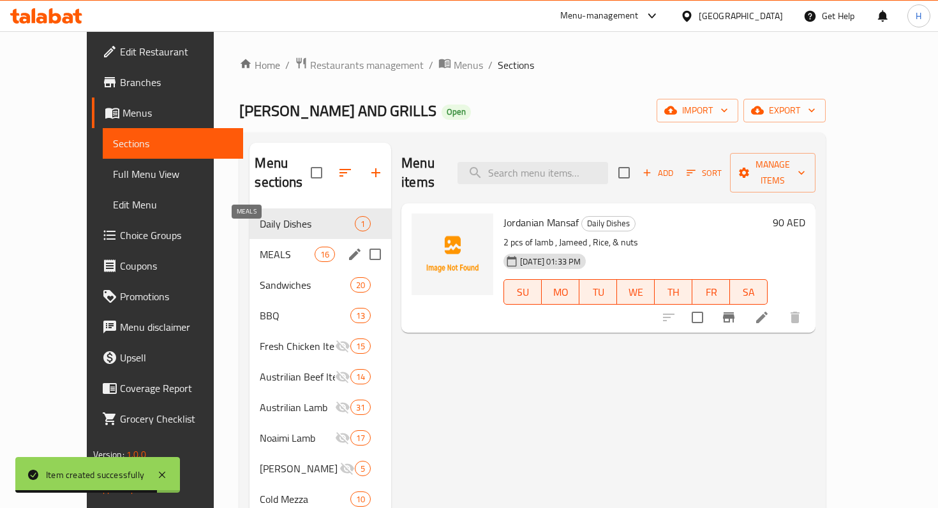
click at [260, 247] on span "MEALS" at bounding box center [287, 254] width 54 height 15
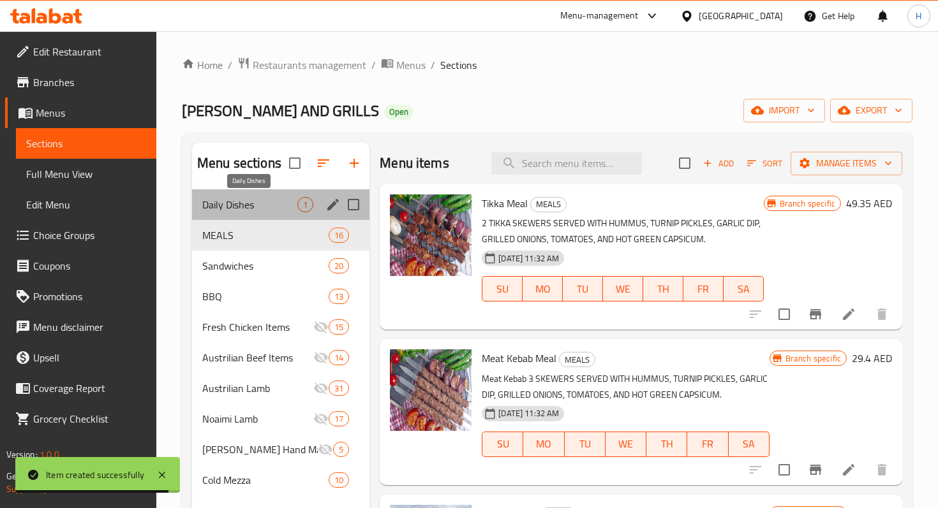
click at [250, 207] on span "Daily Dishes" at bounding box center [249, 204] width 95 height 15
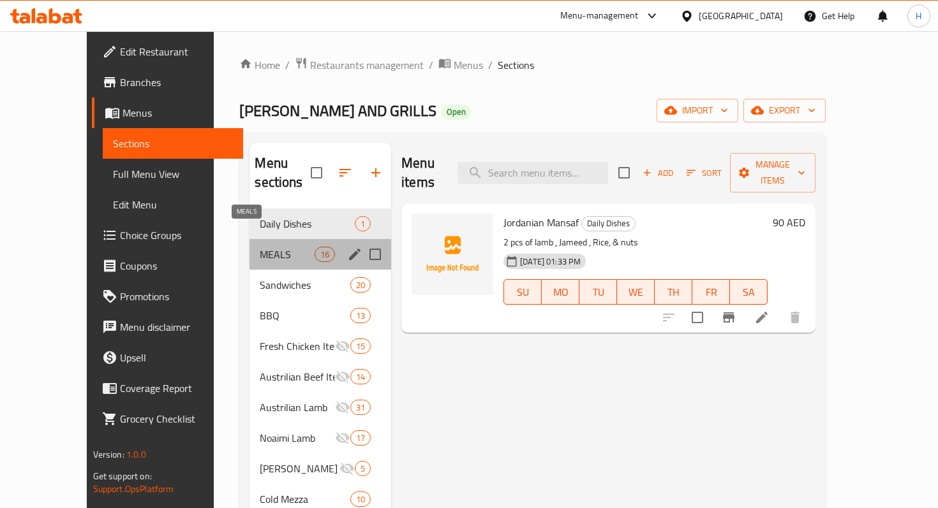
click at [260, 247] on span "MEALS" at bounding box center [287, 254] width 54 height 15
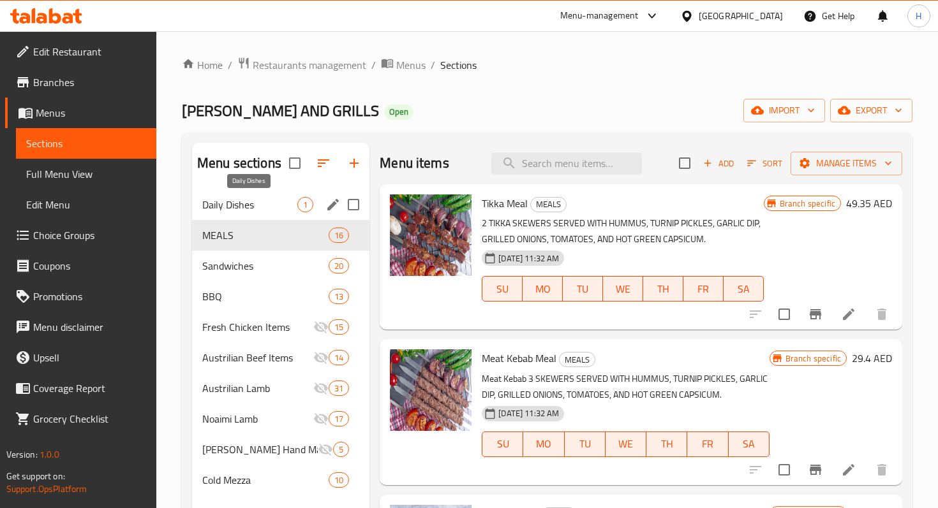
click at [249, 209] on span "Daily Dishes" at bounding box center [249, 204] width 95 height 15
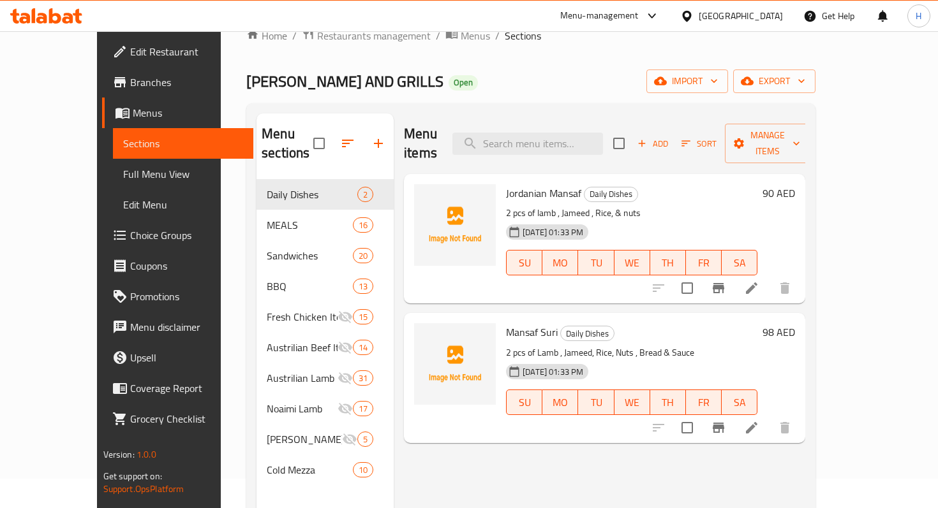
scroll to position [33, 0]
